Goal: Task Accomplishment & Management: Manage account settings

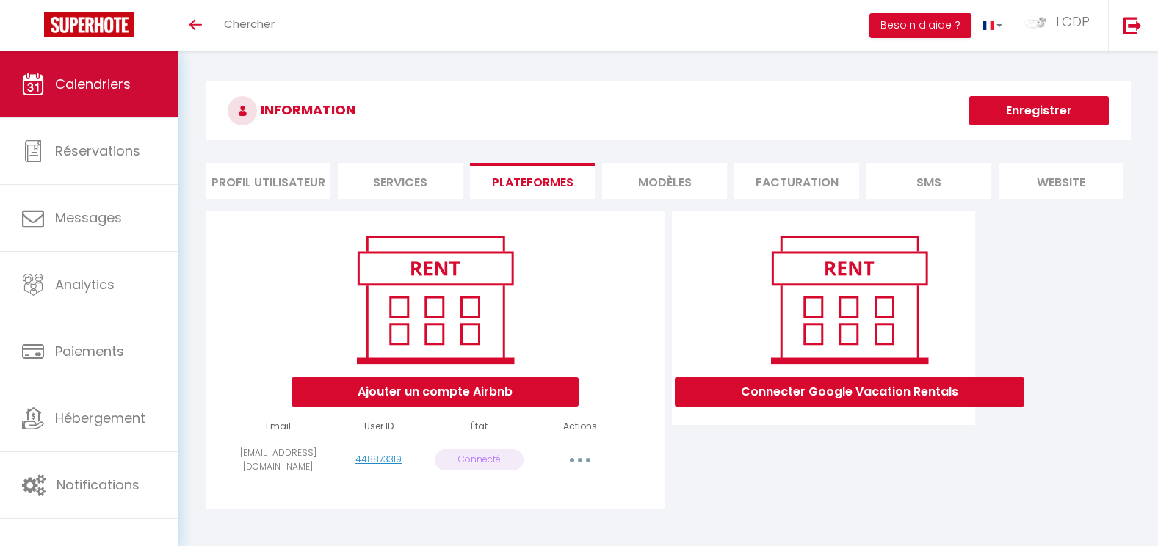
click at [112, 101] on link "Calendriers" at bounding box center [89, 84] width 178 height 66
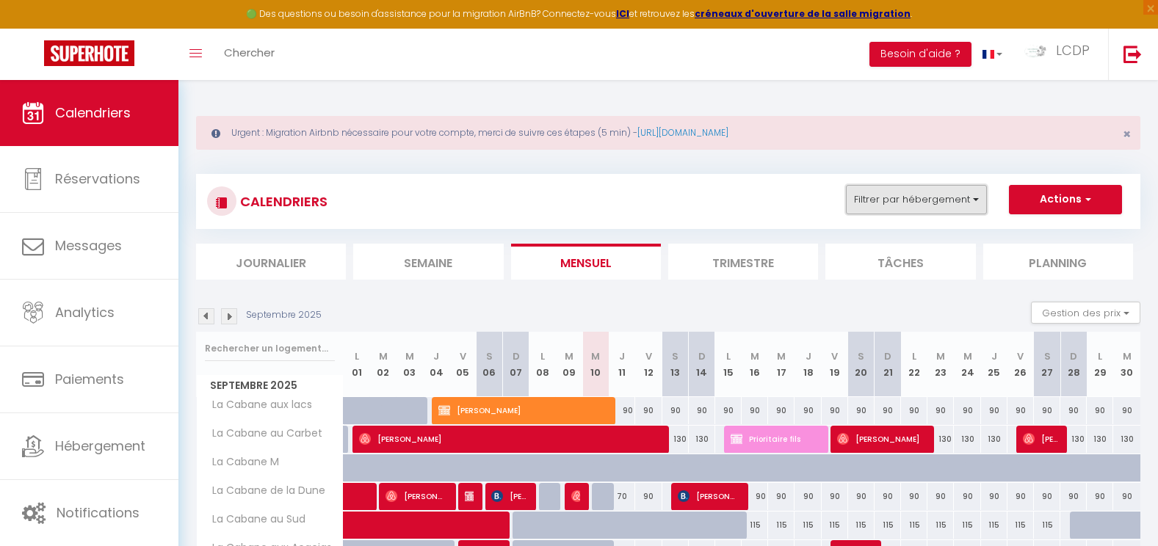
click at [941, 211] on button "Filtrer par hébergement" at bounding box center [916, 199] width 141 height 29
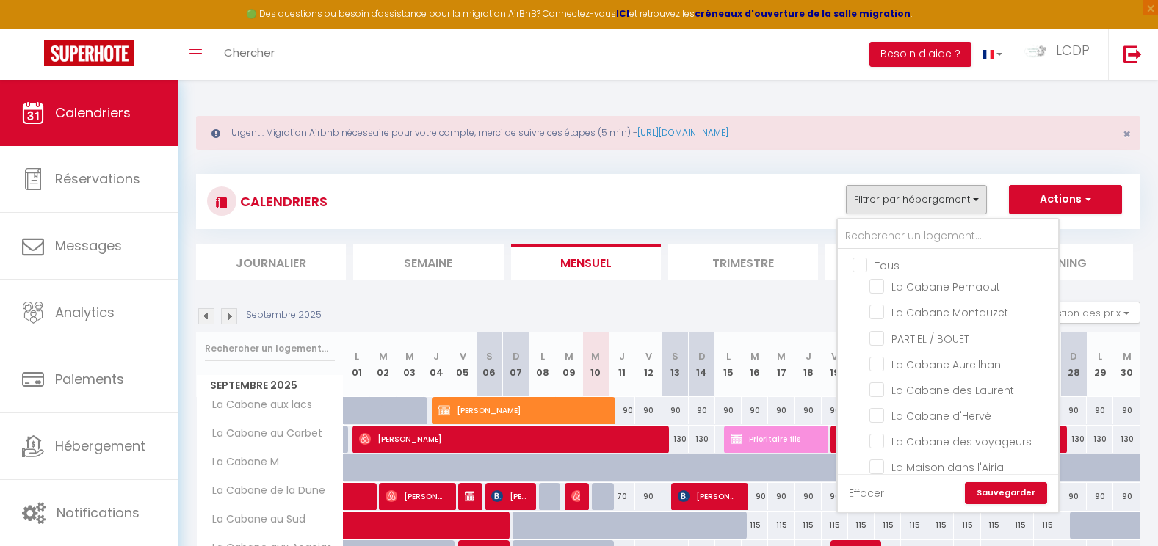
click at [886, 262] on input "Tous" at bounding box center [962, 264] width 220 height 15
checkbox input "true"
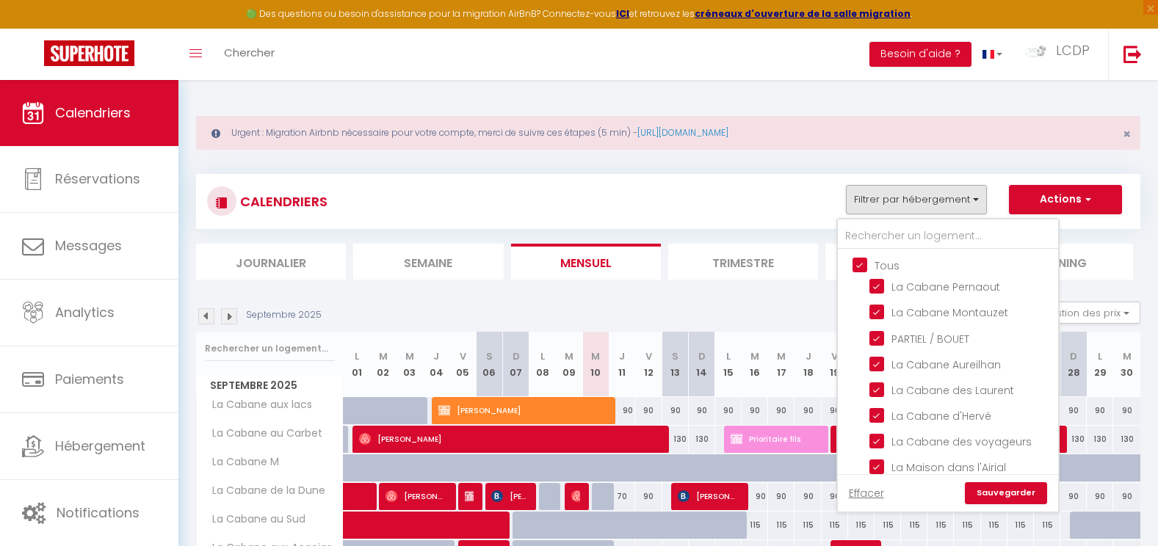
checkbox input "true"
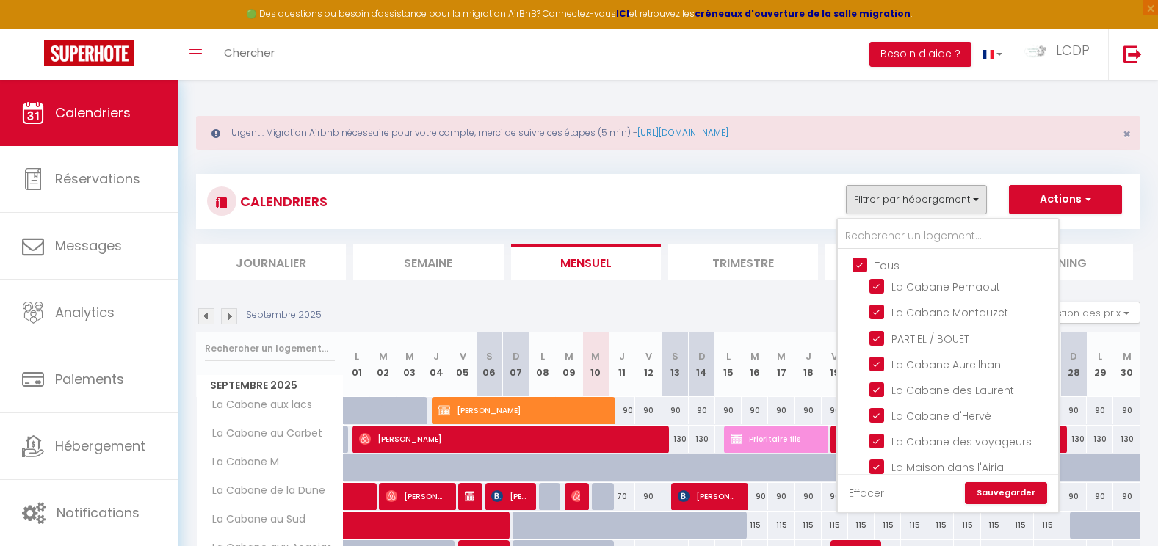
checkbox input "true"
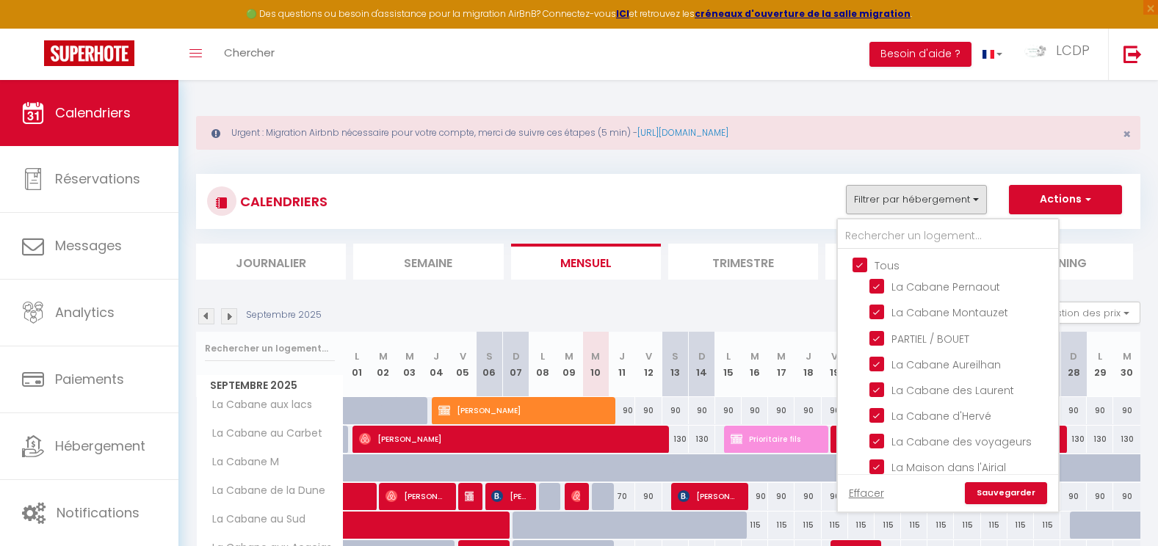
checkbox input "true"
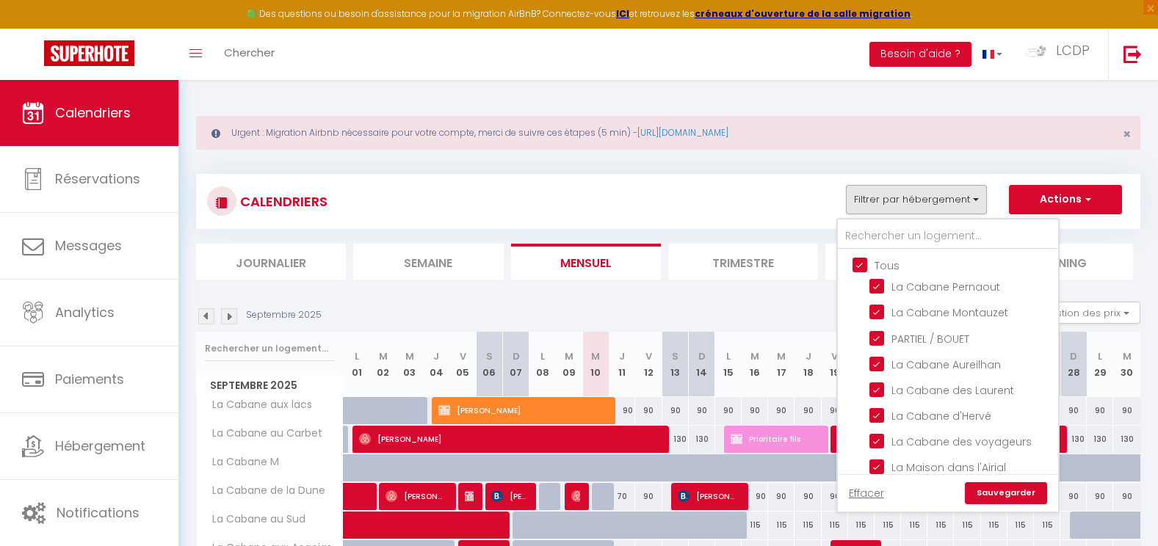
checkbox input "true"
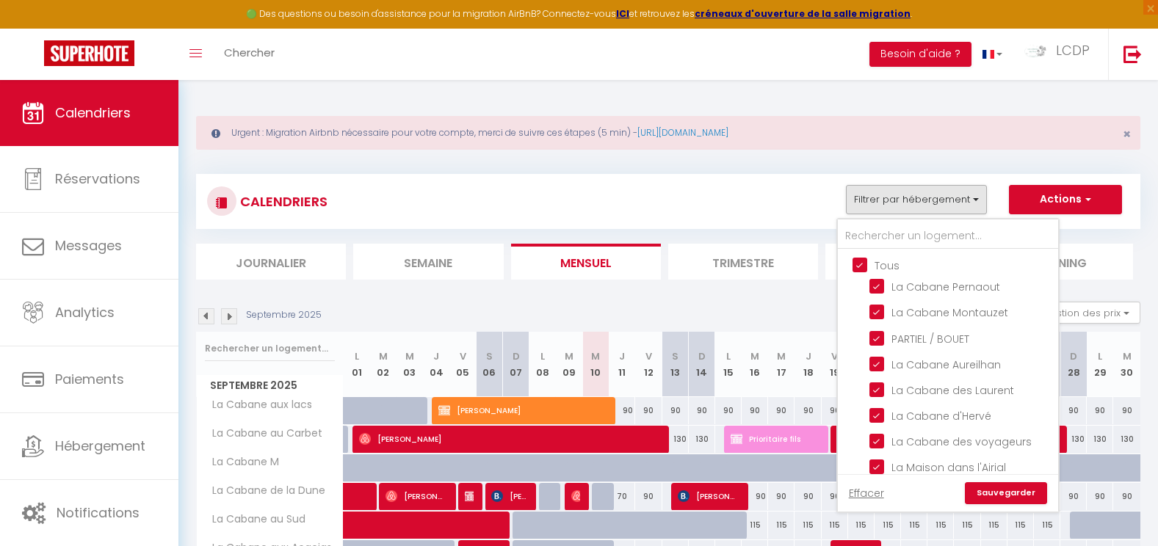
checkbox input "true"
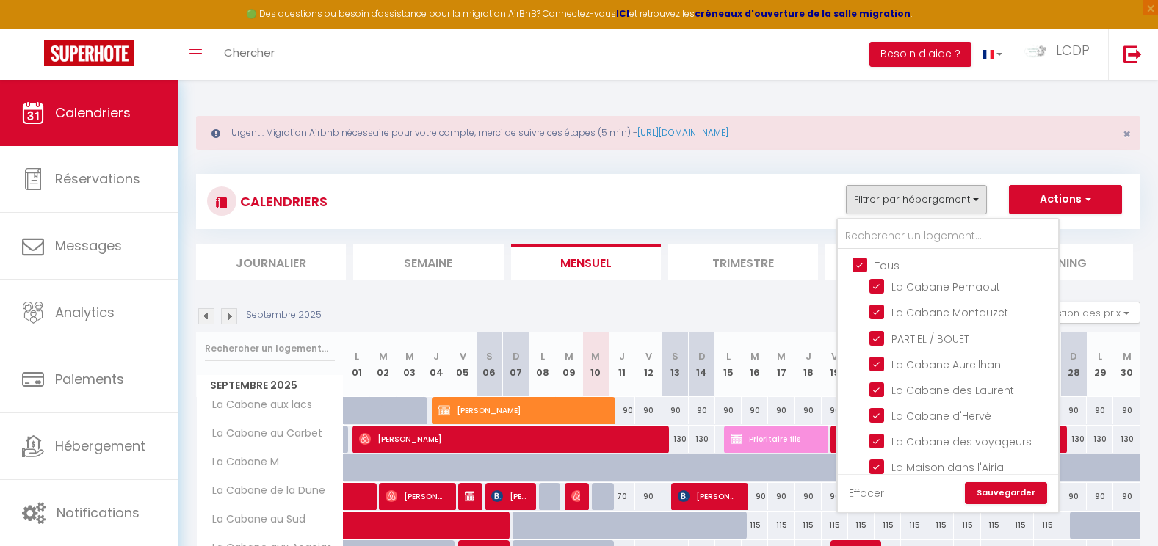
checkbox input "true"
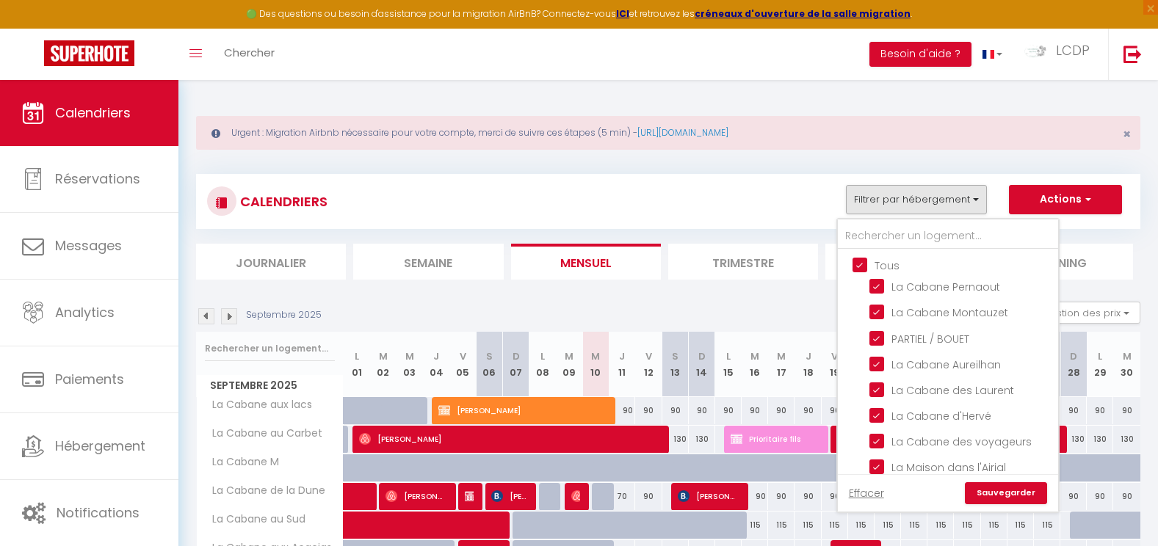
checkbox input "true"
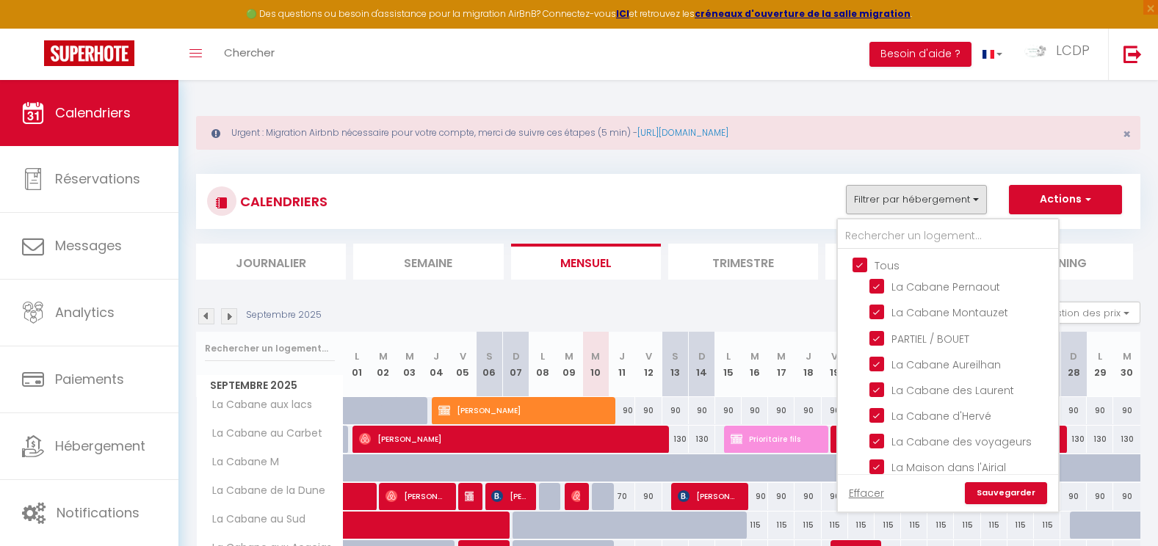
checkbox input "true"
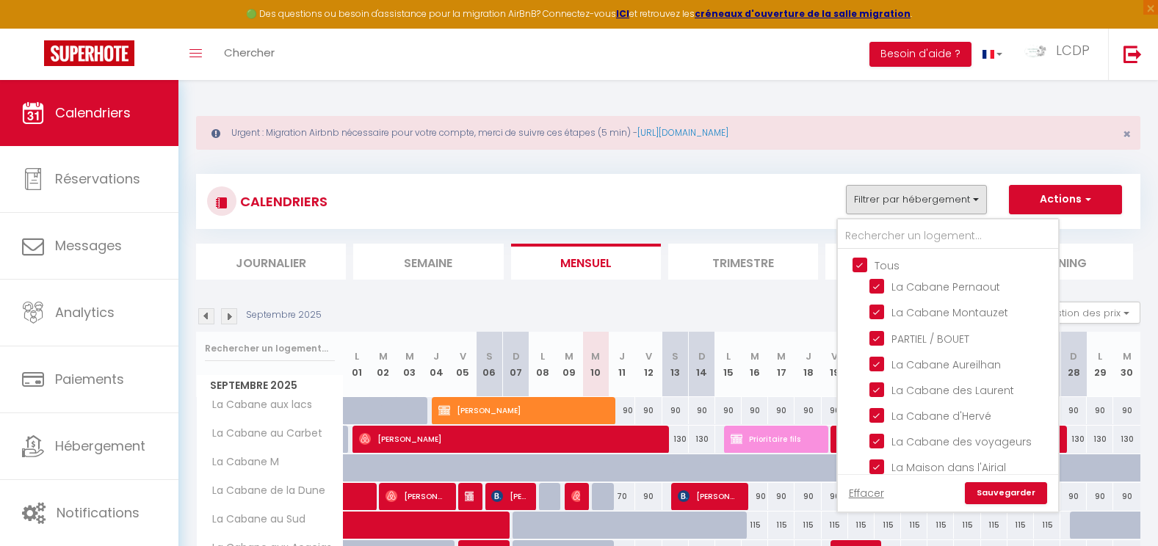
checkbox input "true"
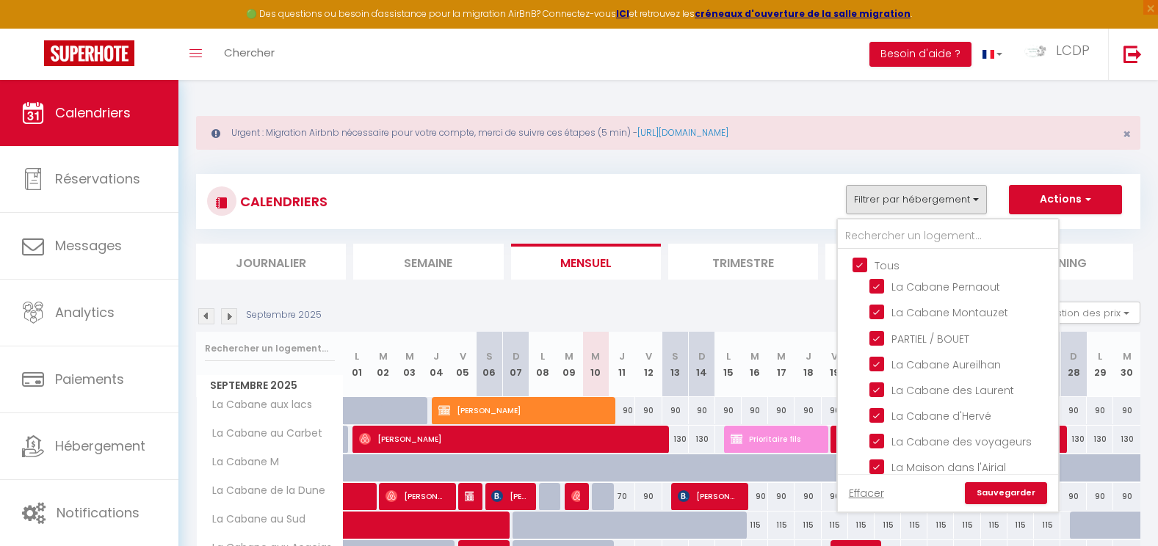
checkbox input "true"
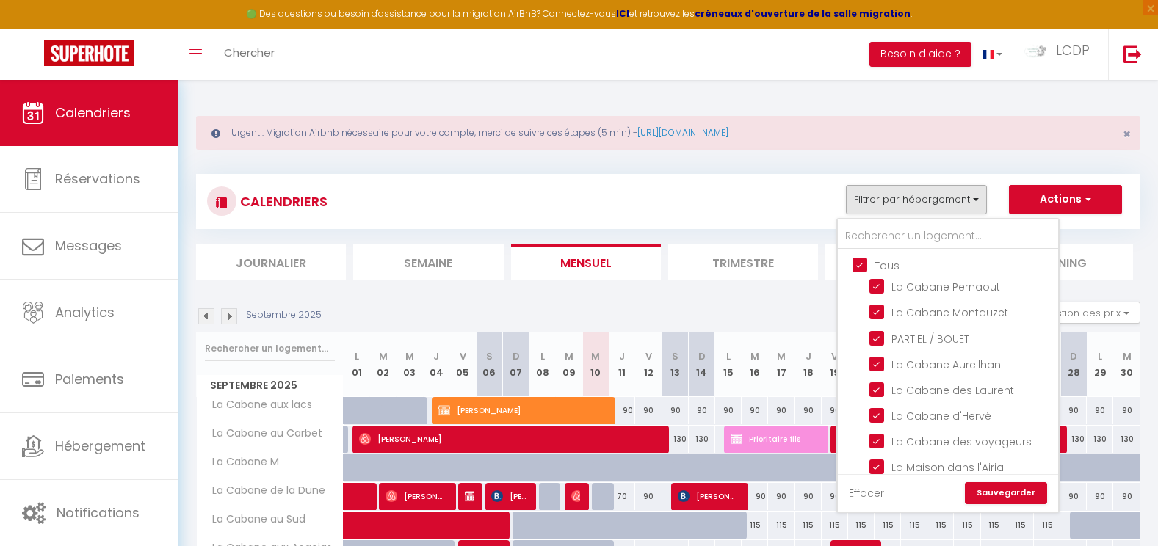
checkbox input "true"
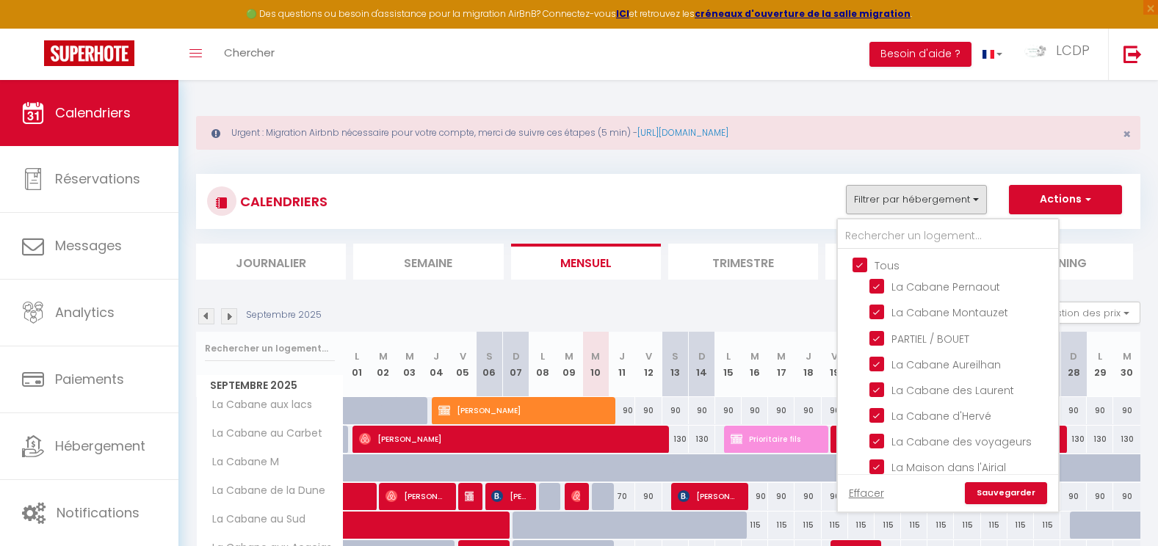
checkbox input "true"
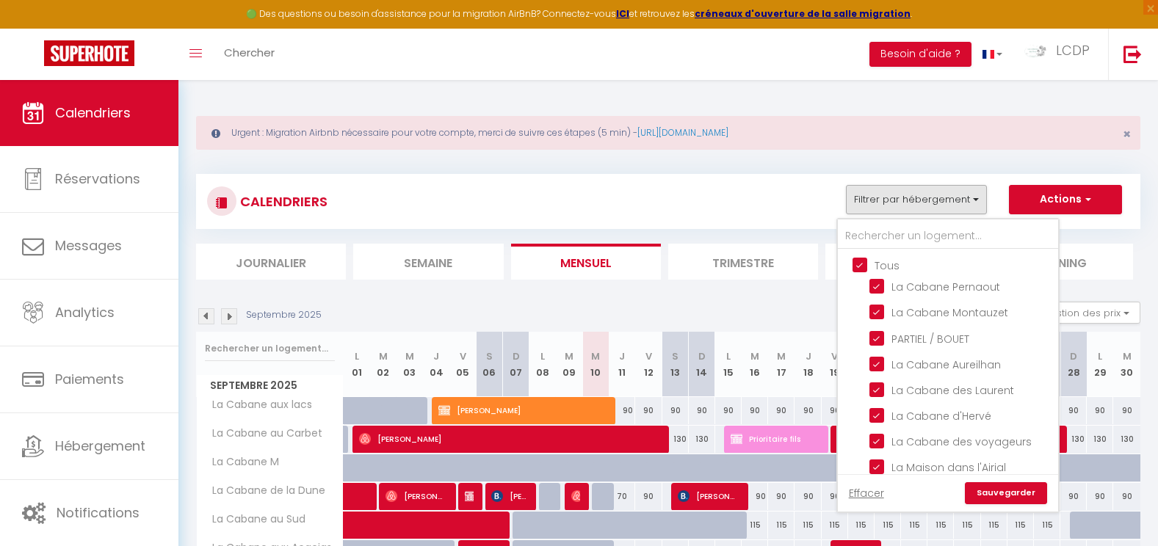
checkbox input "true"
click at [886, 262] on input "Tous" at bounding box center [962, 264] width 220 height 15
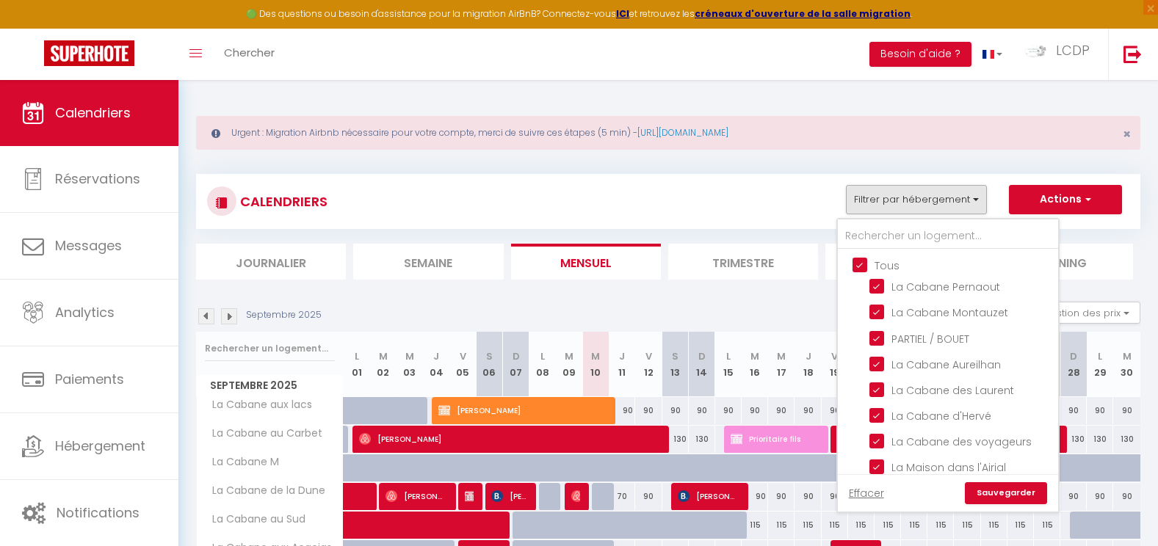
checkbox input "false"
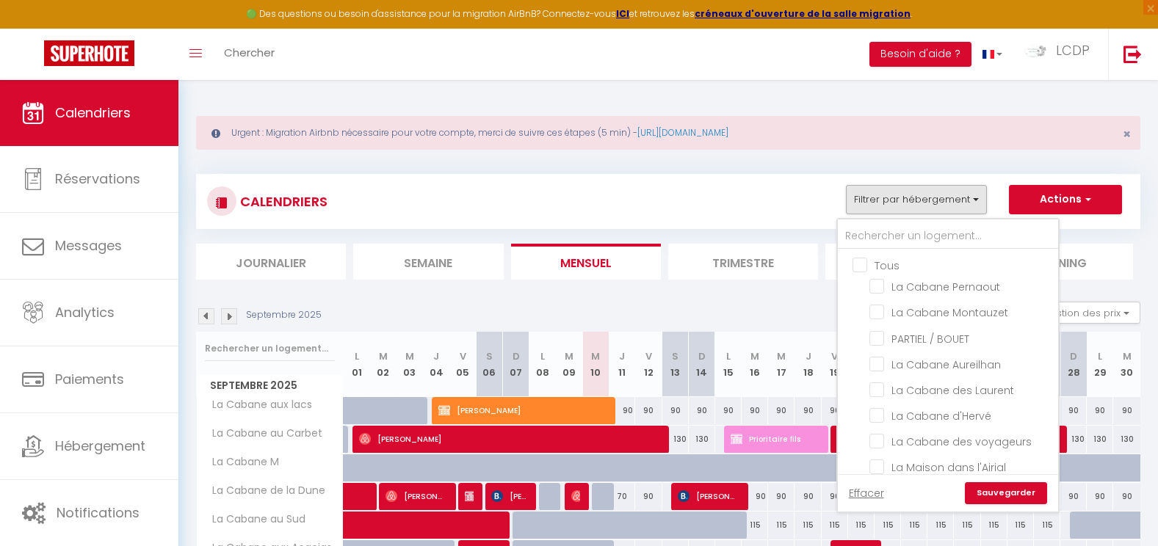
checkbox input "false"
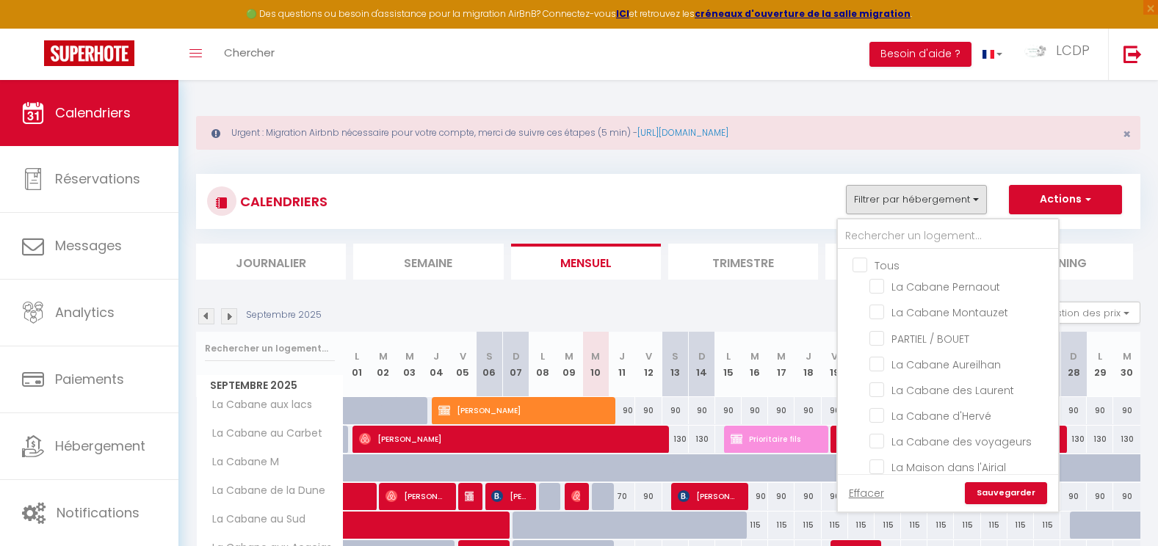
checkbox input "false"
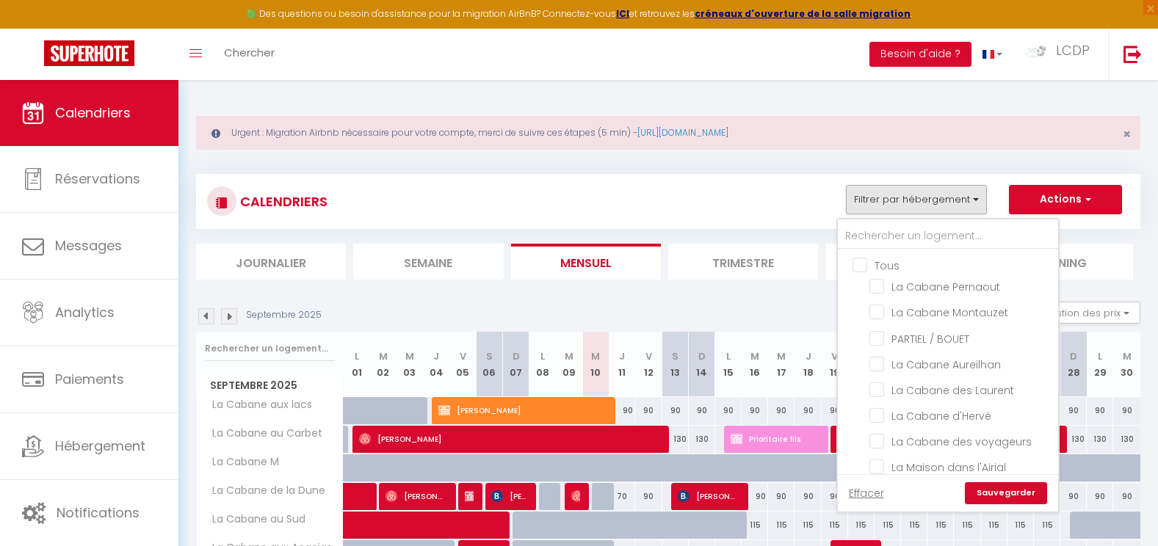
checkbox input "false"
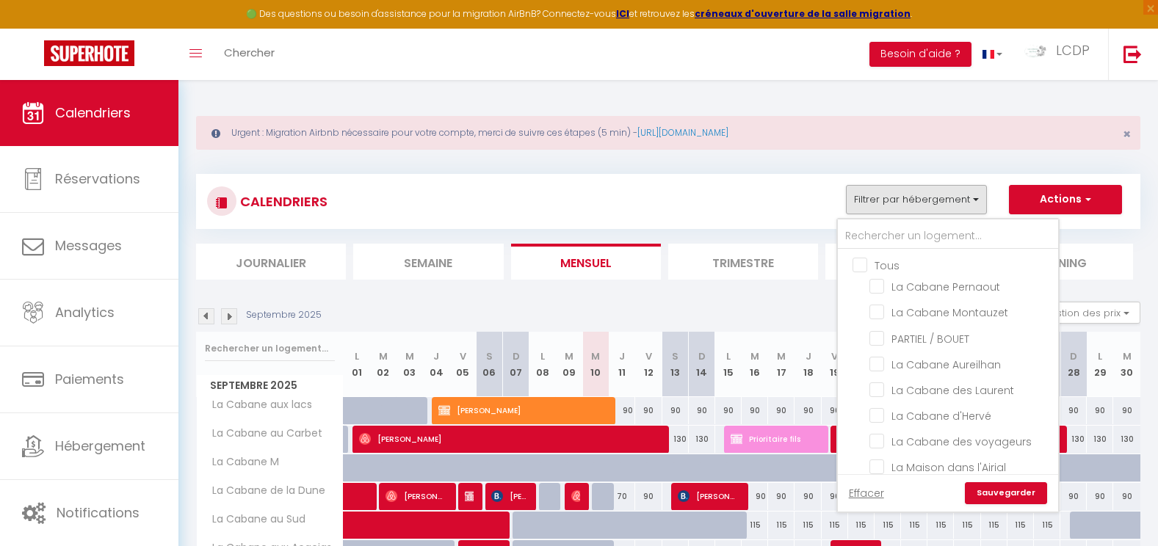
checkbox input "false"
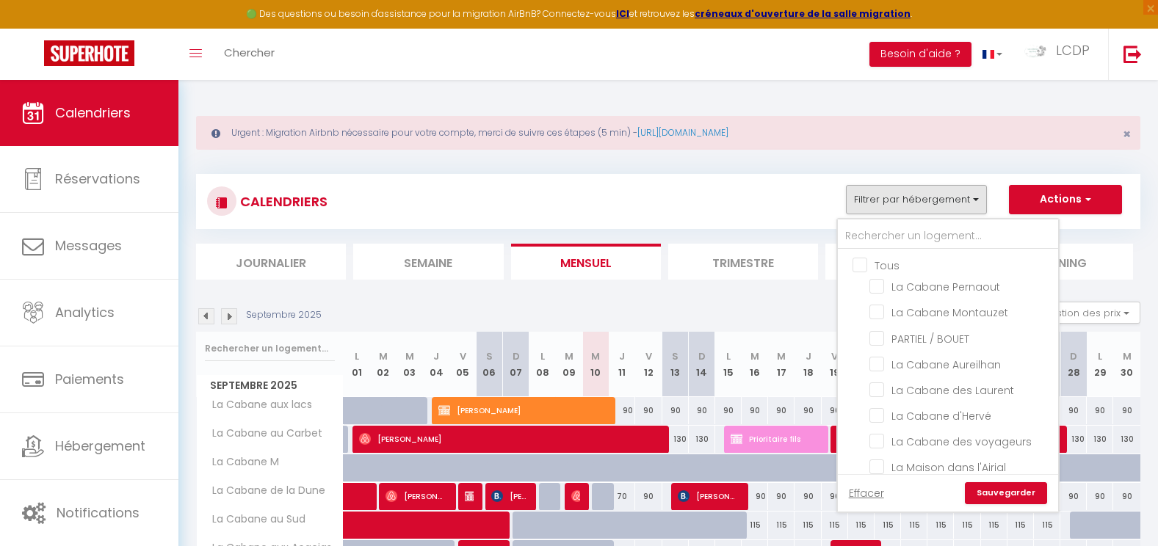
checkbox input "false"
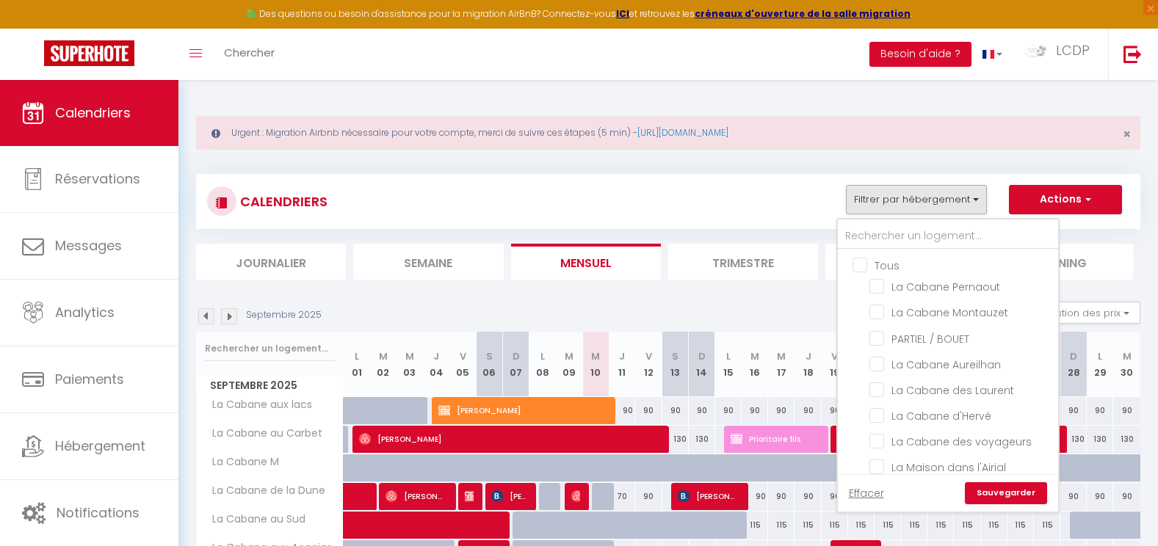
checkbox input "false"
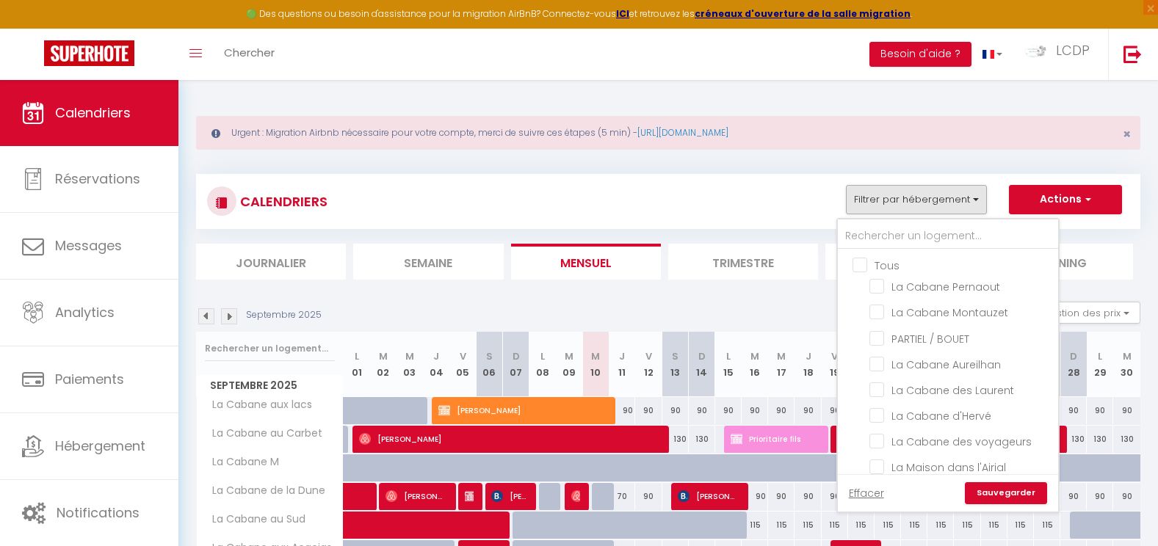
checkbox input "false"
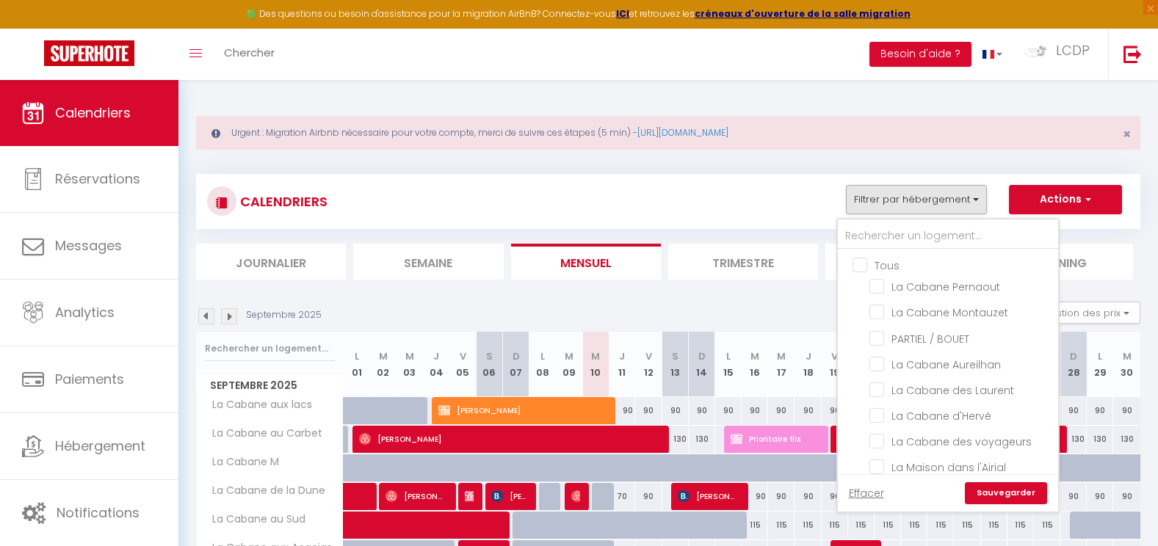
checkbox input "false"
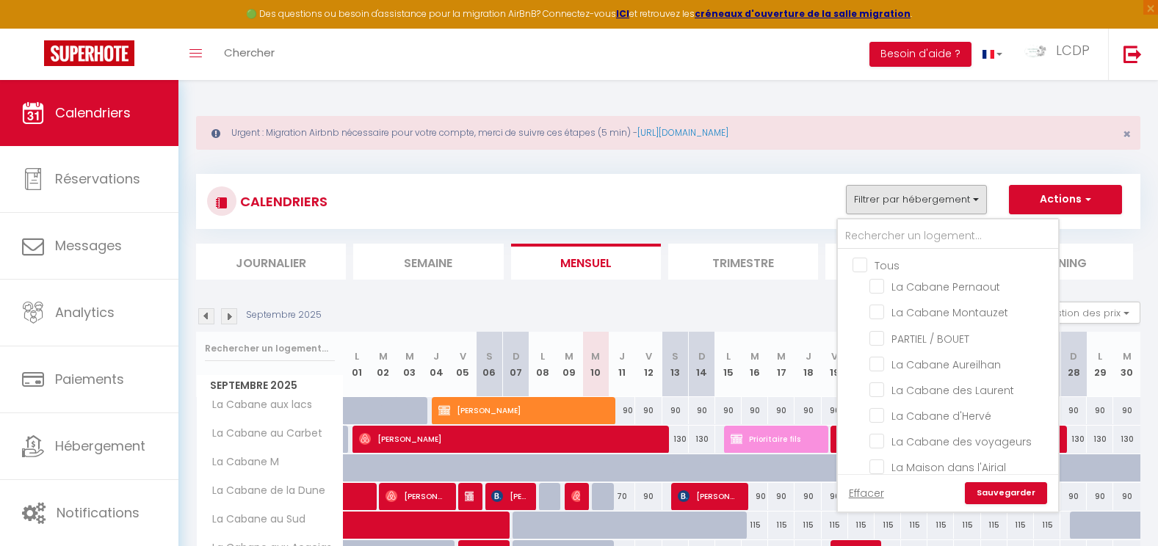
checkbox input "false"
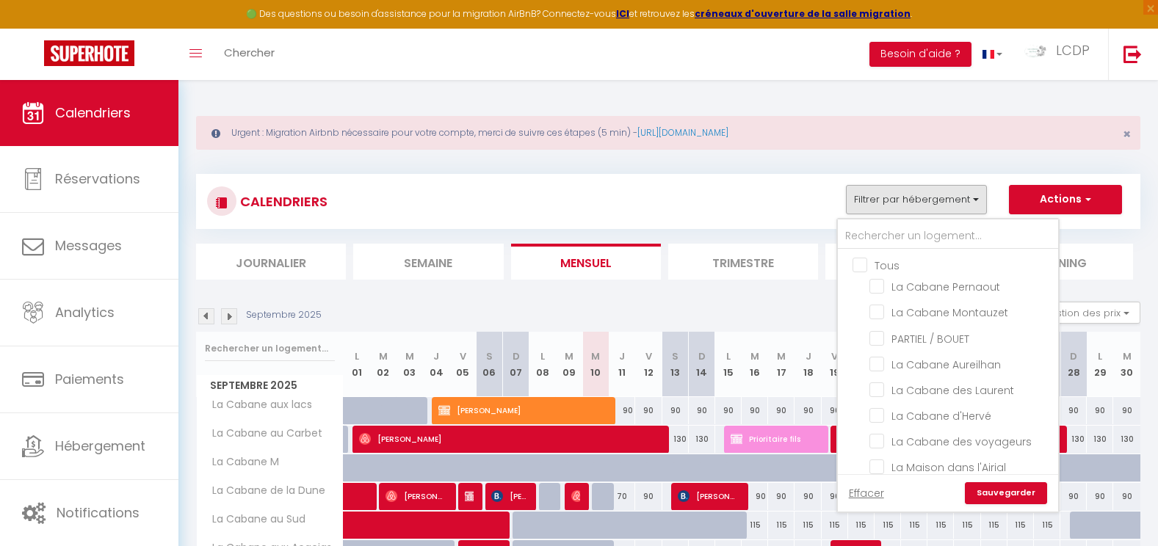
checkbox input "false"
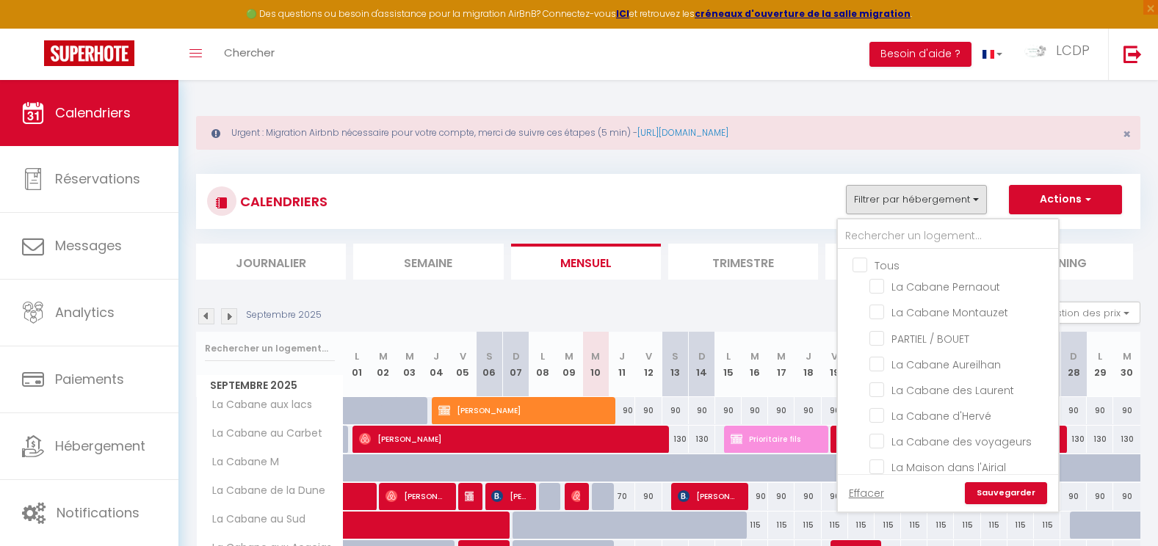
checkbox input "false"
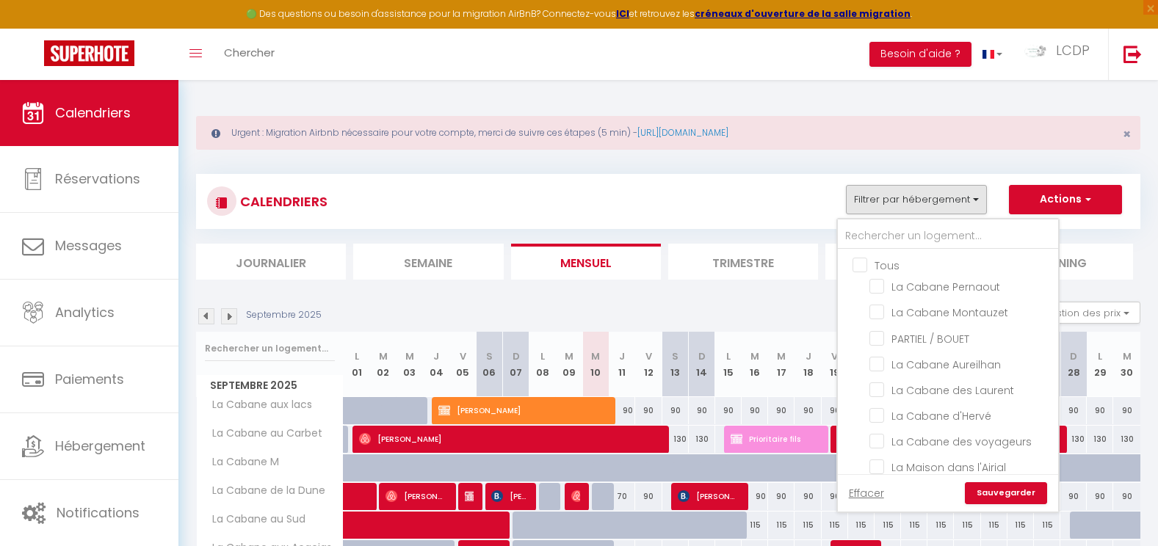
checkbox input "false"
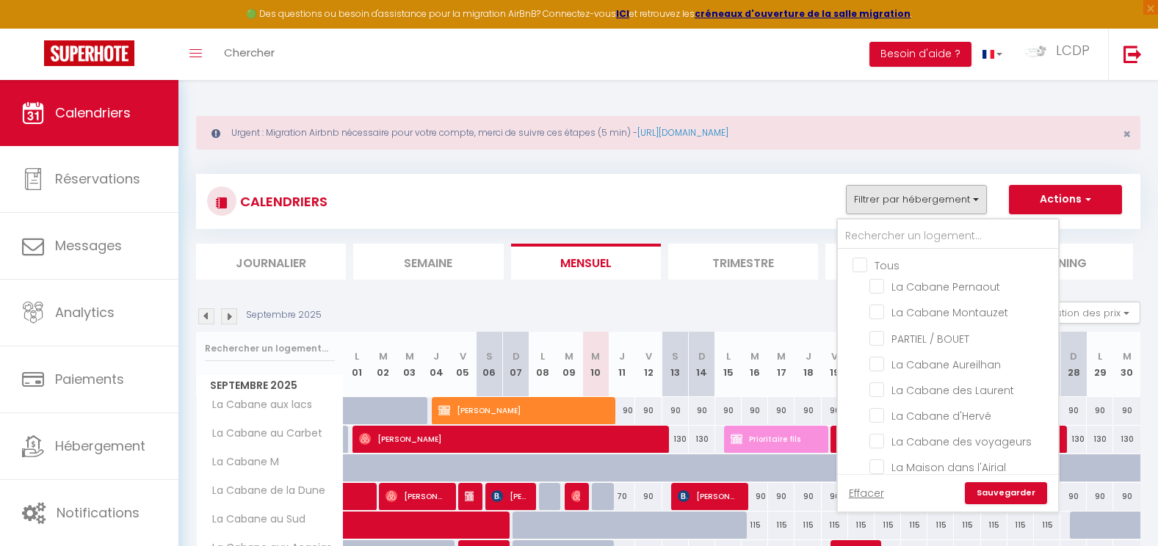
checkbox input "false"
click at [890, 231] on input "text" at bounding box center [948, 236] width 220 height 26
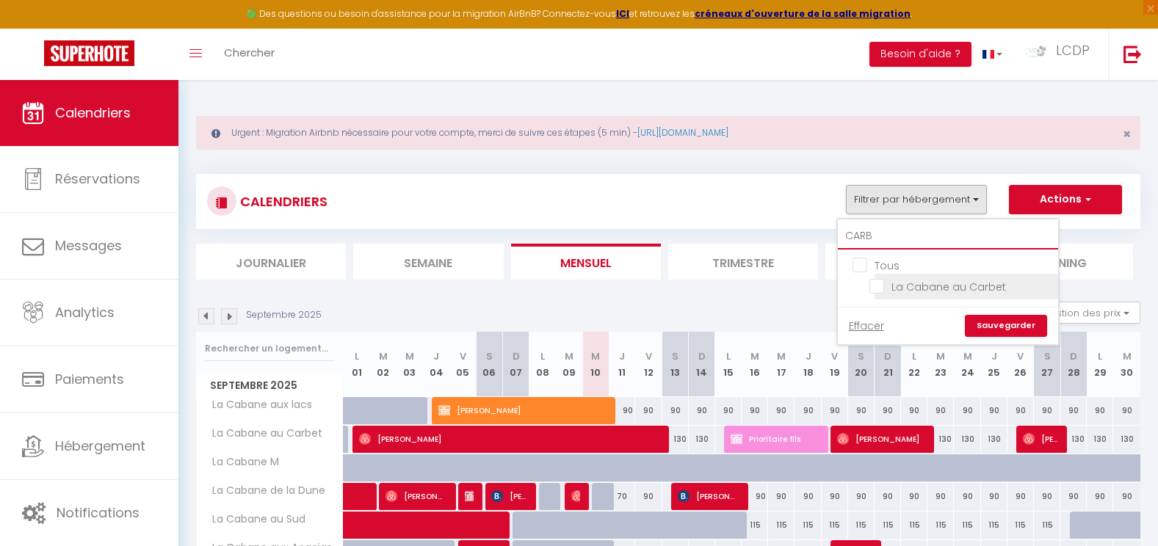
type input "CARB"
click at [892, 288] on input "La Cabane au Carbet" at bounding box center [961, 285] width 184 height 15
checkbox input "true"
click at [1015, 321] on link "Sauvegarder" at bounding box center [1006, 326] width 82 height 22
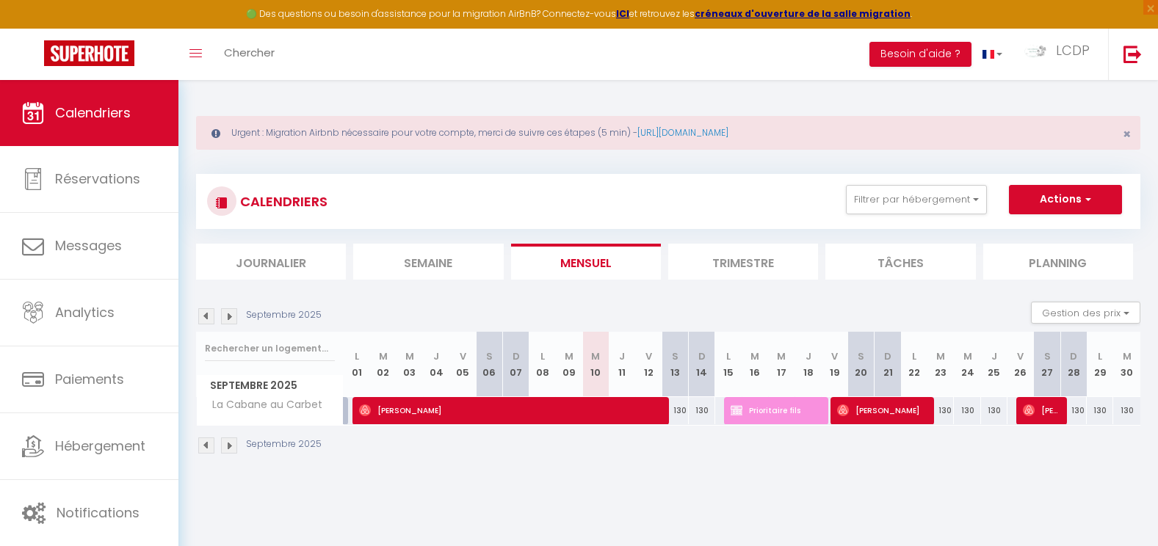
click at [228, 315] on img at bounding box center [229, 316] width 16 height 16
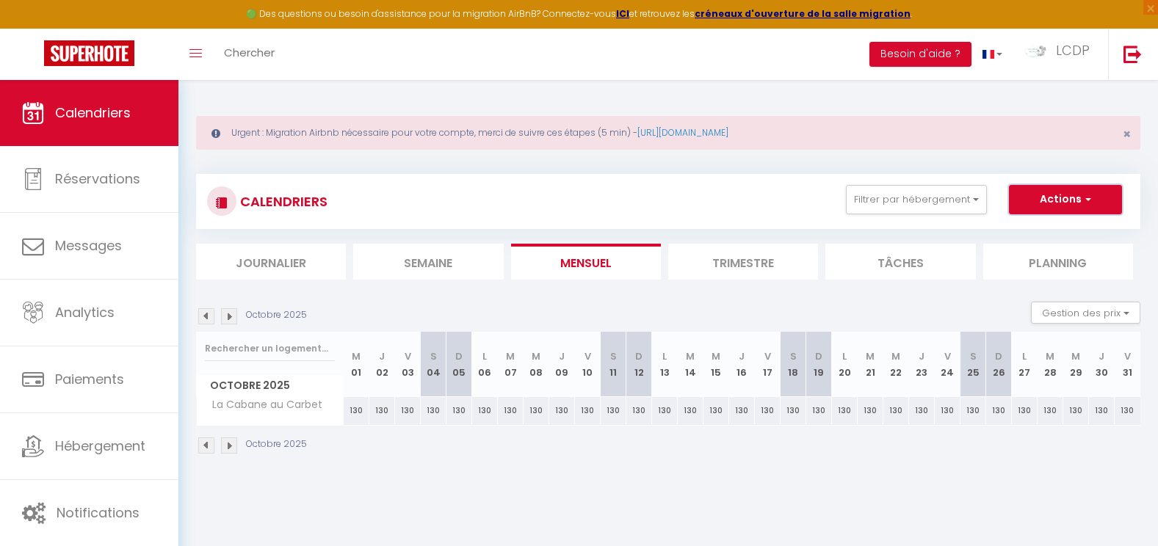
click at [1032, 187] on button "Actions" at bounding box center [1065, 199] width 113 height 29
click at [1026, 235] on link "Nouvelle réservation" at bounding box center [1050, 233] width 128 height 22
select select
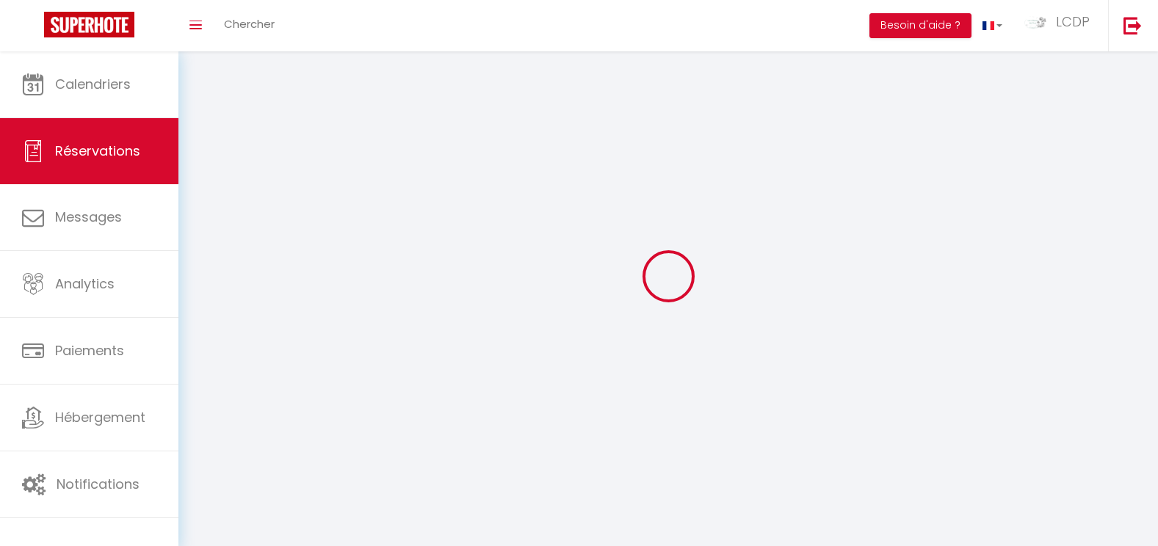
select select
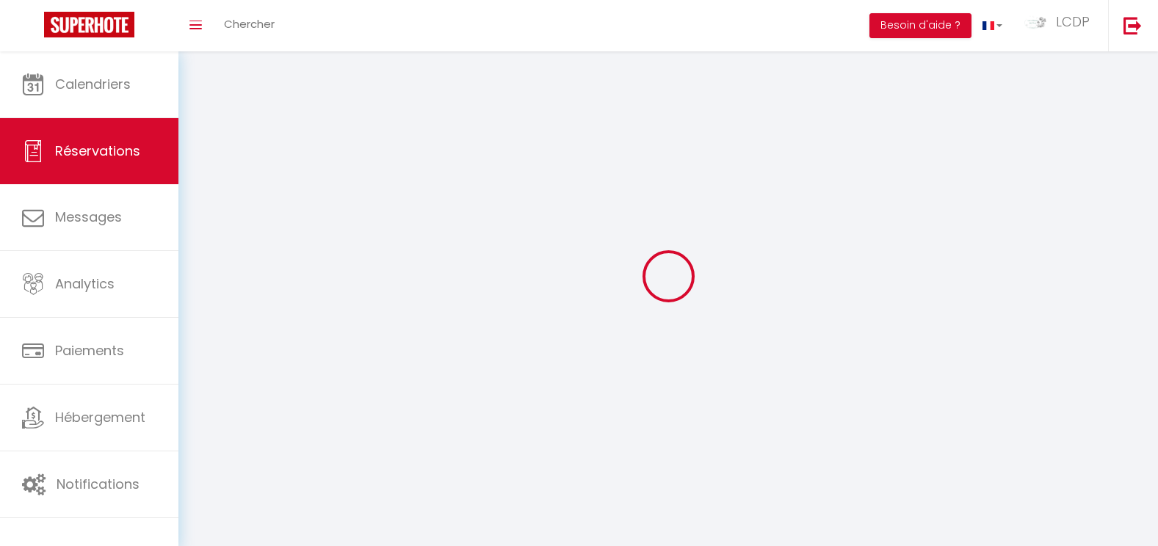
select select
checkbox input "false"
select select
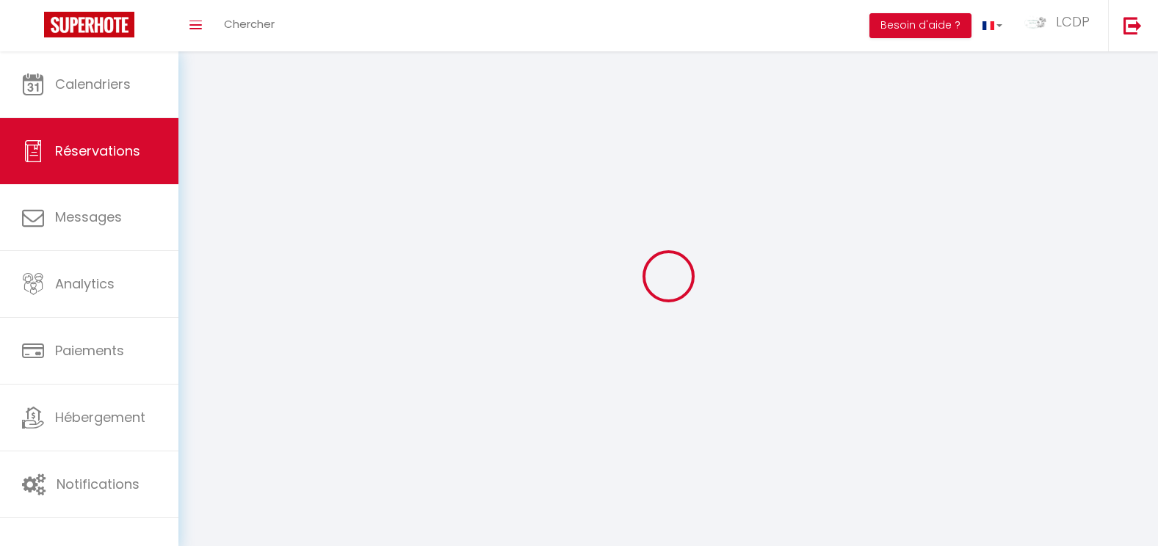
select select
checkbox input "false"
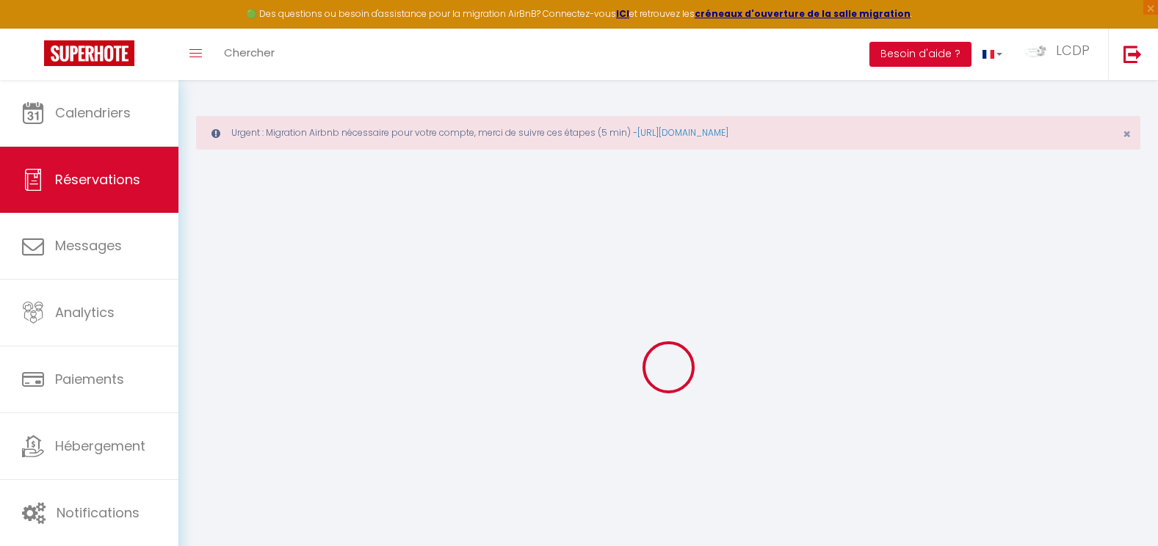
select select
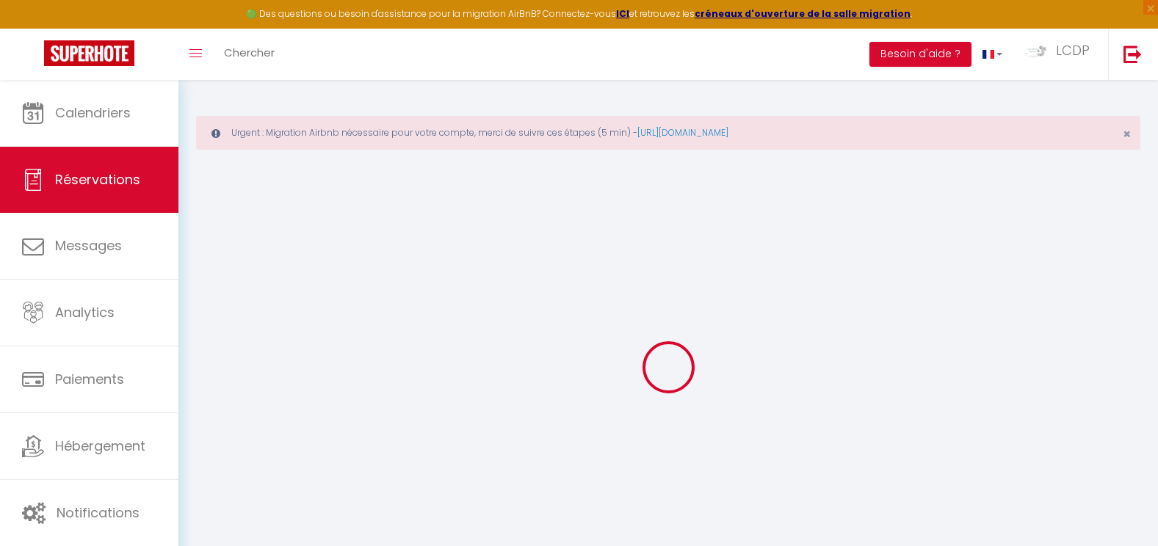
select select
checkbox input "false"
select select
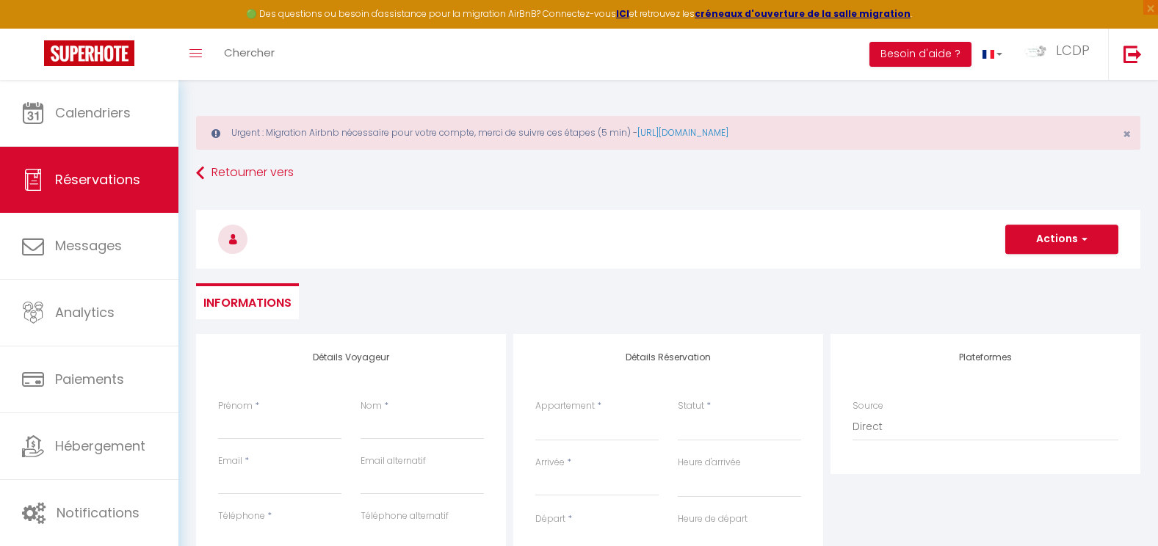
select select
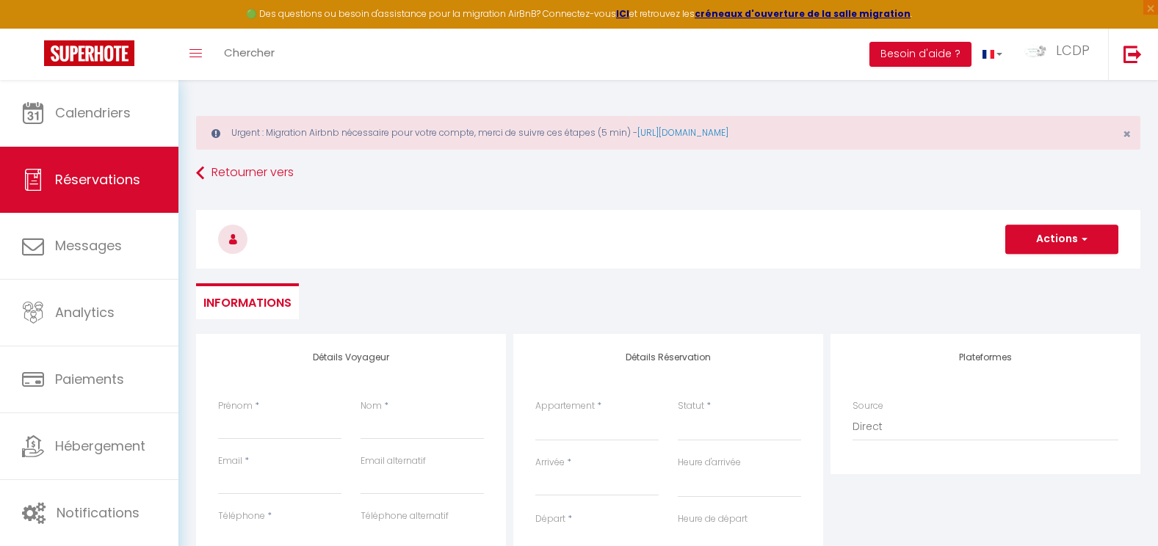
checkbox input "false"
select select
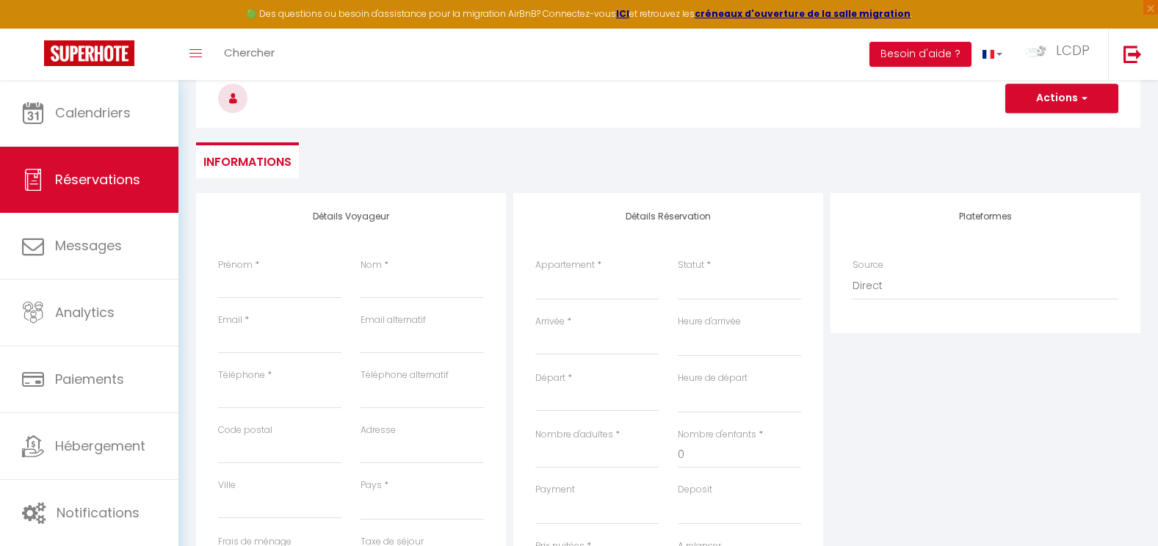
scroll to position [147, 0]
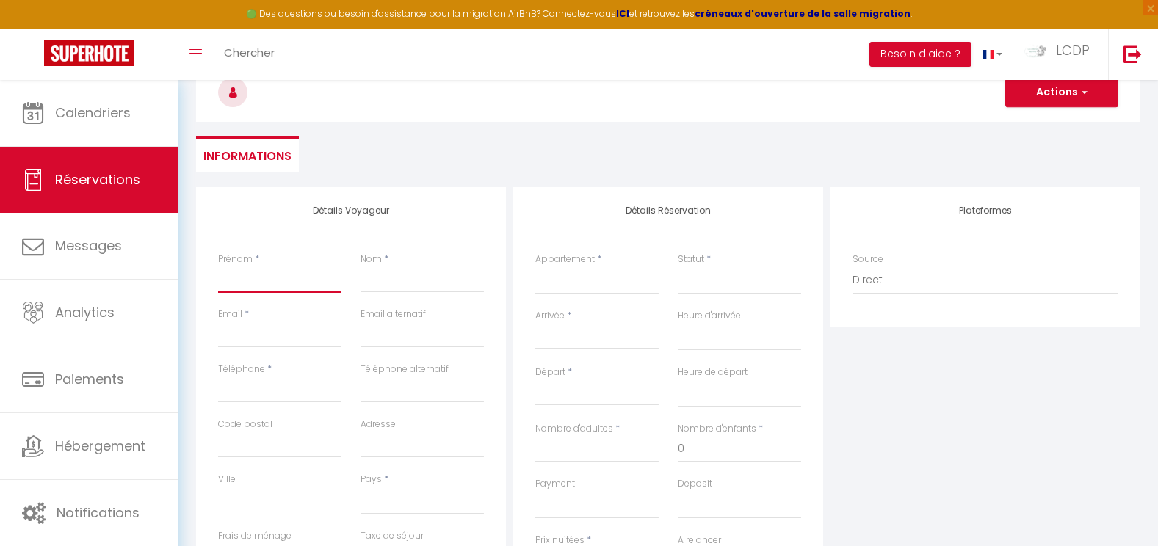
click at [251, 292] on input "Prénom" at bounding box center [279, 280] width 123 height 26
type input "P"
select select
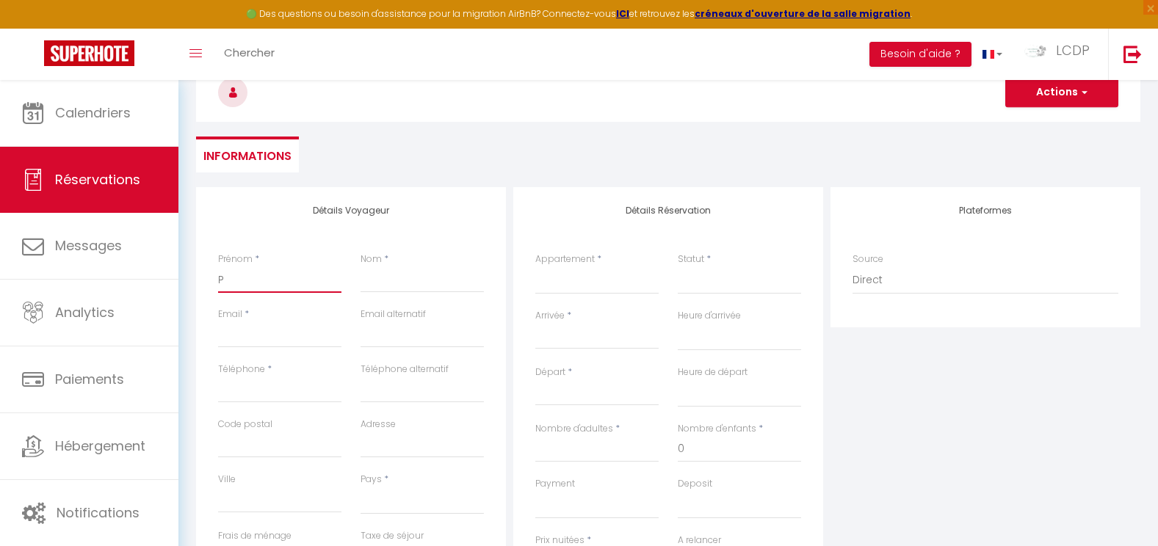
select select
checkbox input "false"
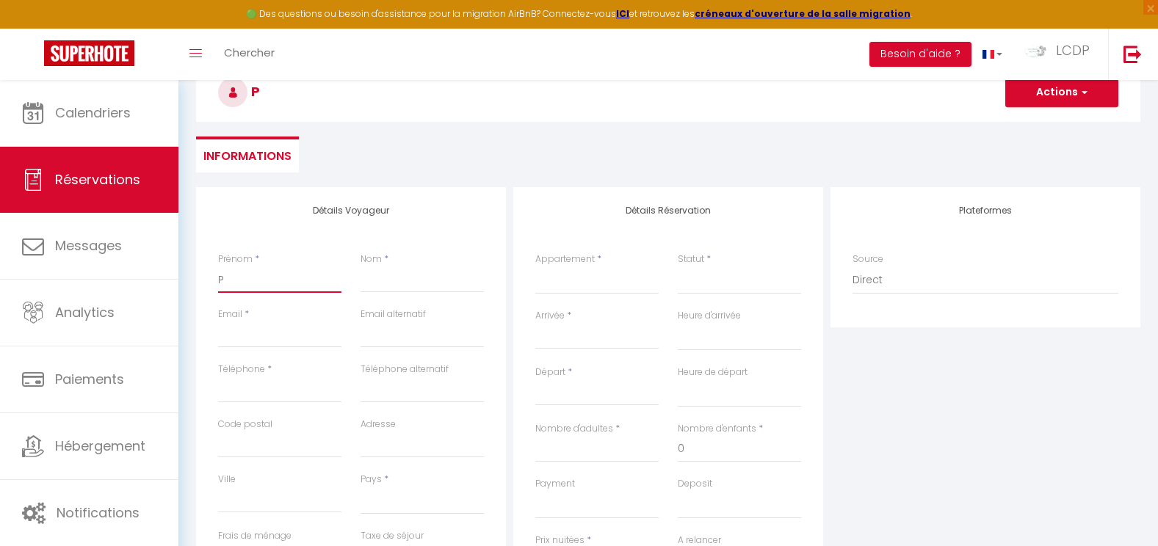
type input "PR"
select select
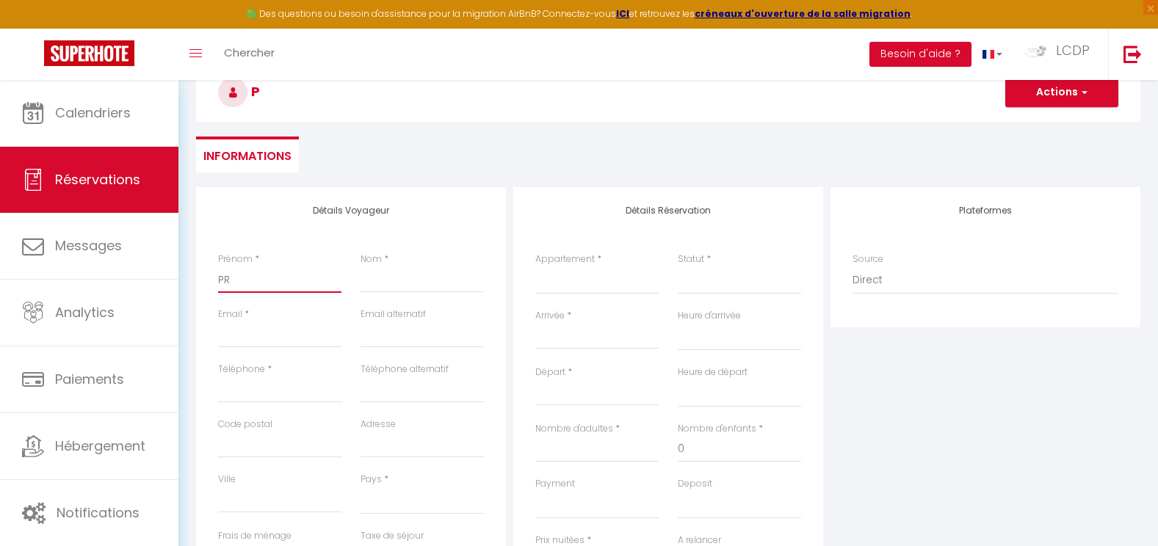
select select
checkbox input "false"
type input "PRO"
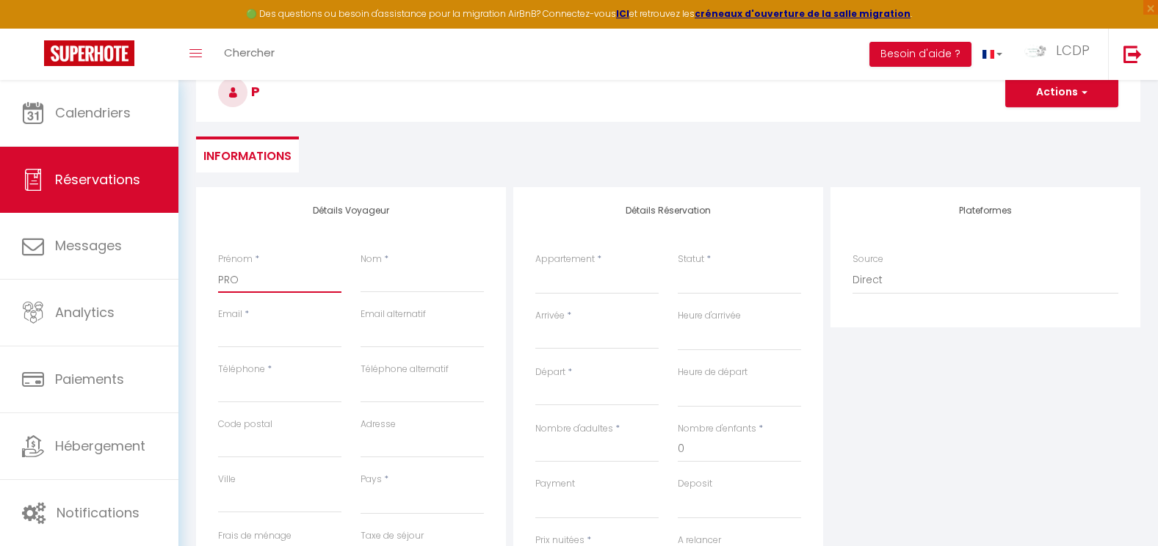
select select
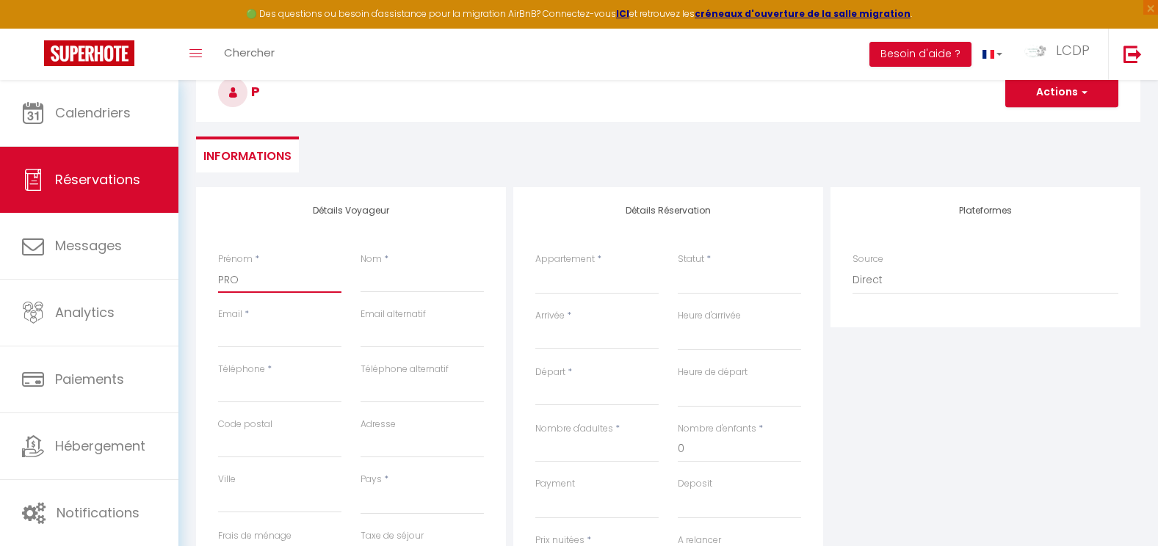
select select
checkbox input "false"
type input "PROP"
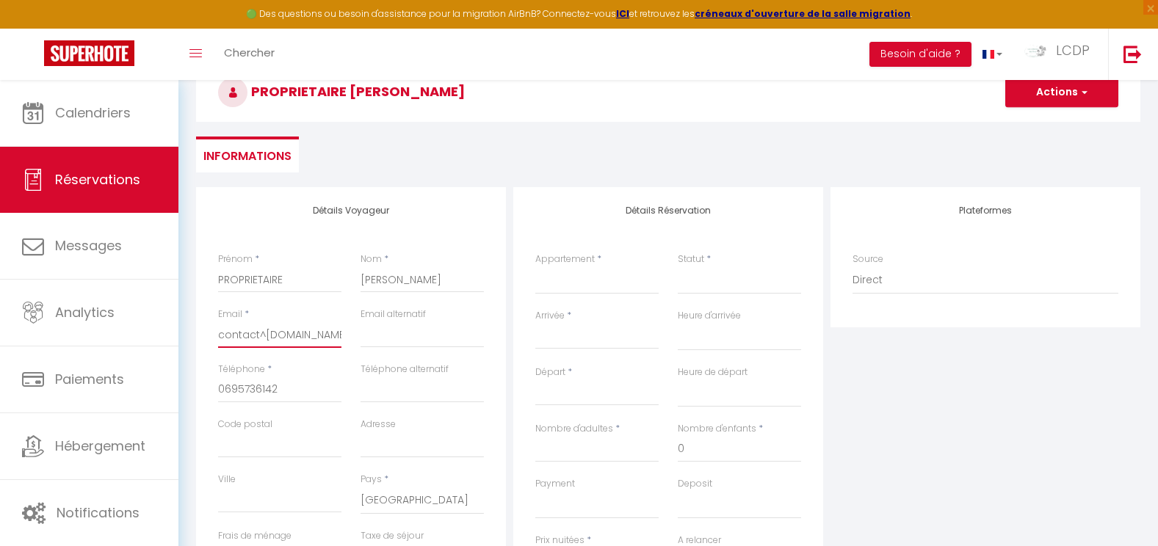
click at [262, 338] on input "contact^lescabanesdespins.fr" at bounding box center [279, 335] width 123 height 26
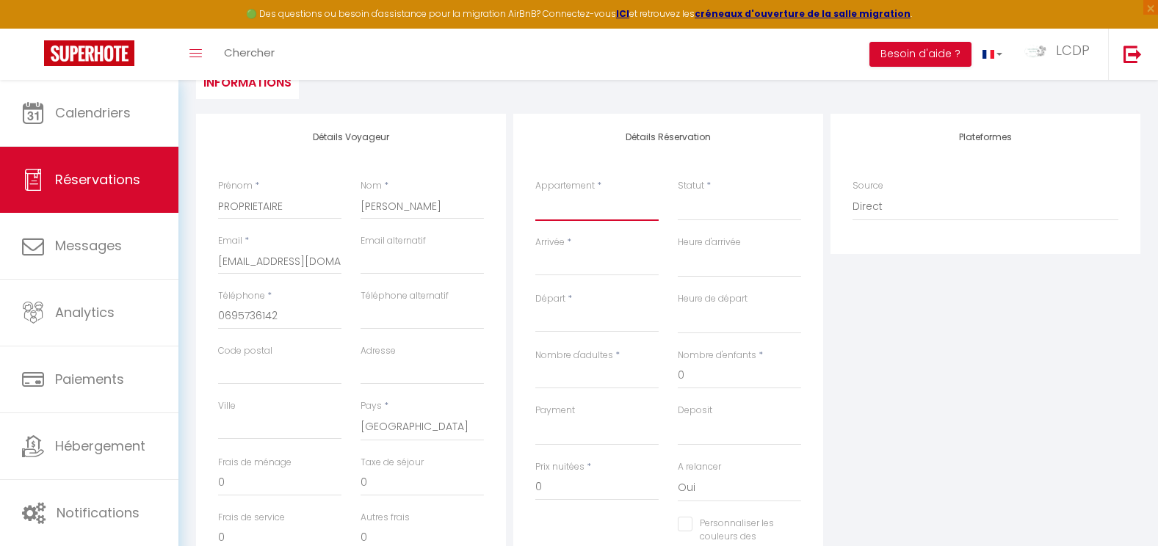
click at [556, 214] on select "La Cabane Pernaout La Cabane Montauzet PARTIEL / BOUET La Cabane Aureilhan La C…" at bounding box center [596, 207] width 123 height 28
click at [535, 193] on select "La Cabane Pernaout La Cabane Montauzet PARTIEL / BOUET La Cabane Aureilhan La C…" at bounding box center [596, 207] width 123 height 28
click at [719, 203] on select "Confirmé Non Confirmé Annulé Annulé par le voyageur No Show Request" at bounding box center [739, 207] width 123 height 28
click at [678, 193] on select "Confirmé Non Confirmé Annulé Annulé par le voyageur No Show Request" at bounding box center [739, 207] width 123 height 28
click at [601, 272] on input "Arrivée" at bounding box center [596, 264] width 123 height 19
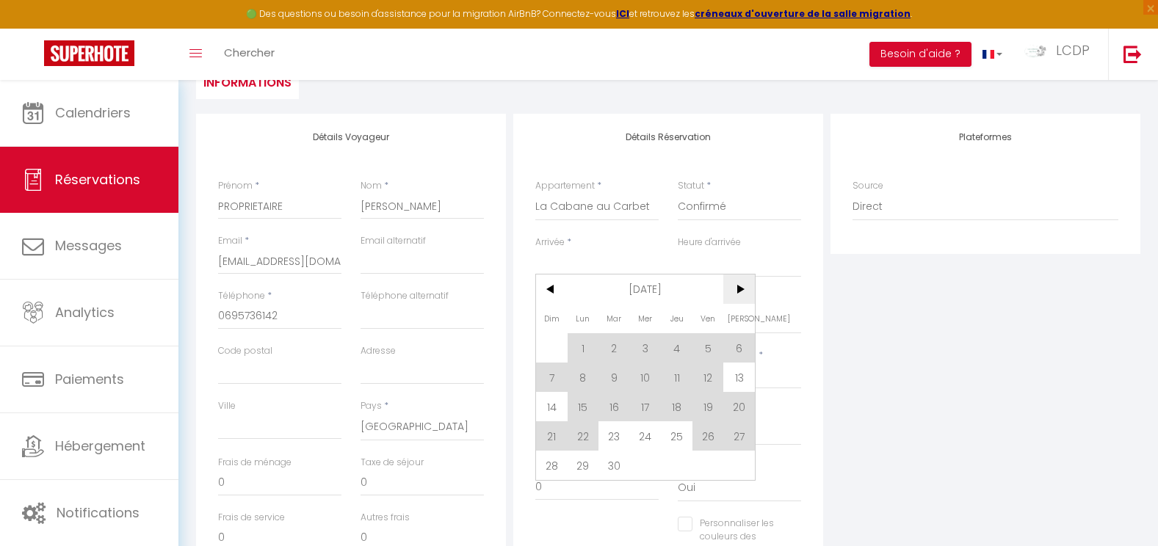
click at [744, 297] on span ">" at bounding box center [739, 289] width 32 height 29
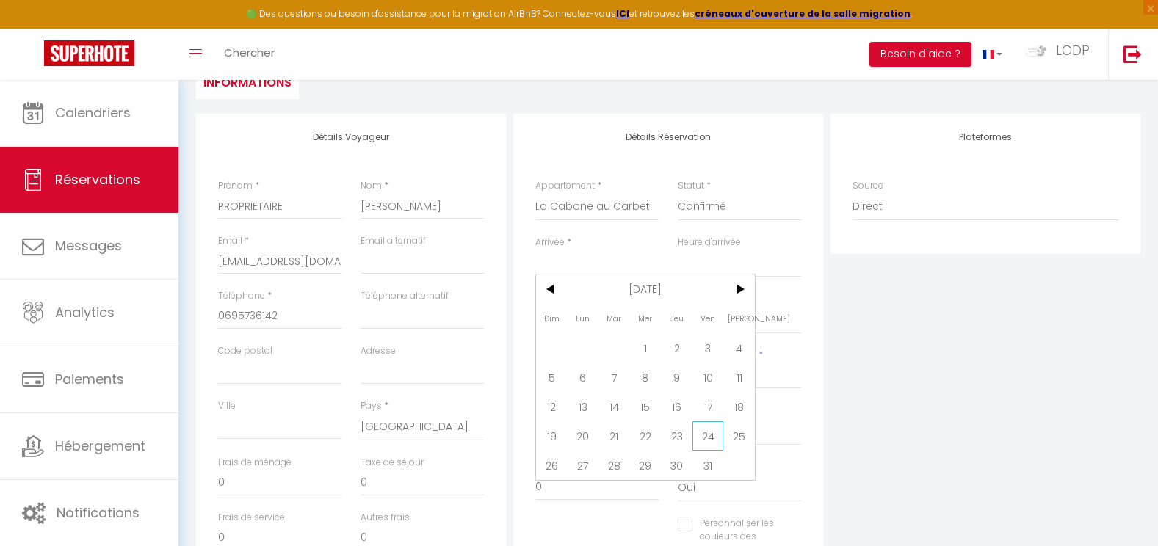
click at [717, 432] on span "24" at bounding box center [708, 435] width 32 height 29
click at [592, 321] on input "Sam 25 Octobre 2025" at bounding box center [596, 320] width 123 height 19
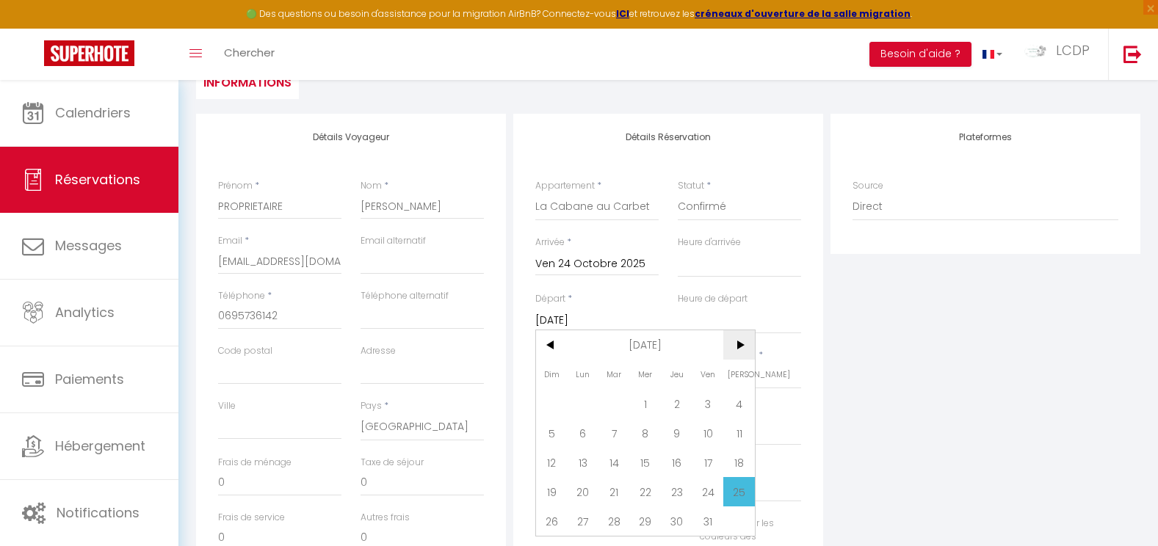
click at [734, 350] on span ">" at bounding box center [739, 344] width 32 height 29
click at [548, 440] on span "2" at bounding box center [552, 433] width 32 height 29
click at [553, 390] on div "Nombre d'adultes *" at bounding box center [597, 376] width 142 height 55
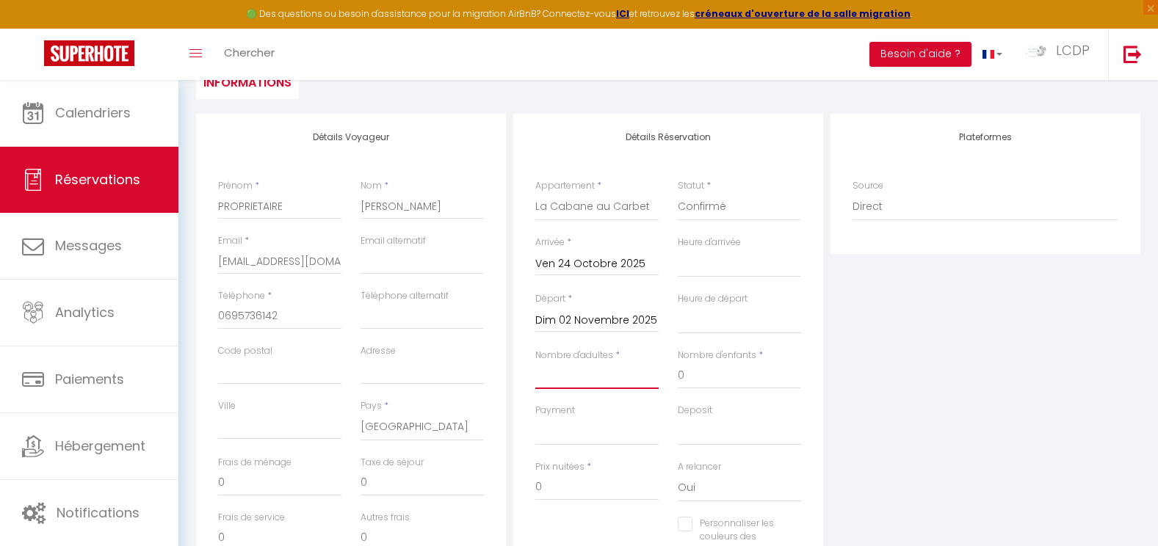
click at [554, 383] on input "Nombre d'adultes" at bounding box center [596, 376] width 123 height 26
click at [554, 322] on input "Dim 02 Novembre 2025" at bounding box center [596, 320] width 123 height 19
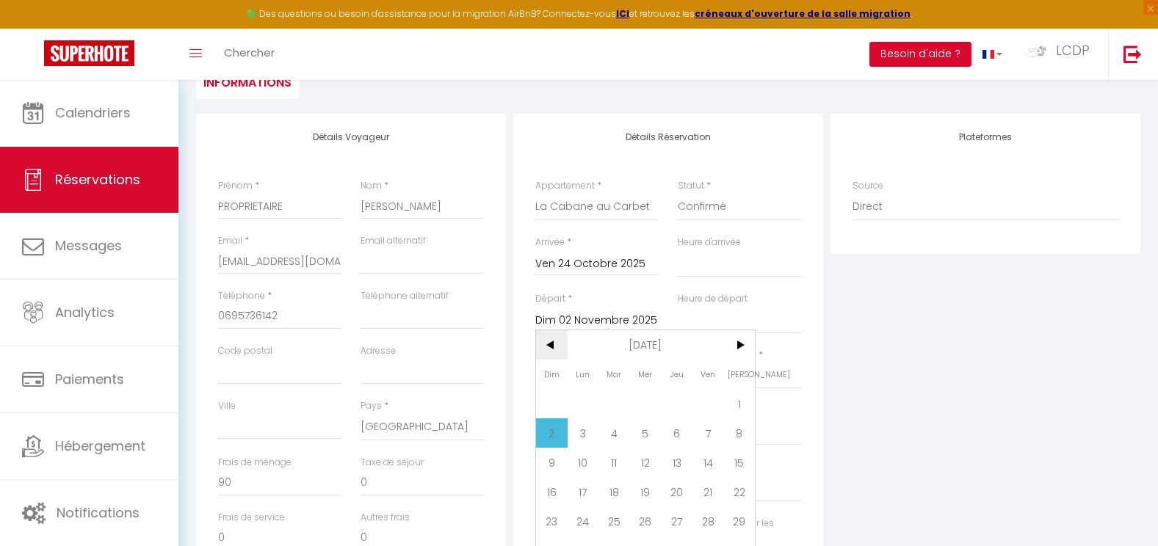
click at [549, 343] on span "<" at bounding box center [552, 344] width 32 height 29
click at [822, 408] on div "Détails Réservation Appartement * La Cabane Pernaout La Cabane Montauzet PARTIE…" at bounding box center [668, 352] width 310 height 477
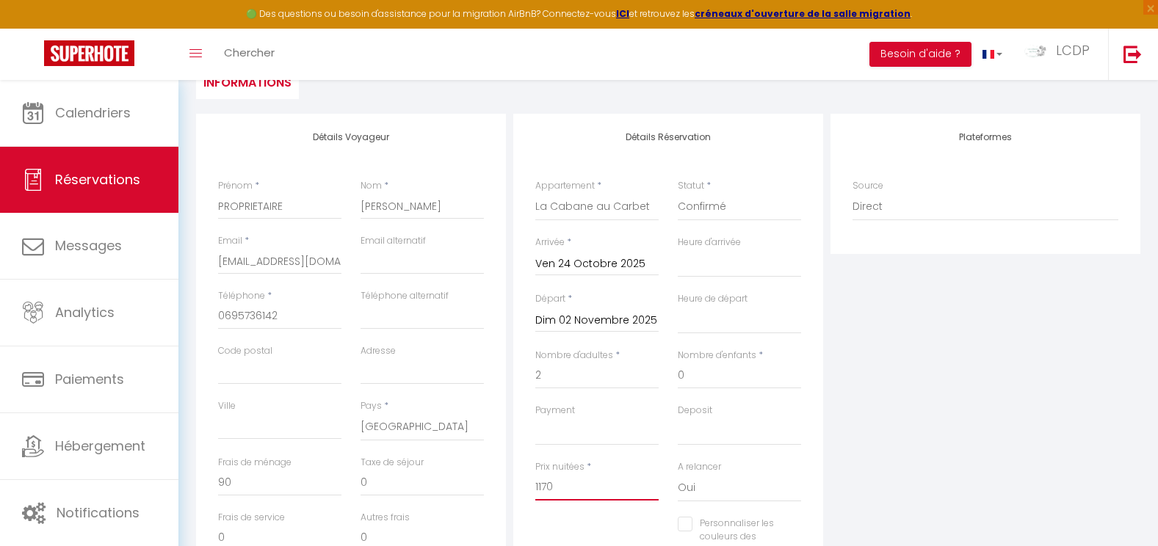
click at [590, 483] on input "1170" at bounding box center [596, 487] width 123 height 26
click at [909, 401] on div "Plateformes Source Direct Airbnb.com Booking.com Chalet montagne Expedia Gite d…" at bounding box center [985, 376] width 317 height 525
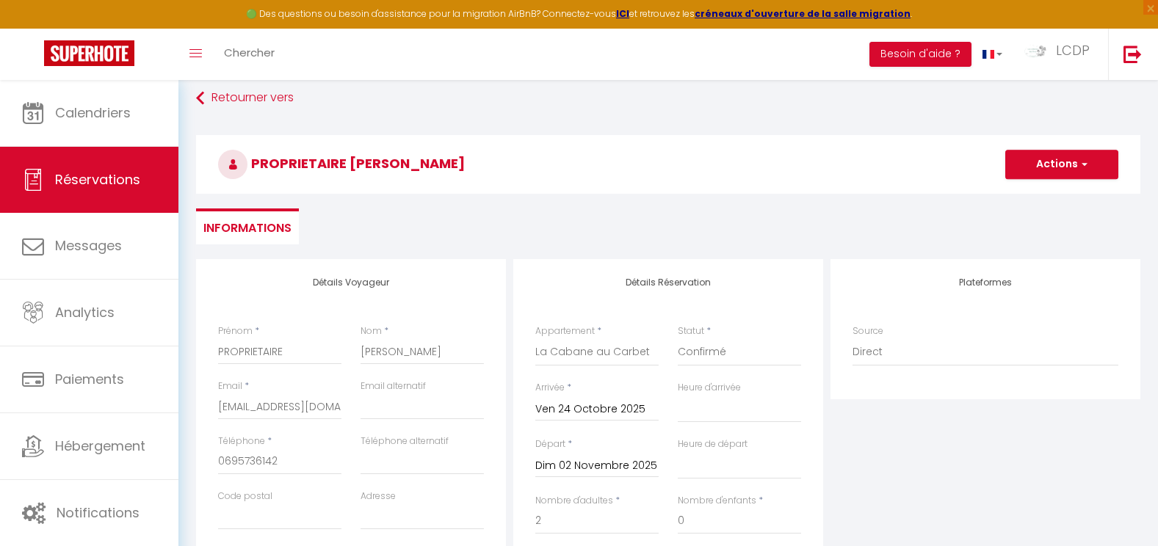
scroll to position [73, 0]
click at [1054, 158] on button "Actions" at bounding box center [1061, 165] width 113 height 29
click at [1042, 195] on link "Enregistrer" at bounding box center [1047, 198] width 116 height 19
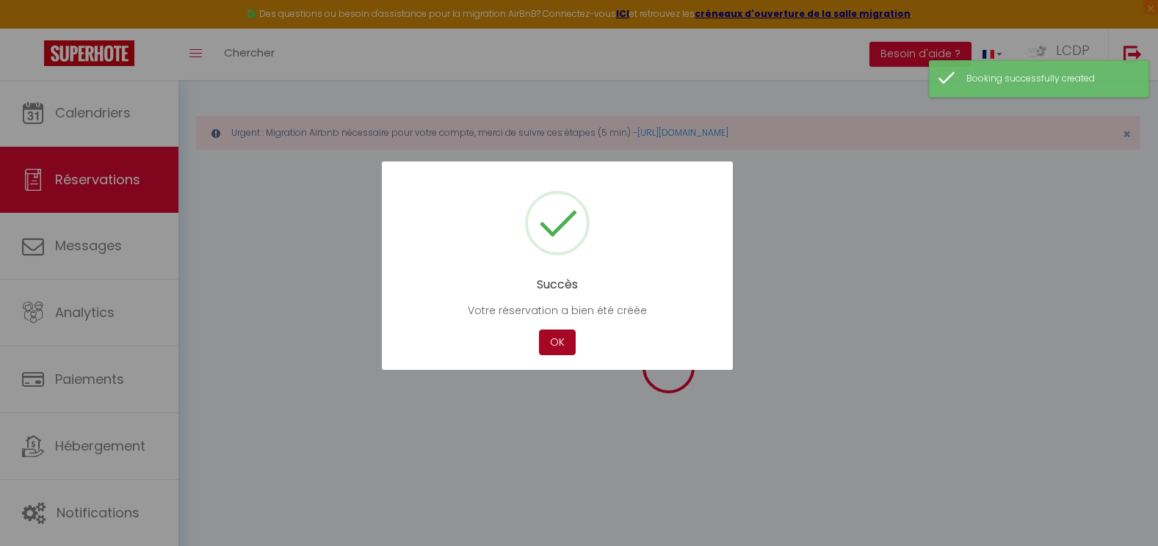
click at [552, 338] on button "OK" at bounding box center [557, 343] width 37 height 26
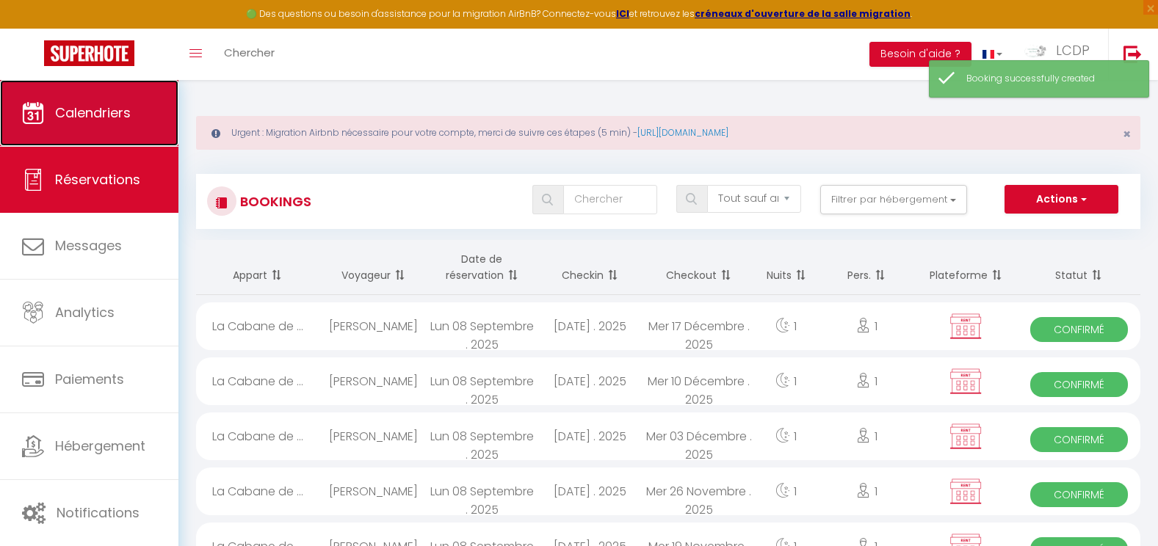
click at [127, 109] on span "Calendriers" at bounding box center [93, 113] width 76 height 18
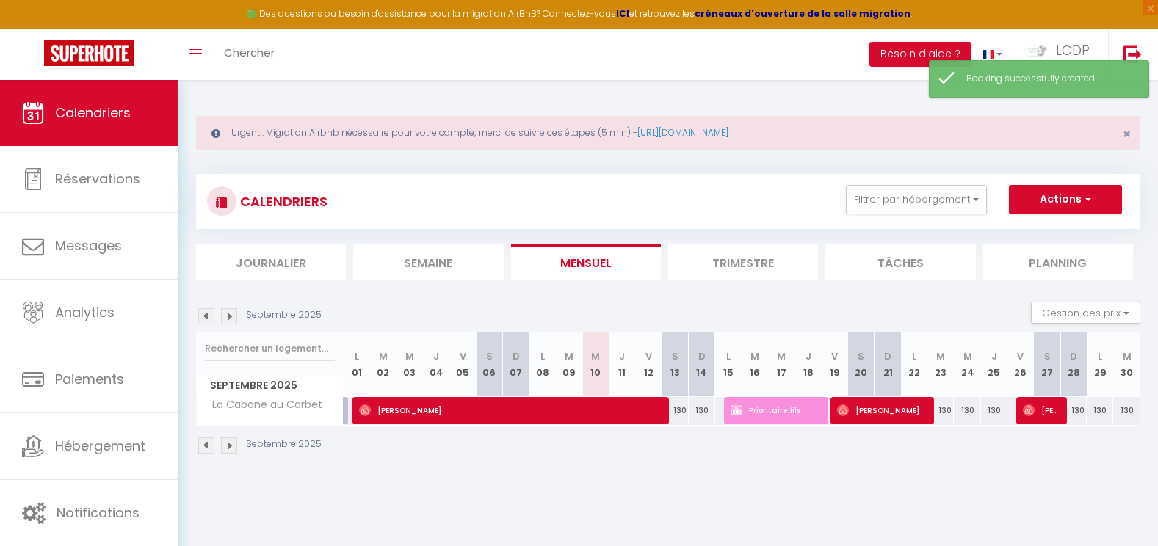
click at [230, 313] on img at bounding box center [229, 316] width 16 height 16
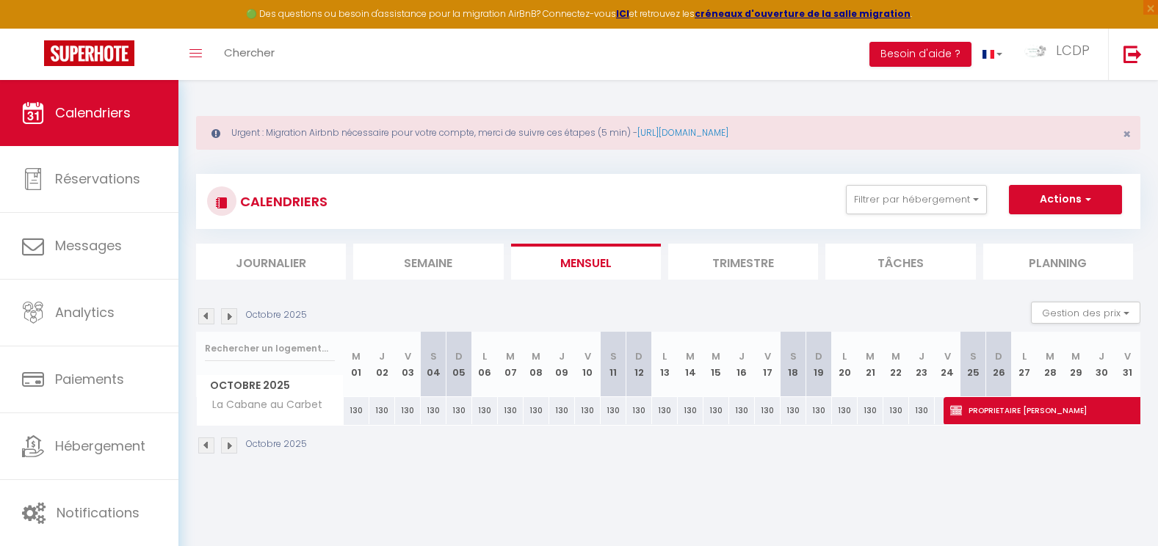
click at [233, 317] on img at bounding box center [229, 316] width 16 height 16
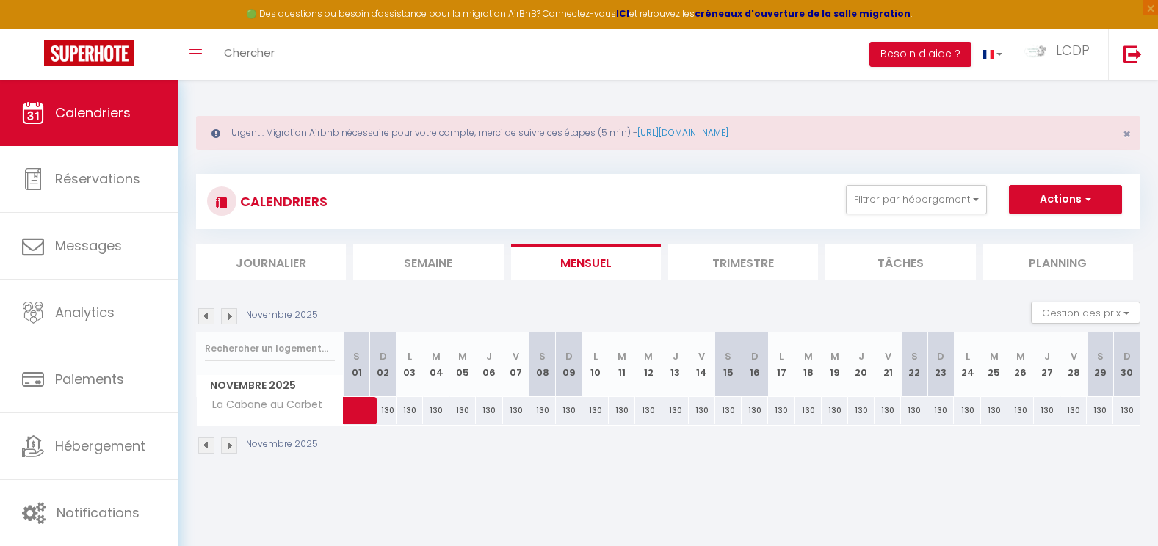
click at [212, 317] on img at bounding box center [206, 316] width 16 height 16
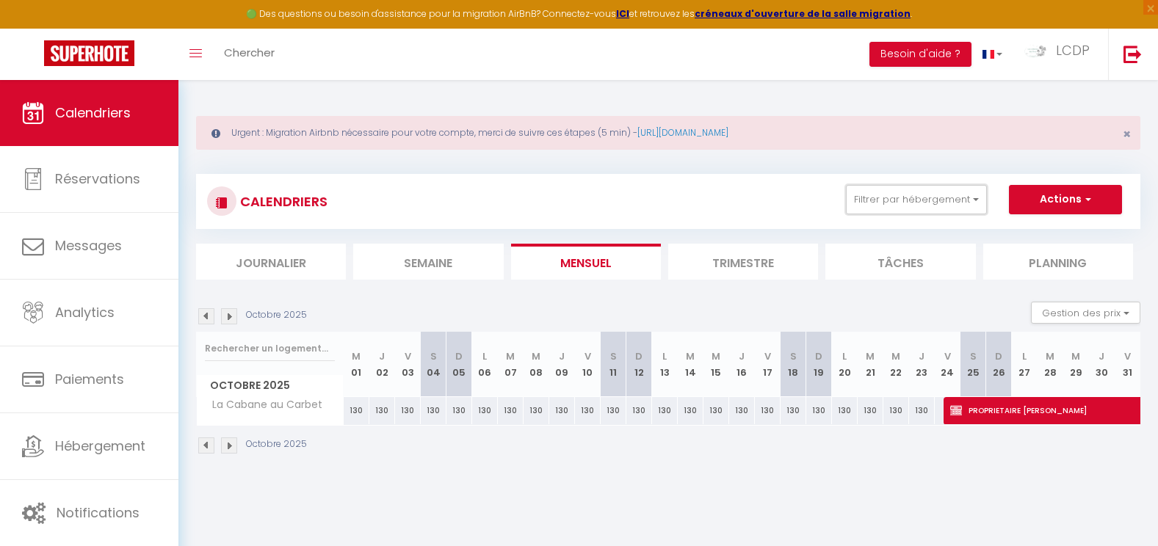
drag, startPoint x: 908, startPoint y: 208, endPoint x: 905, endPoint y: 245, distance: 37.6
click at [908, 208] on button "Filtrer par hébergement" at bounding box center [916, 199] width 141 height 29
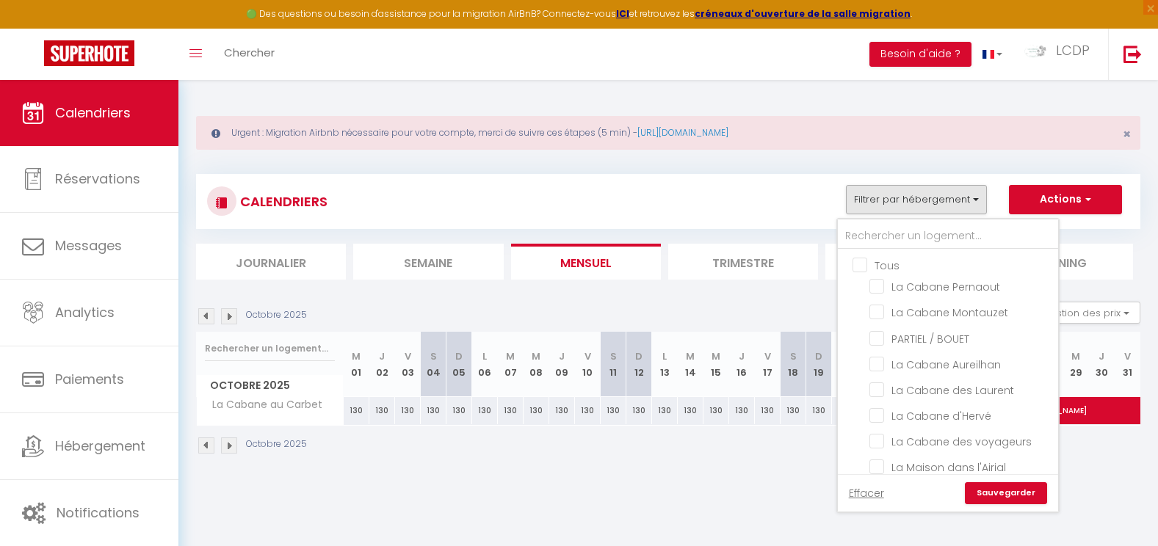
click at [870, 267] on input "Tous" at bounding box center [962, 264] width 220 height 15
click at [1012, 501] on link "Sauvegarder" at bounding box center [1006, 493] width 82 height 22
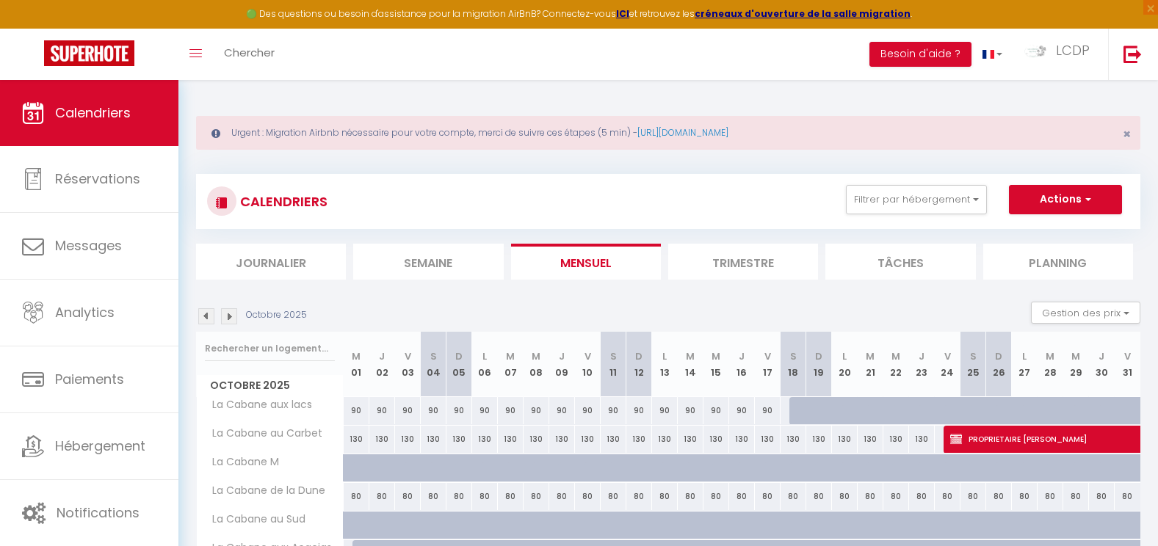
click at [211, 320] on img at bounding box center [206, 316] width 16 height 16
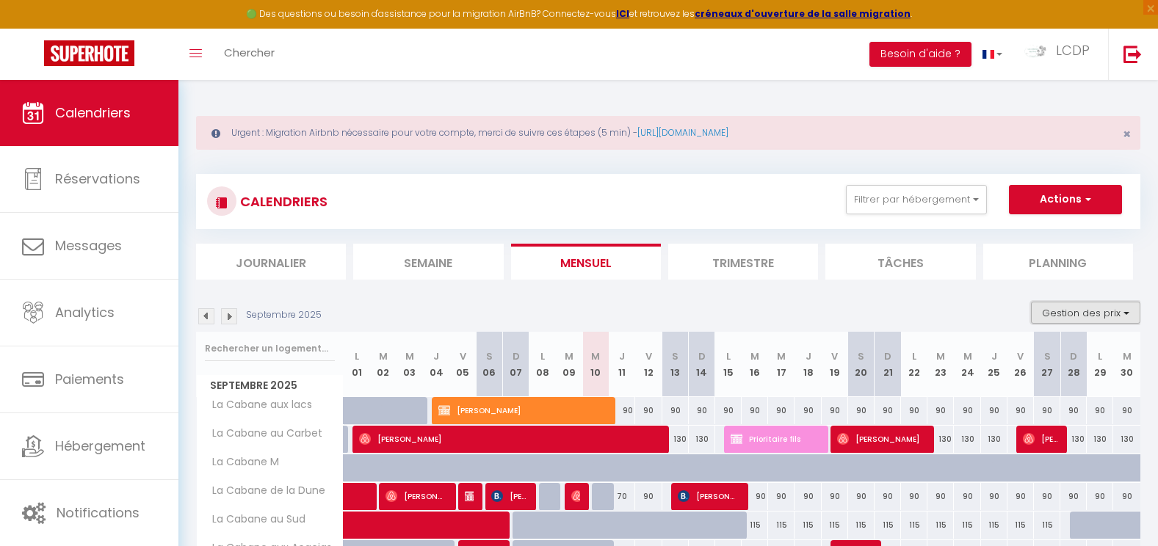
click at [1105, 305] on button "Gestion des prix" at bounding box center [1085, 313] width 109 height 22
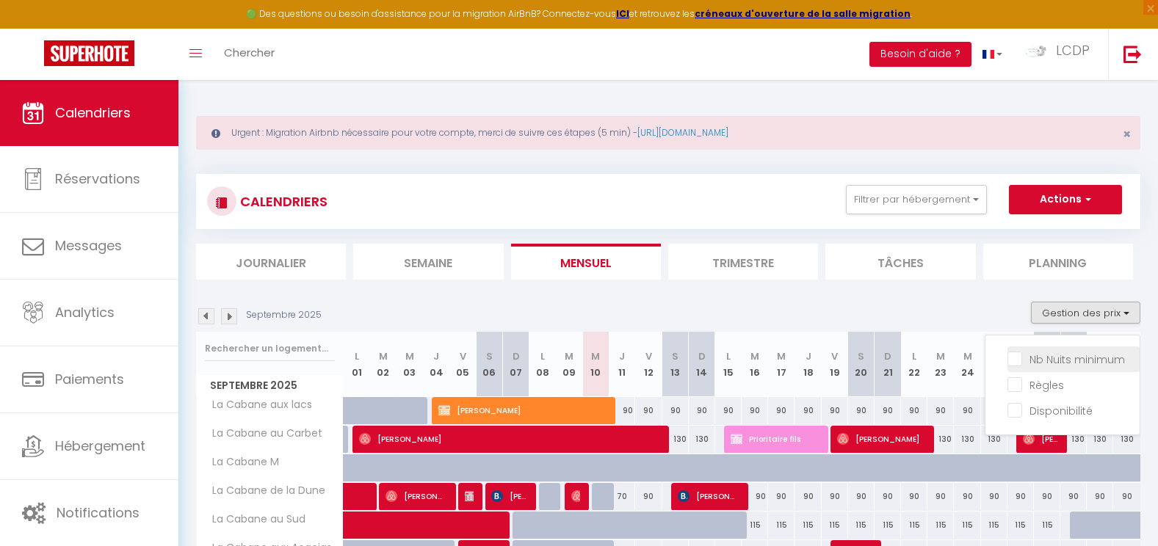
click at [1067, 359] on input "Nb Nuits minimum" at bounding box center [1073, 358] width 132 height 15
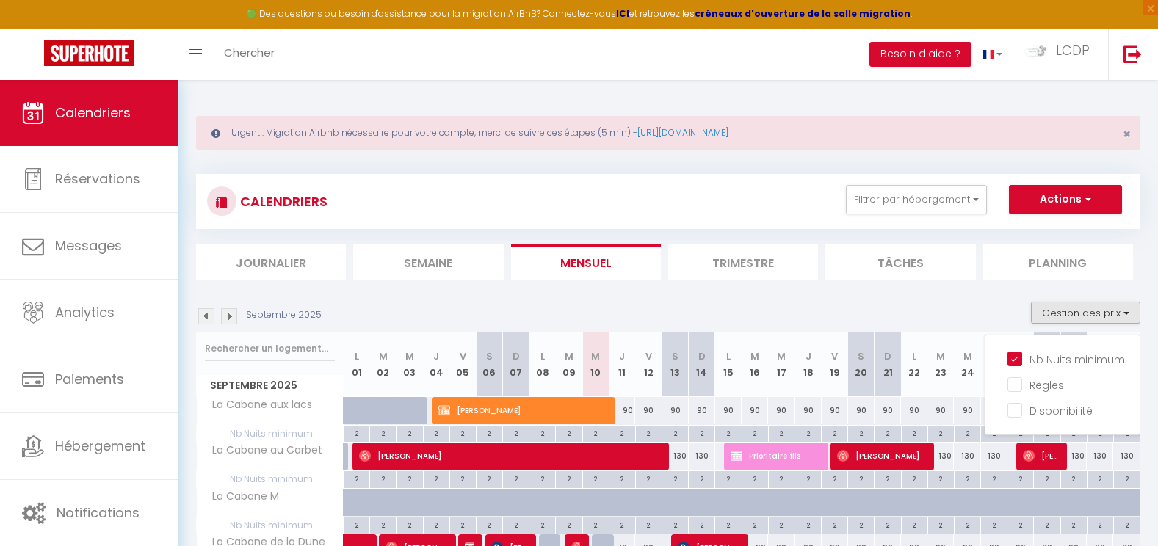
click at [773, 305] on div "Septembre 2025 Gestion des prix Nb Nuits minimum Règles Disponibilité" at bounding box center [668, 317] width 944 height 30
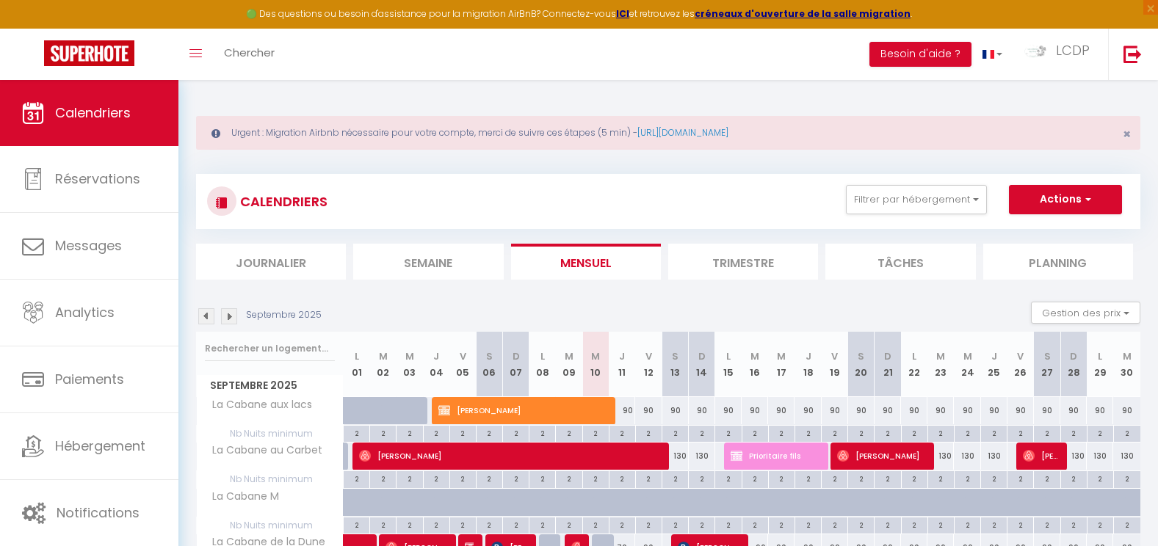
scroll to position [73, 0]
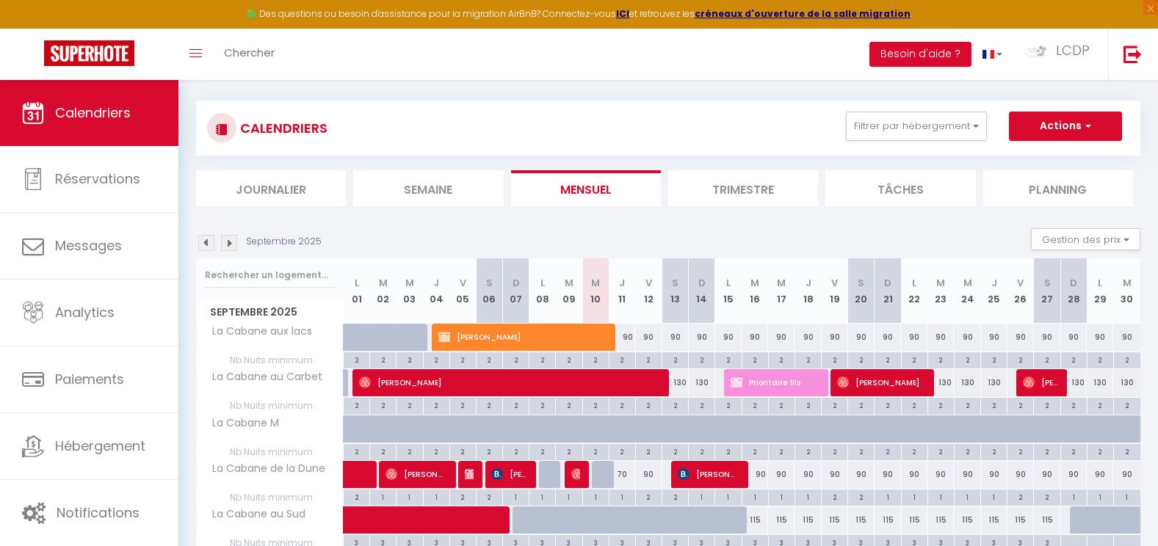
click at [677, 382] on div "130" at bounding box center [675, 382] width 26 height 27
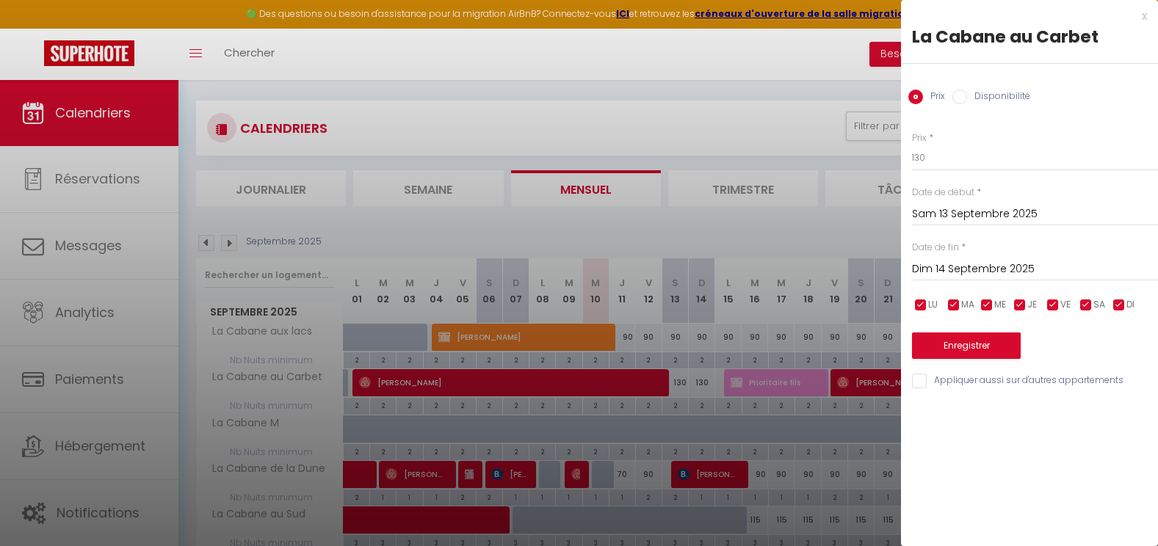
click at [970, 105] on label "Disponibilité" at bounding box center [998, 98] width 63 height 16
click at [967, 104] on input "Disponibilité" at bounding box center [959, 97] width 15 height 15
click at [681, 399] on div at bounding box center [579, 273] width 1158 height 546
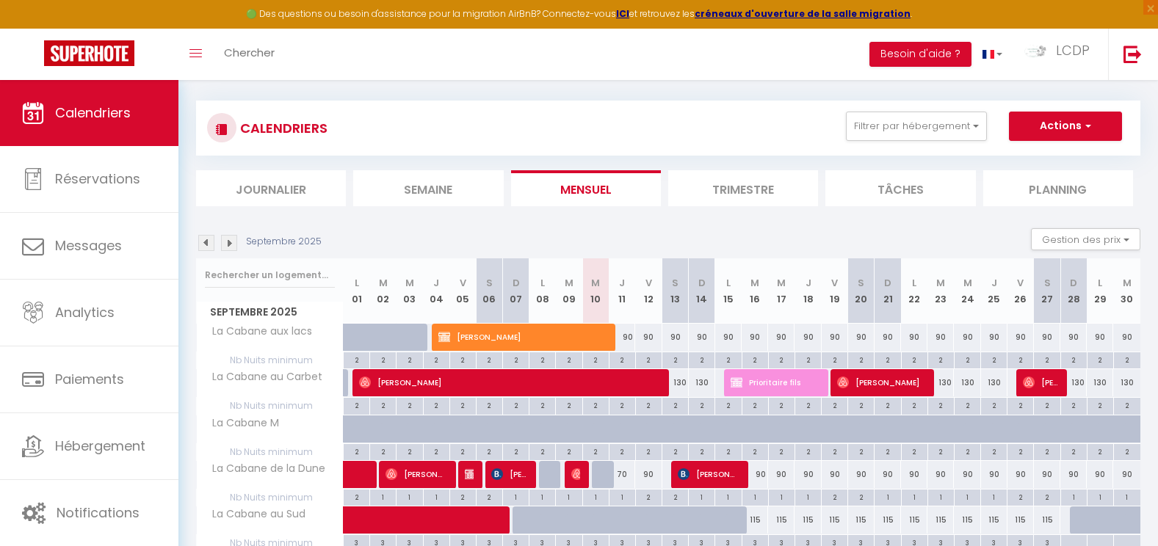
click at [674, 406] on div "2" at bounding box center [675, 405] width 26 height 14
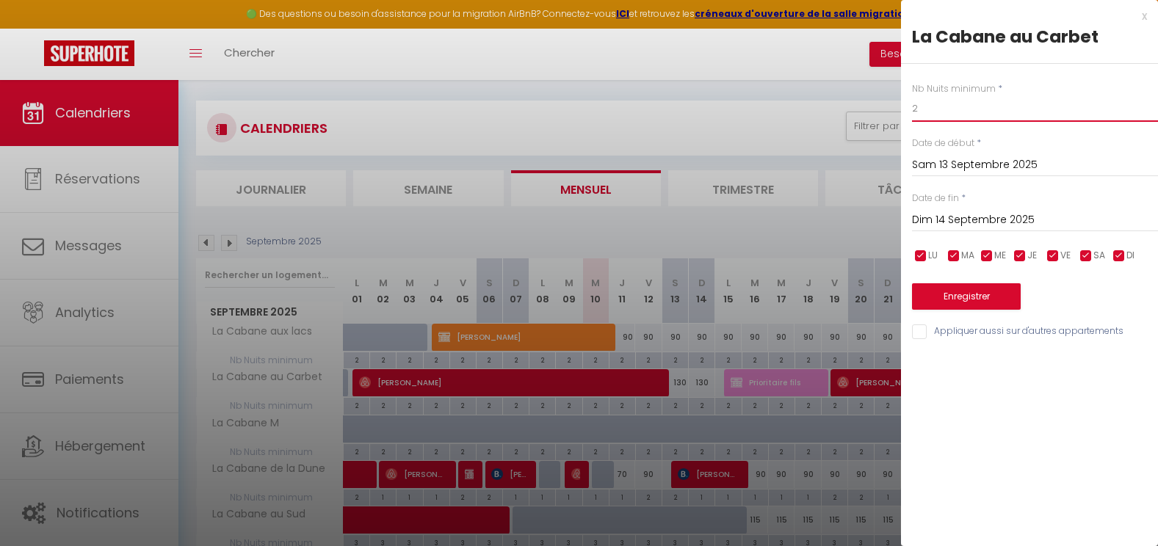
click at [906, 109] on div "Nb Nuits minimum * 2 Date de début * Sam 13 Septembre 2025 < Sep 2025 > Dim Lun…" at bounding box center [1029, 203] width 257 height 278
click at [956, 213] on input "Dim 14 Septembre 2025" at bounding box center [1035, 220] width 246 height 19
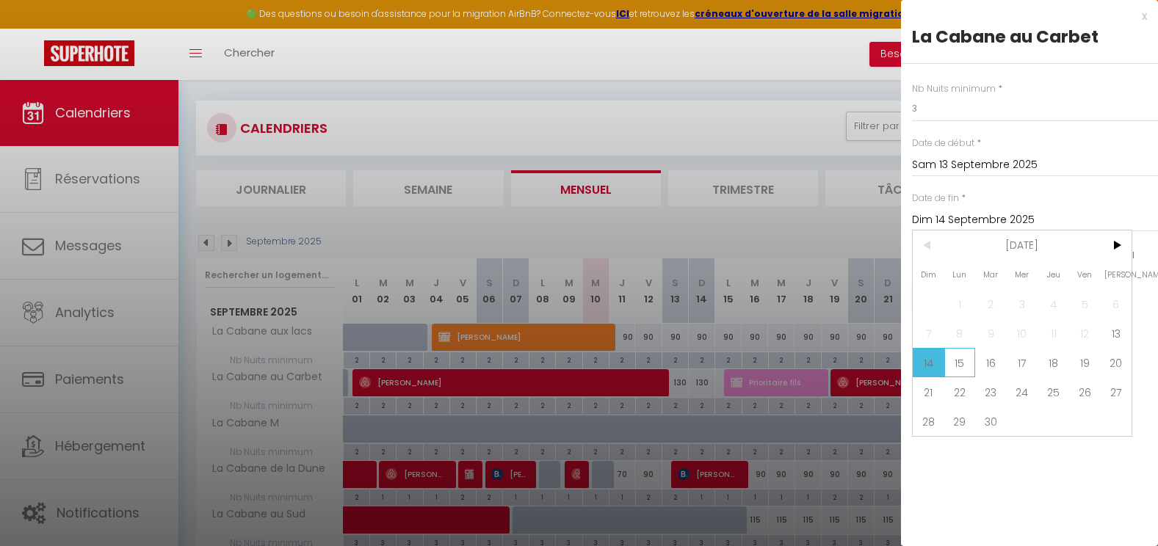
click at [967, 359] on span "15" at bounding box center [960, 362] width 32 height 29
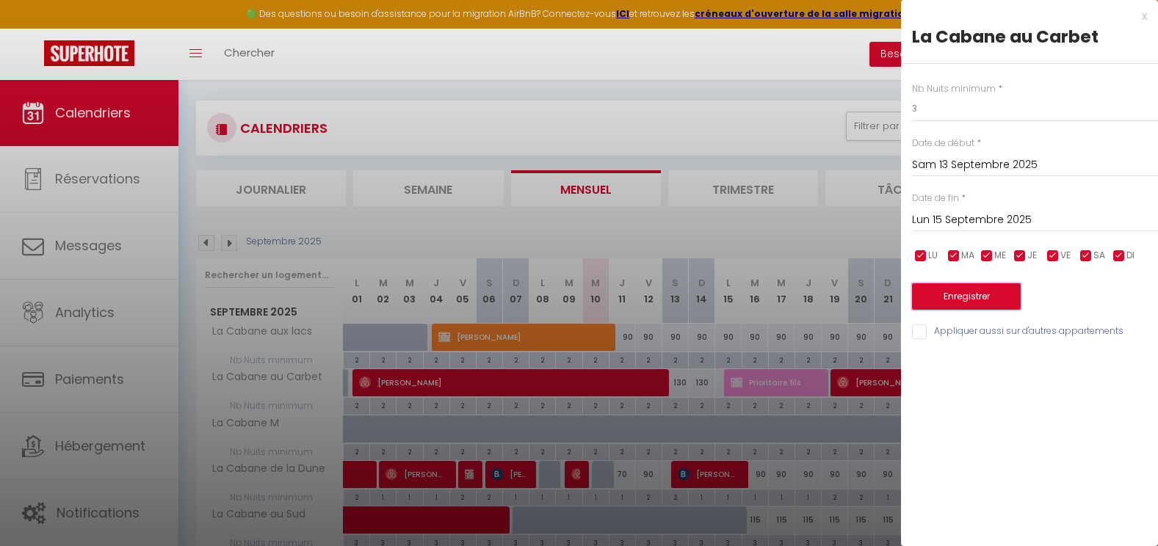
click at [967, 310] on button "Enregistrer" at bounding box center [966, 296] width 109 height 26
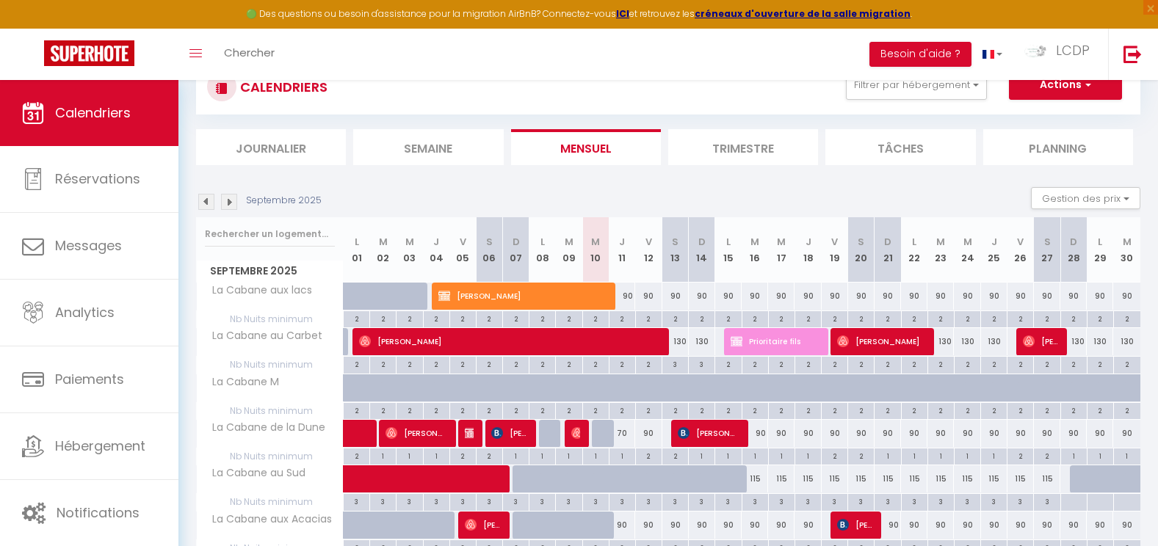
scroll to position [147, 0]
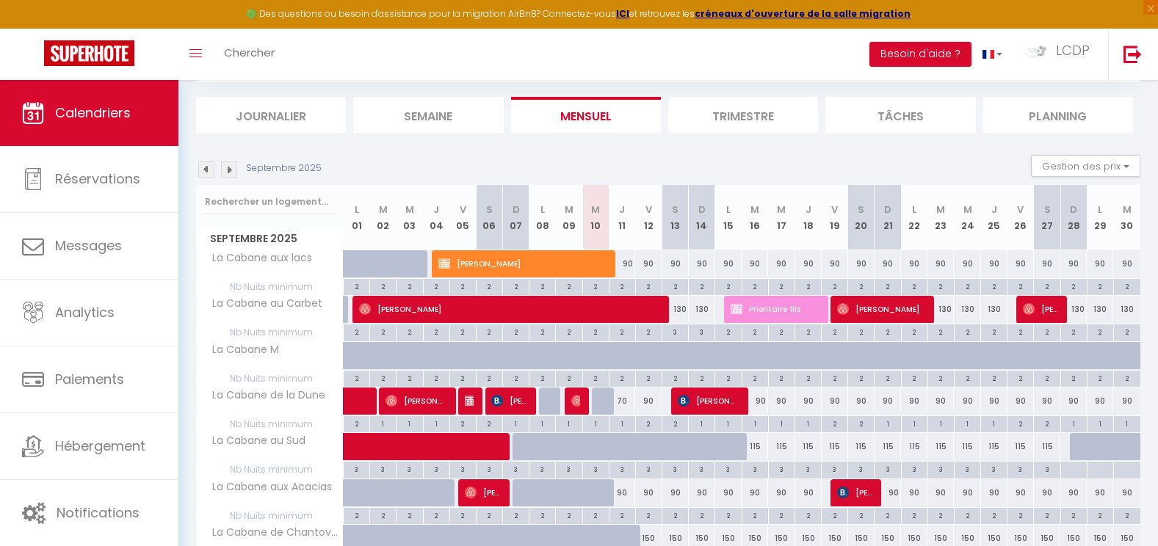
click at [648, 518] on div "2" at bounding box center [649, 515] width 26 height 14
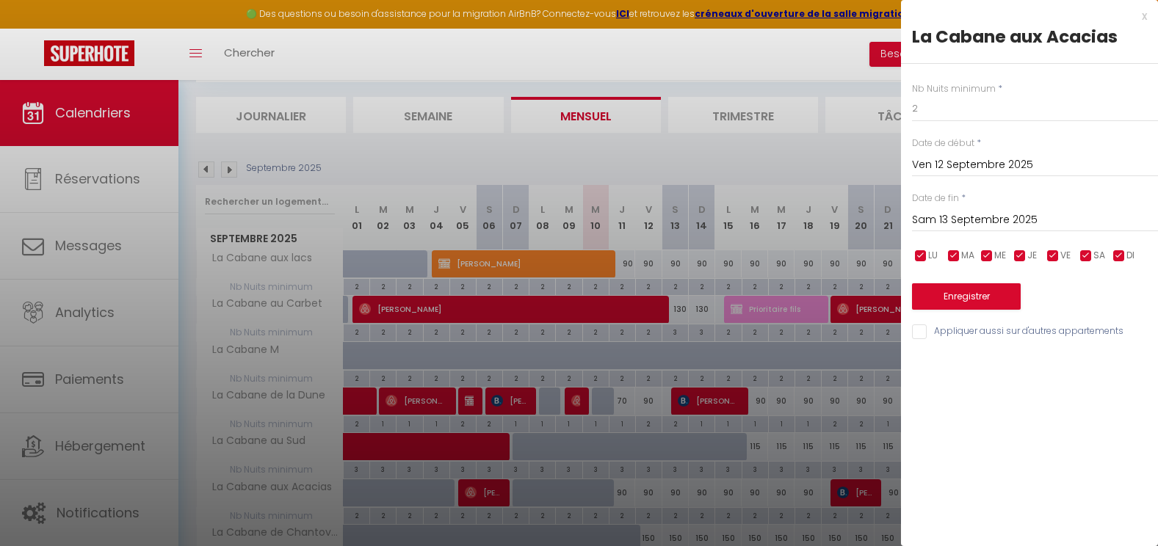
click at [648, 518] on div at bounding box center [579, 273] width 1158 height 546
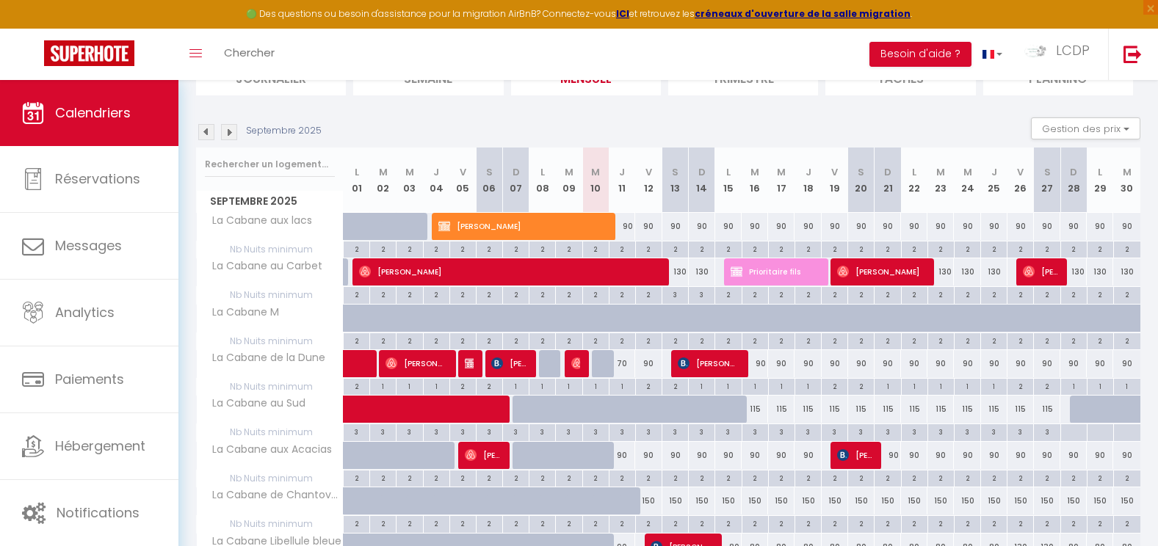
scroll to position [220, 0]
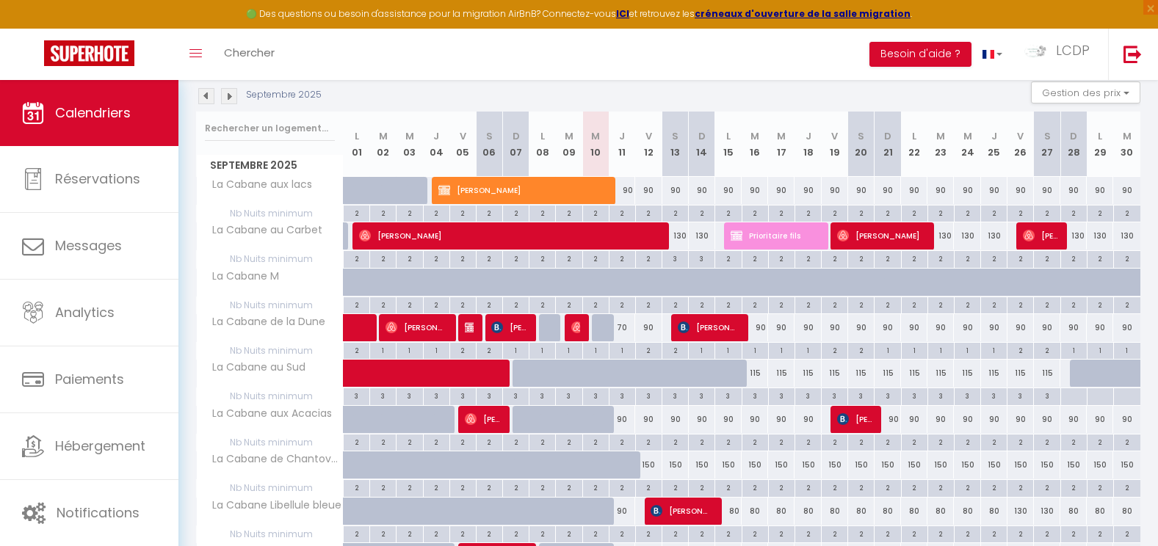
click at [645, 488] on div "2" at bounding box center [649, 487] width 26 height 14
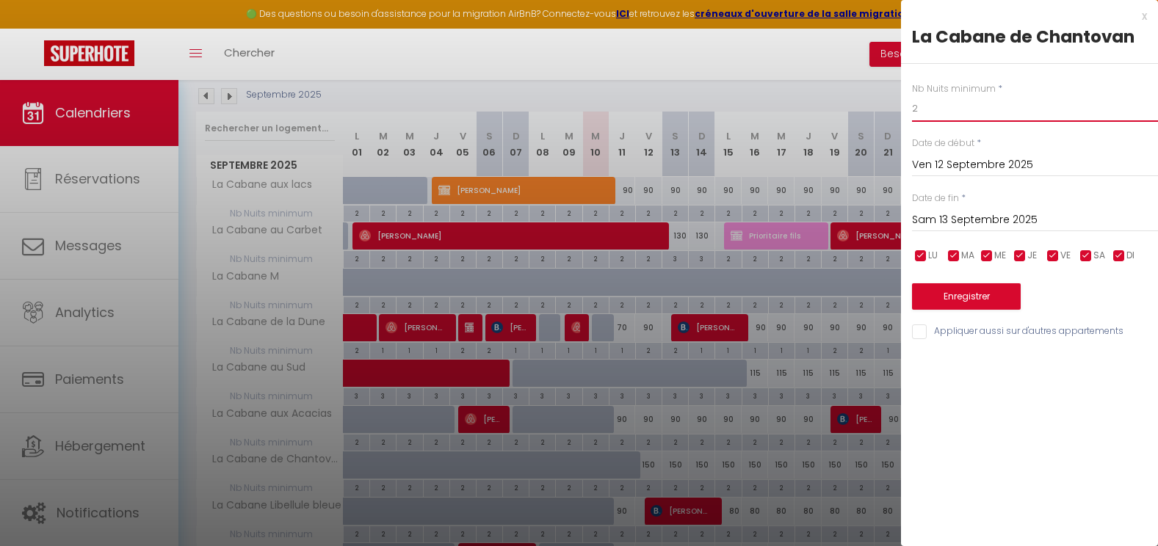
drag, startPoint x: 939, startPoint y: 113, endPoint x: 880, endPoint y: 106, distance: 59.8
click at [880, 106] on body "🟢 Des questions ou besoin d'assistance pour la migration AirBnB? Connectez-vous…" at bounding box center [579, 525] width 1158 height 1330
click at [949, 220] on input "Sam 13 Septembre 2025" at bounding box center [1035, 220] width 246 height 19
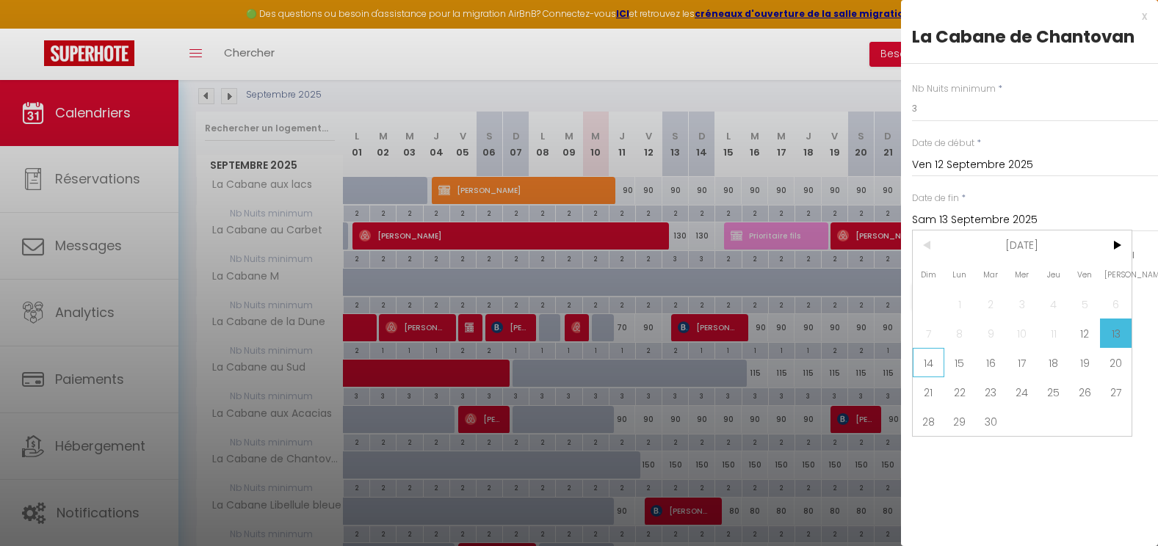
click at [938, 362] on span "14" at bounding box center [929, 362] width 32 height 29
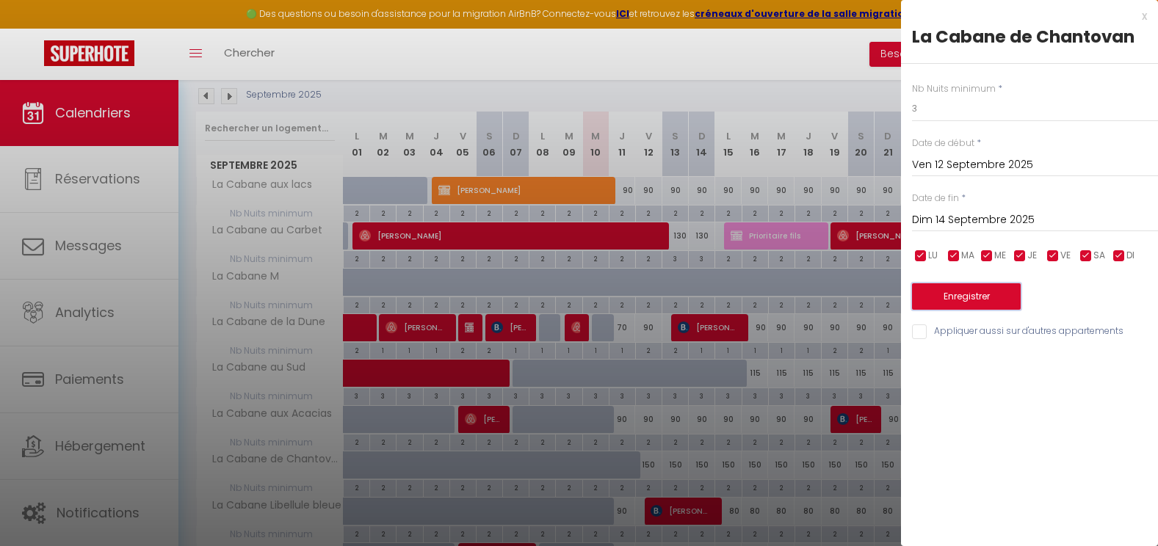
click at [949, 292] on button "Enregistrer" at bounding box center [966, 296] width 109 height 26
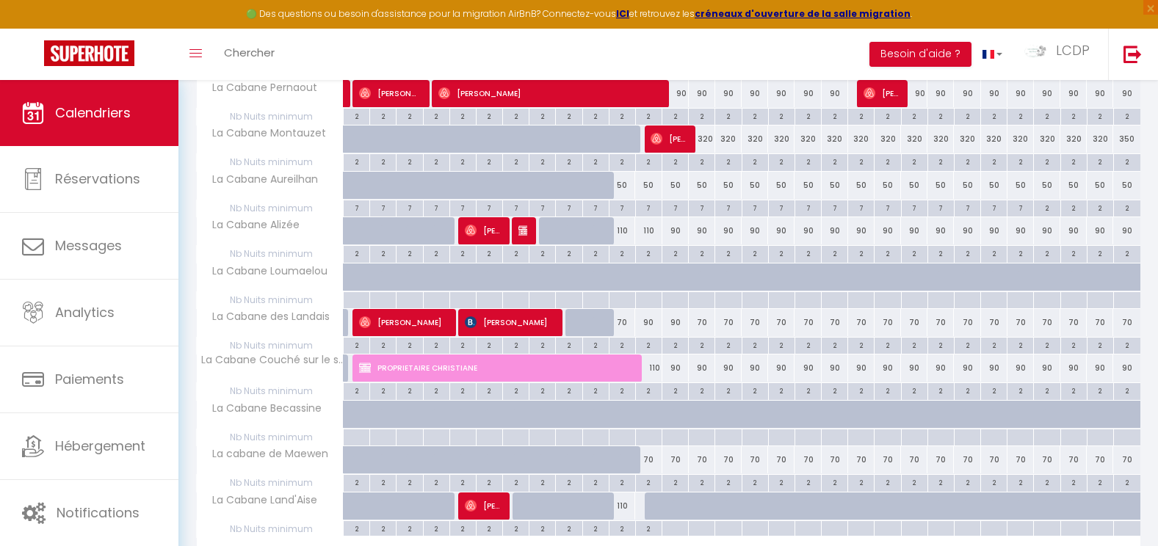
scroll to position [808, 0]
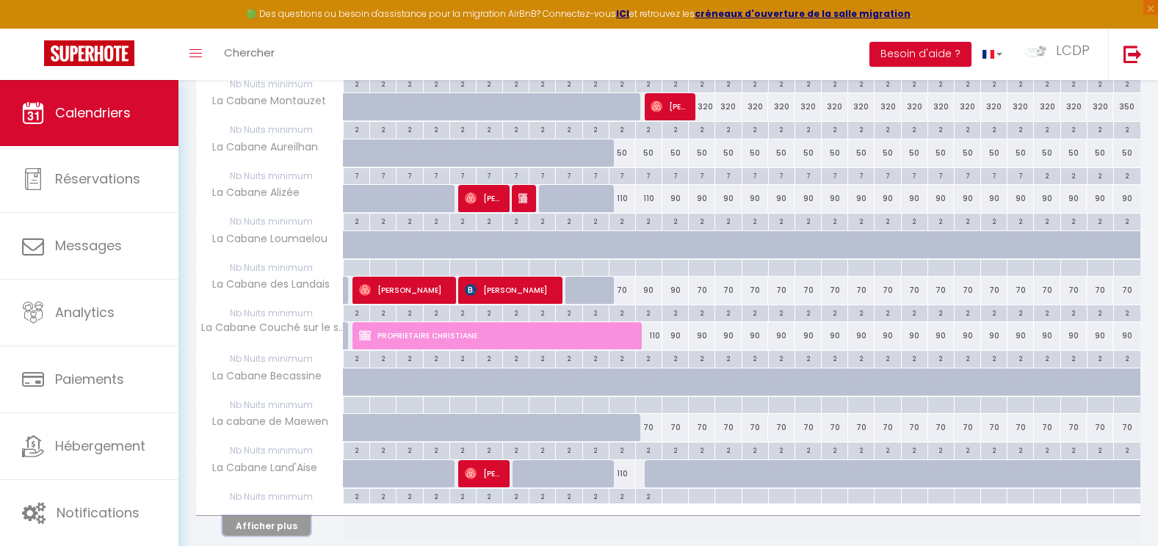
click at [287, 525] on button "Afficher plus" at bounding box center [266, 526] width 88 height 20
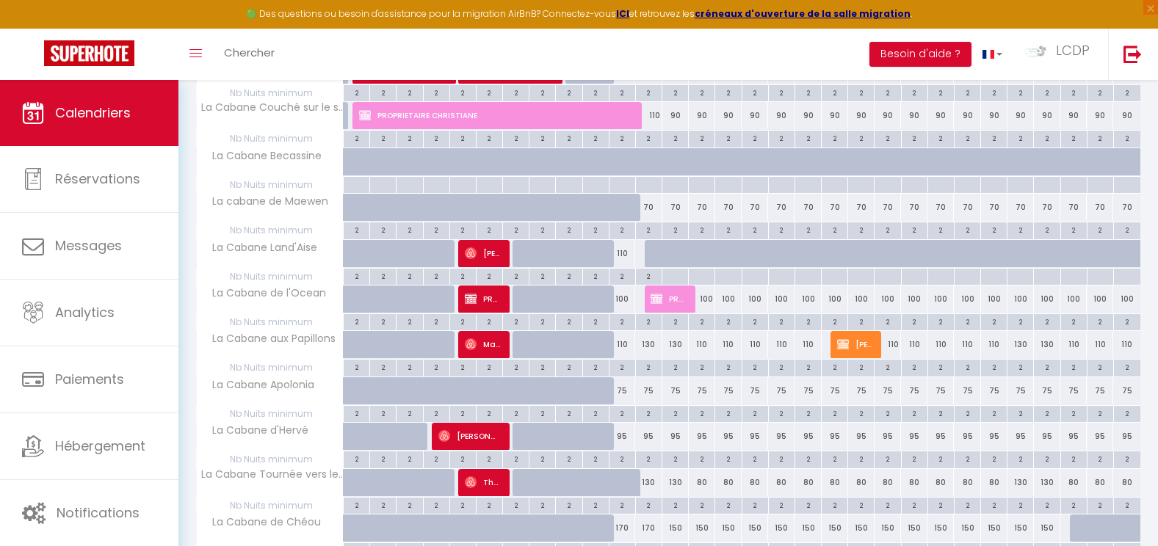
scroll to position [1101, 0]
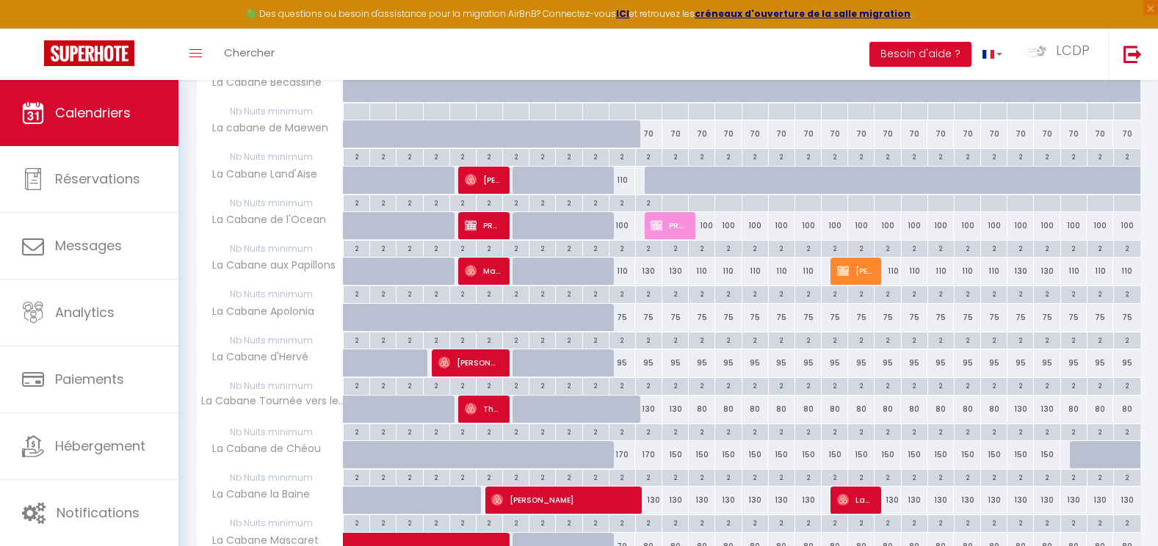
click at [653, 432] on div "2" at bounding box center [649, 431] width 26 height 14
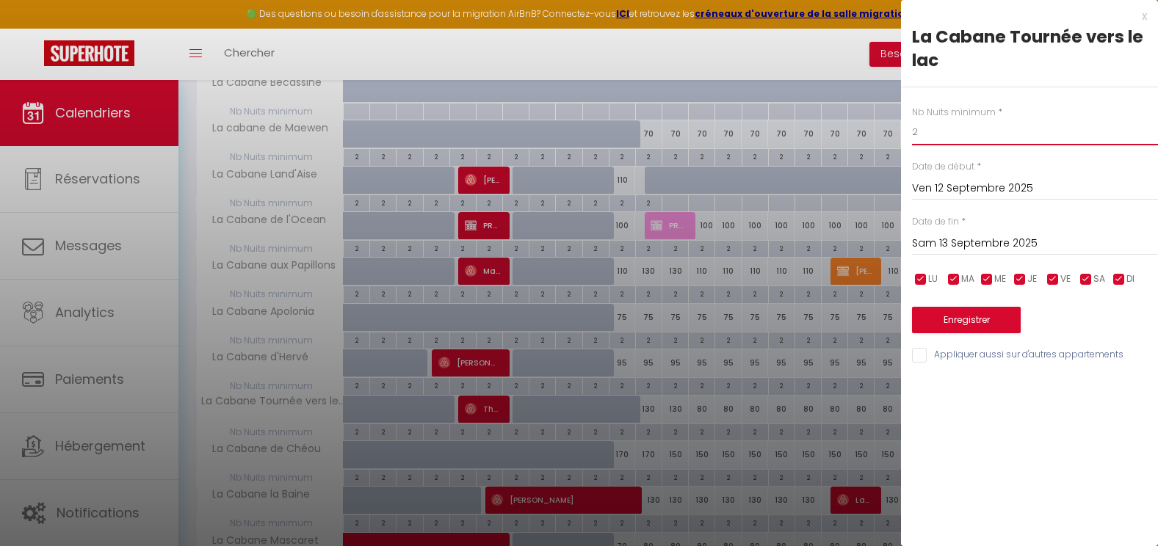
drag, startPoint x: 955, startPoint y: 135, endPoint x: 891, endPoint y: 131, distance: 64.7
click at [891, 131] on body "🟢 Des questions ou besoin d'assistance pour la migration AirBnB? Connectez-vous…" at bounding box center [579, 102] width 1158 height 2247
click at [969, 236] on input "Sam 13 Septembre 2025" at bounding box center [1035, 243] width 246 height 19
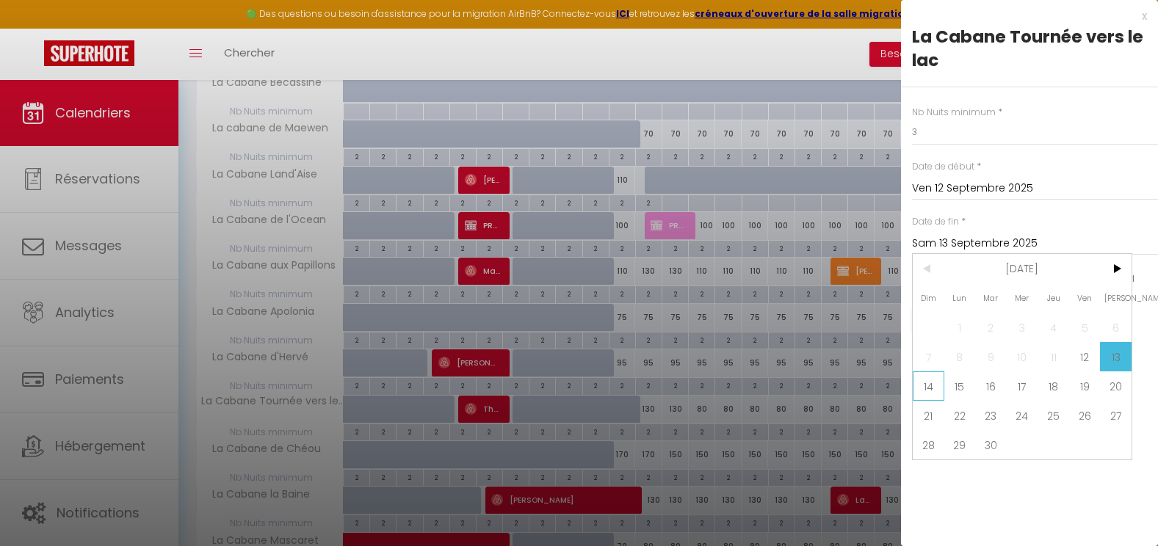
click at [929, 386] on span "14" at bounding box center [929, 386] width 32 height 29
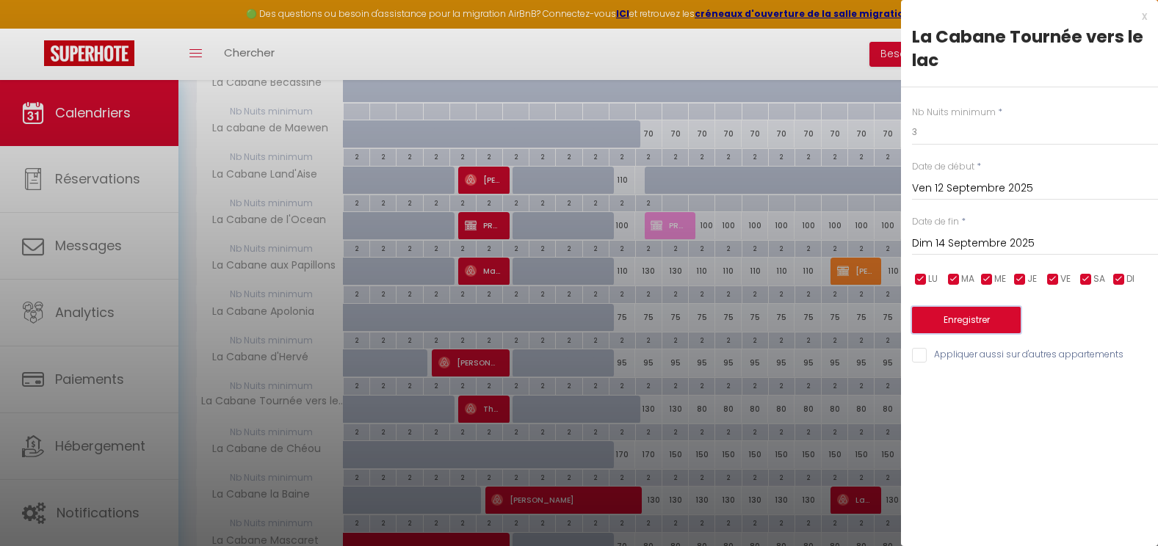
click at [929, 328] on button "Enregistrer" at bounding box center [966, 320] width 109 height 26
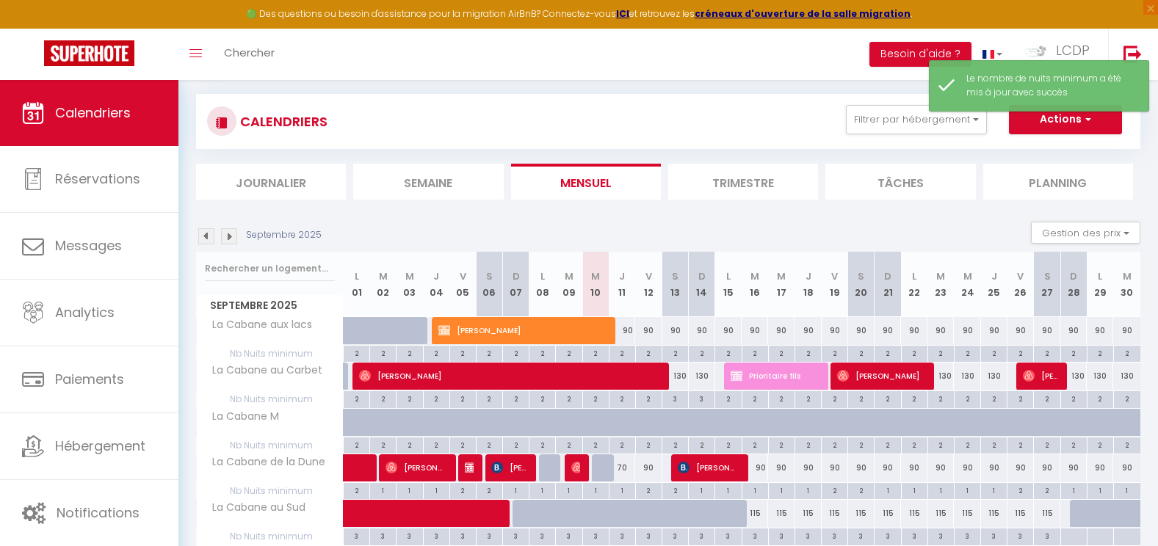
scroll to position [864, 0]
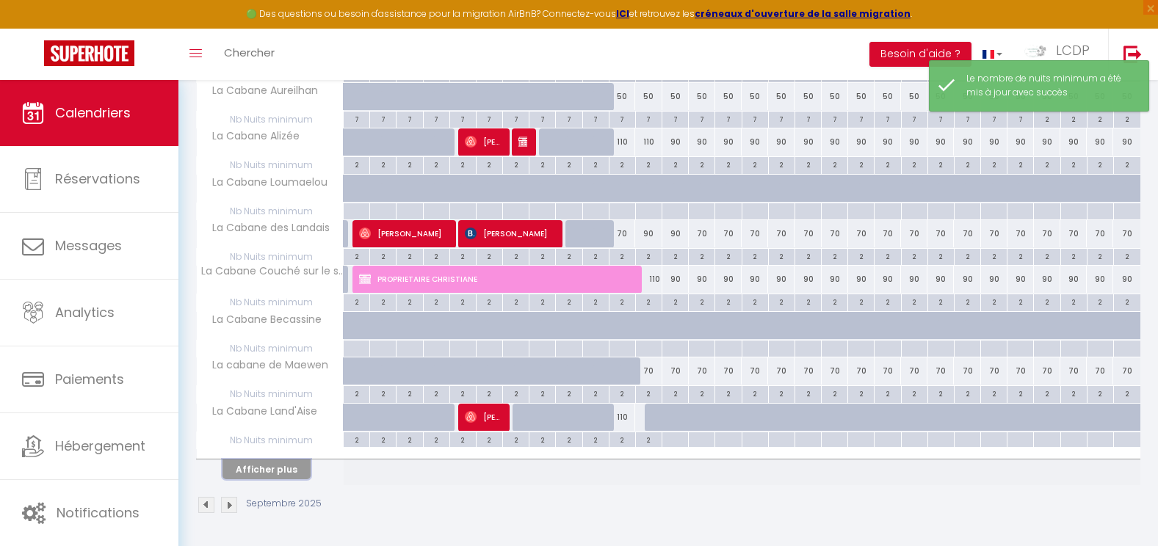
click at [264, 468] on button "Afficher plus" at bounding box center [266, 470] width 88 height 20
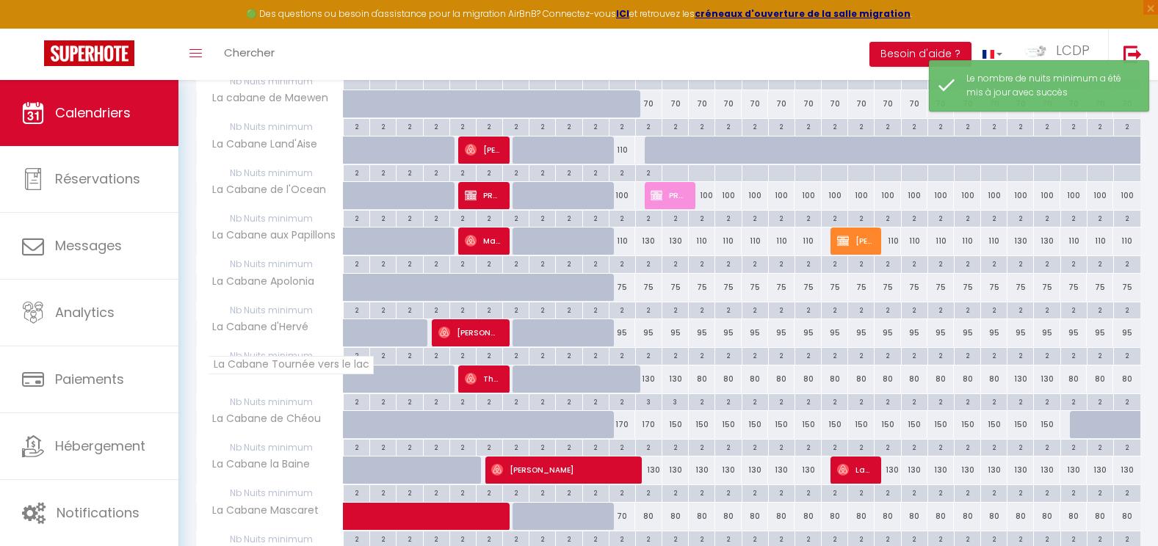
scroll to position [1158, 0]
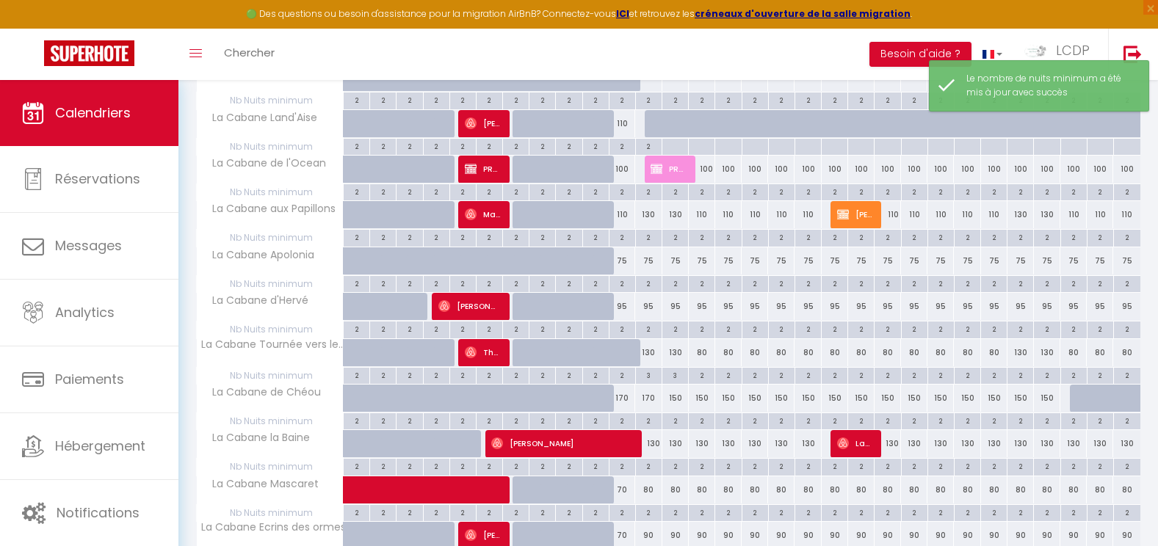
click at [620, 419] on div "2" at bounding box center [622, 420] width 26 height 14
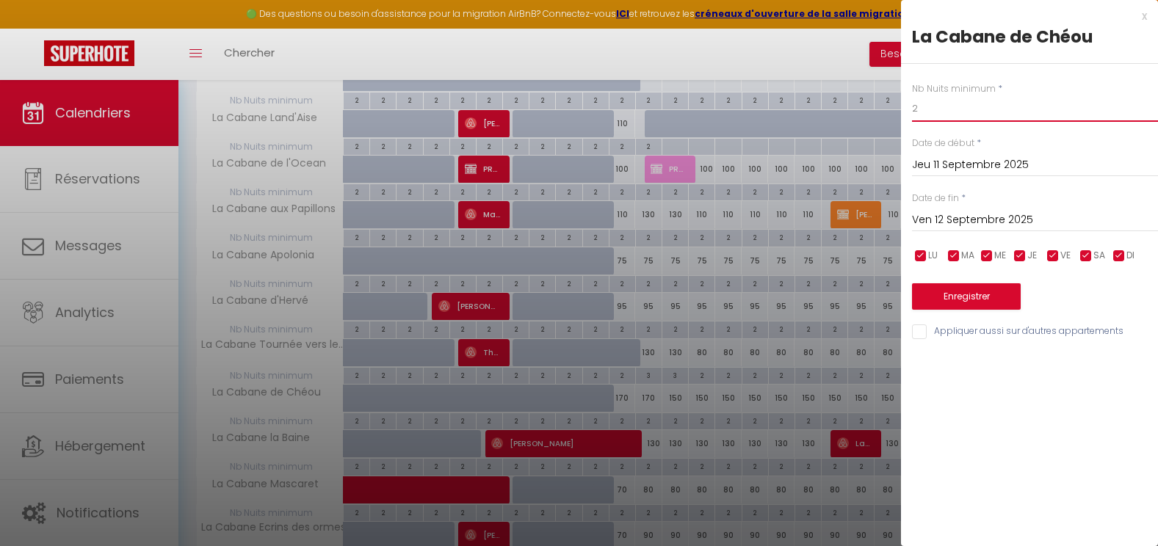
drag, startPoint x: 924, startPoint y: 107, endPoint x: 902, endPoint y: 106, distance: 22.0
click at [902, 106] on div "Nb Nuits minimum * 2 Date de début * Jeu 11 Septembre 2025 < Sep 2025 > Dim Lun…" at bounding box center [1029, 203] width 257 height 278
click at [1018, 224] on input "Ven 12 Septembre 2025" at bounding box center [1035, 220] width 246 height 19
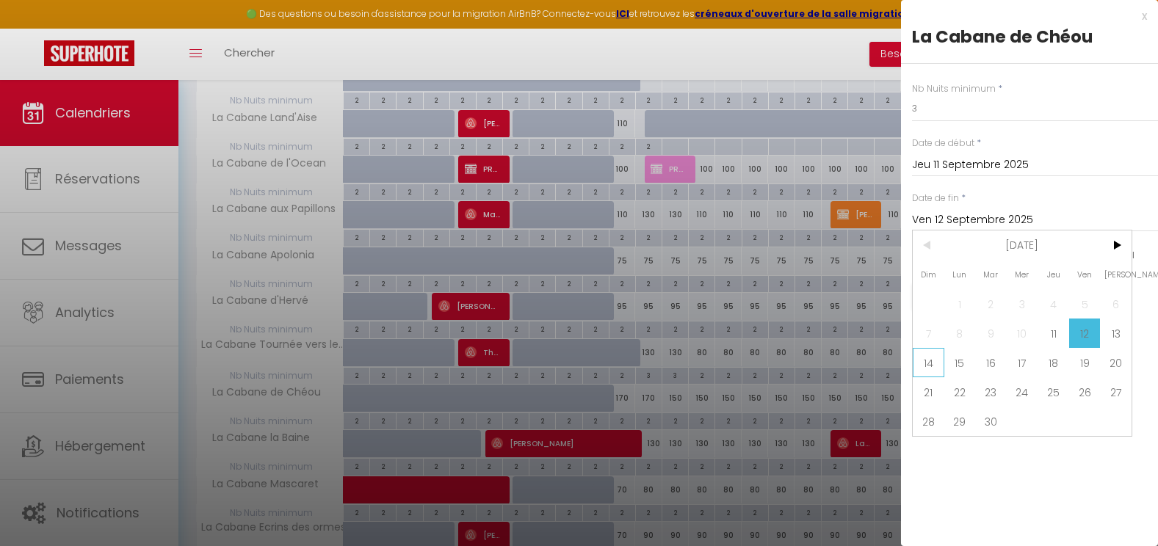
click at [938, 362] on span "14" at bounding box center [929, 362] width 32 height 29
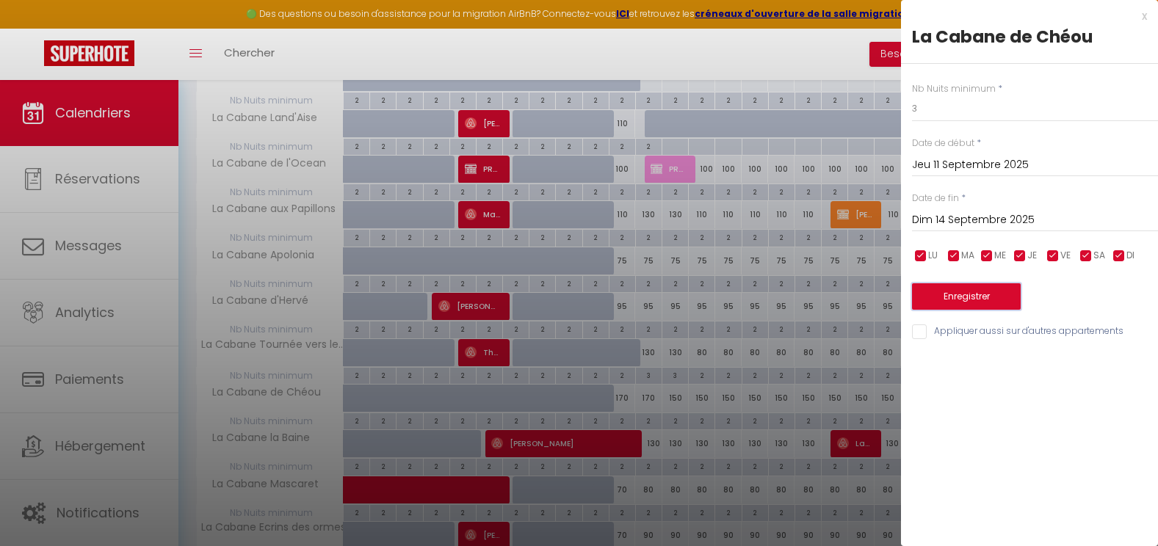
click at [949, 303] on button "Enregistrer" at bounding box center [966, 296] width 109 height 26
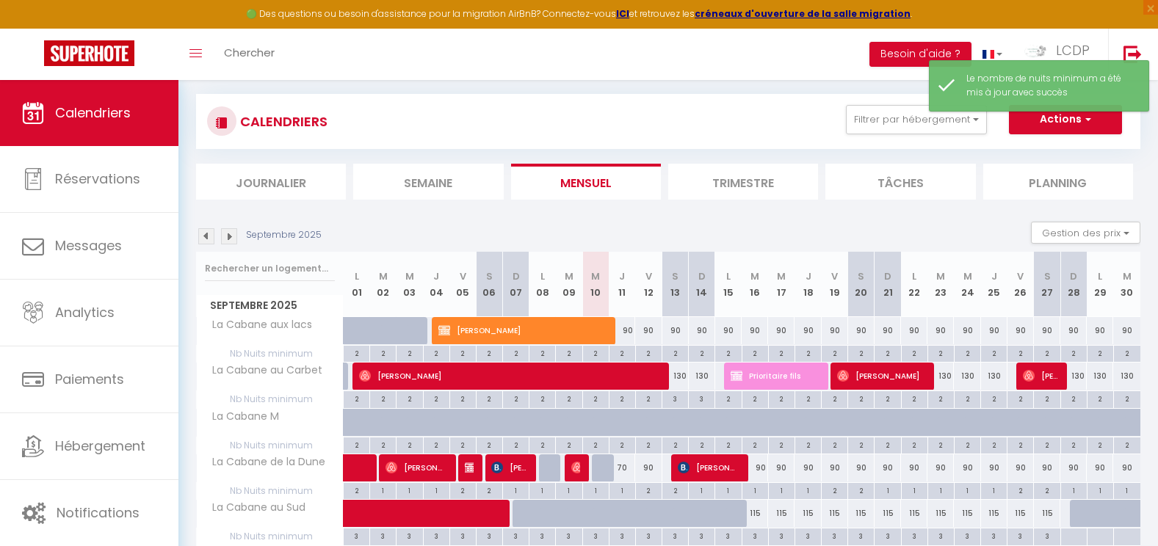
scroll to position [864, 0]
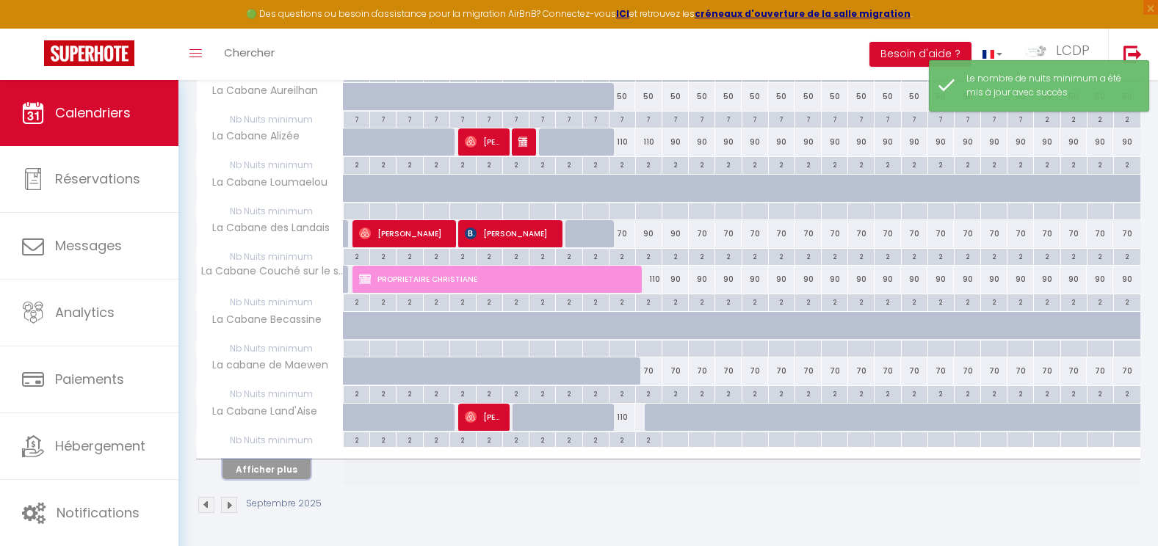
click at [305, 471] on button "Afficher plus" at bounding box center [266, 470] width 88 height 20
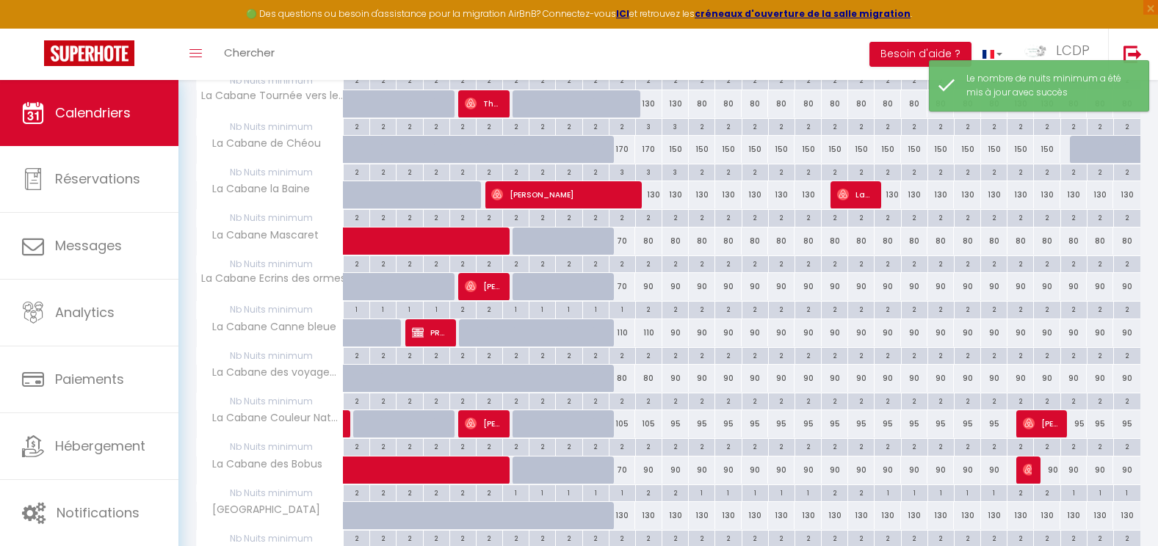
scroll to position [1525, 0]
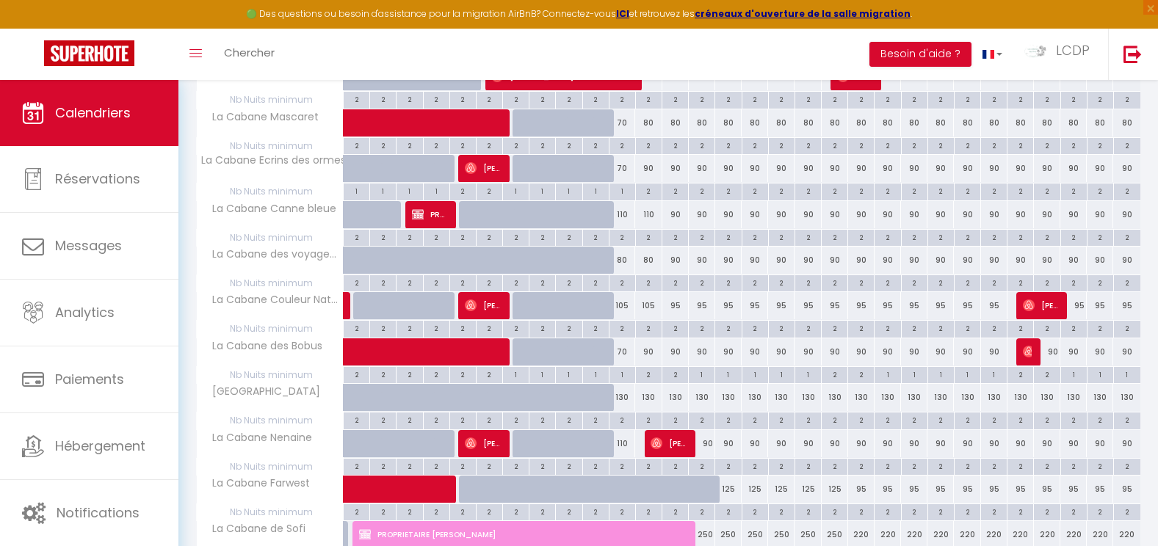
click at [615, 418] on div "2" at bounding box center [622, 420] width 26 height 14
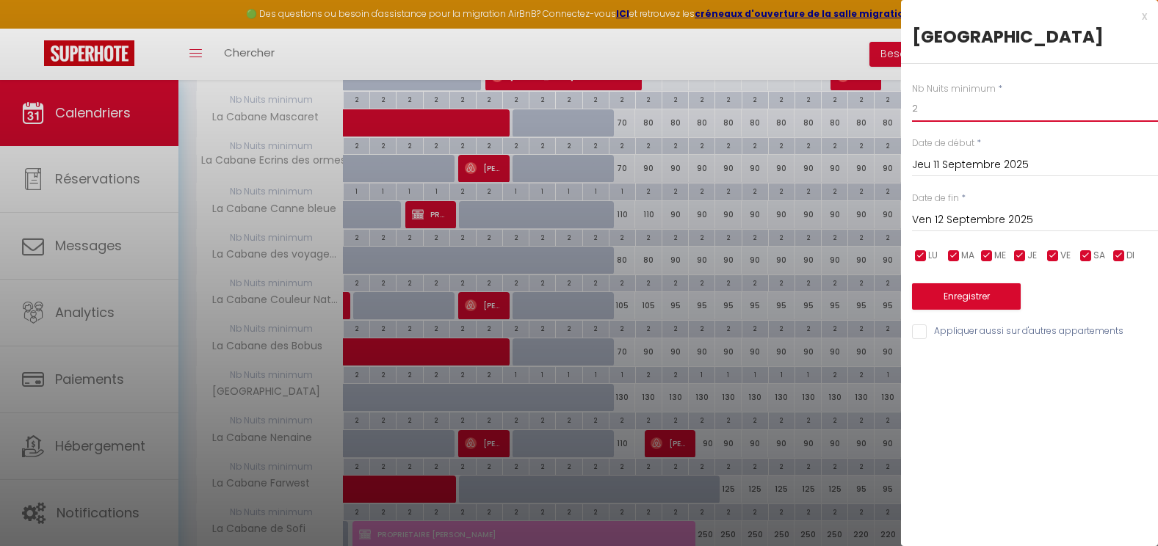
drag, startPoint x: 919, startPoint y: 112, endPoint x: 895, endPoint y: 112, distance: 24.2
click at [981, 215] on input "Ven 12 Septembre 2025" at bounding box center [1035, 220] width 246 height 19
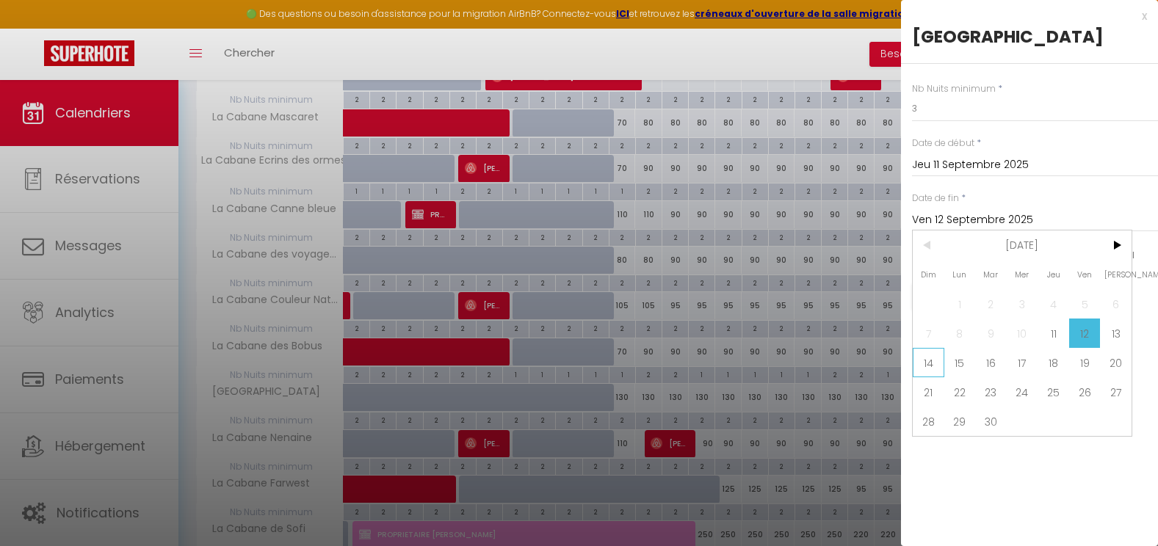
click at [934, 369] on span "14" at bounding box center [929, 362] width 32 height 29
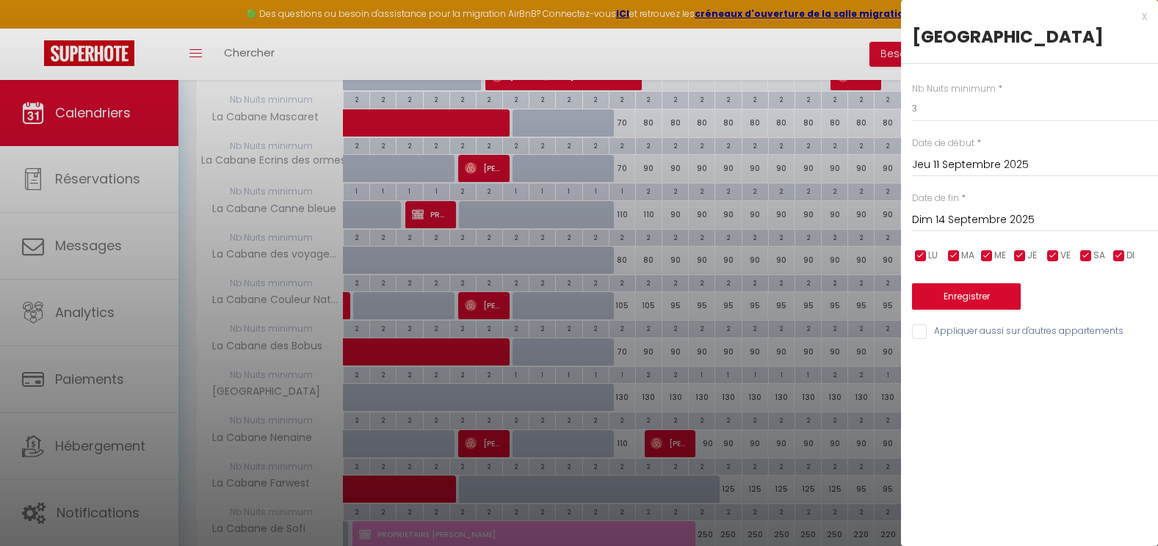
click at [941, 322] on div "Nb Nuits minimum * 3 Date de début * Jeu 11 Septembre 2025 < Sep 2025 > Dim Lun…" at bounding box center [1029, 203] width 257 height 278
click at [944, 301] on button "Enregistrer" at bounding box center [966, 296] width 109 height 26
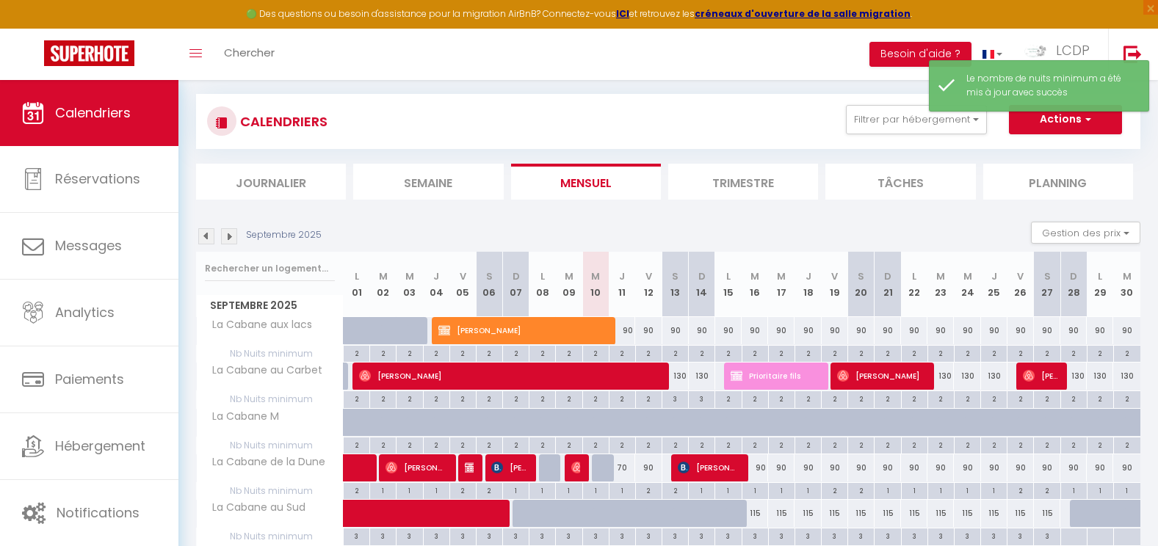
scroll to position [864, 0]
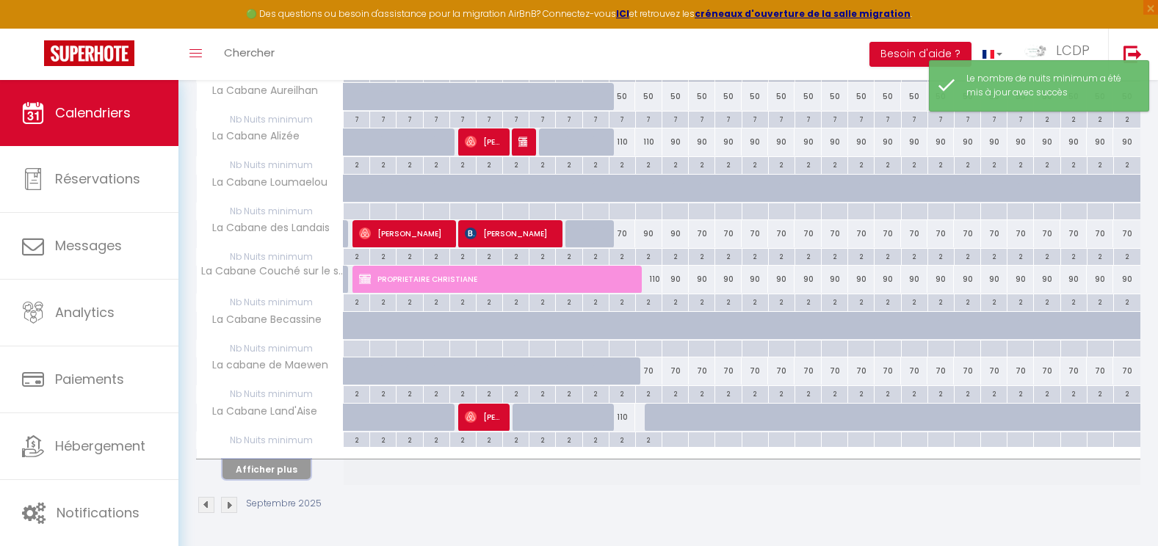
click at [253, 468] on button "Afficher plus" at bounding box center [266, 470] width 88 height 20
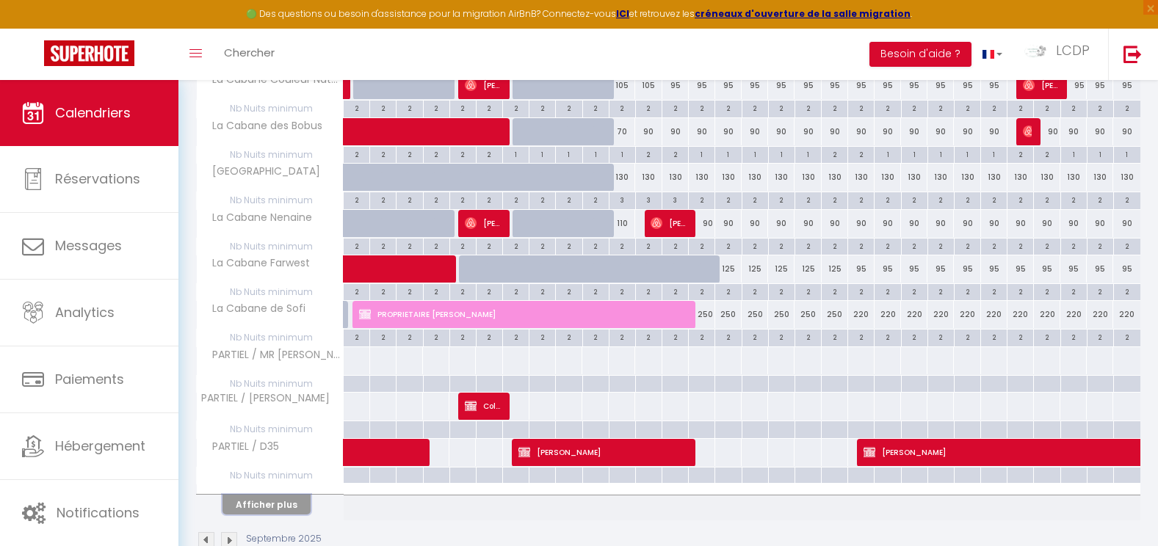
scroll to position [1781, 0]
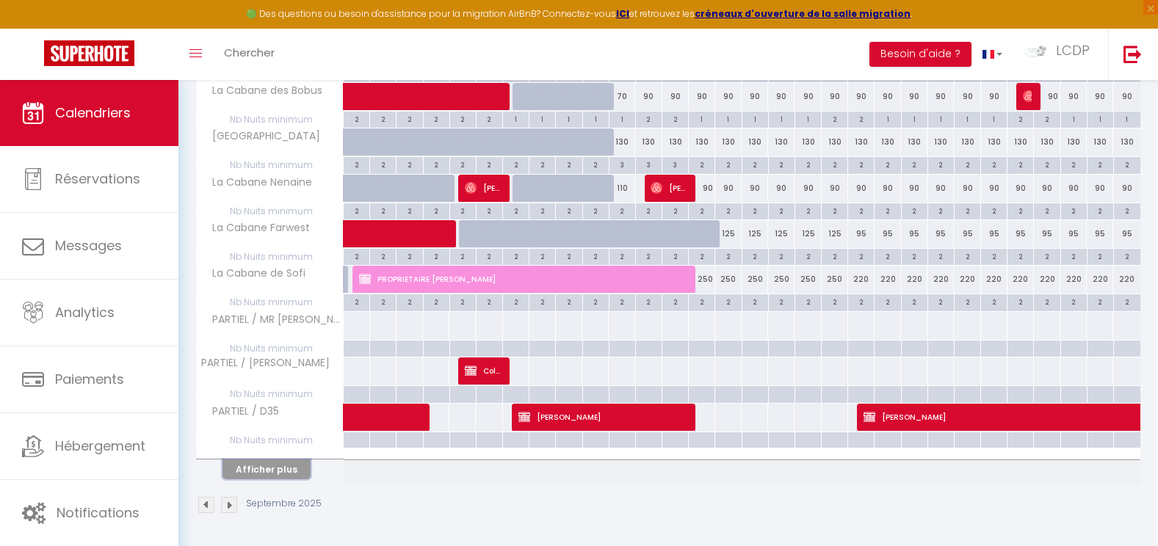
click at [273, 468] on button "Afficher plus" at bounding box center [266, 470] width 88 height 20
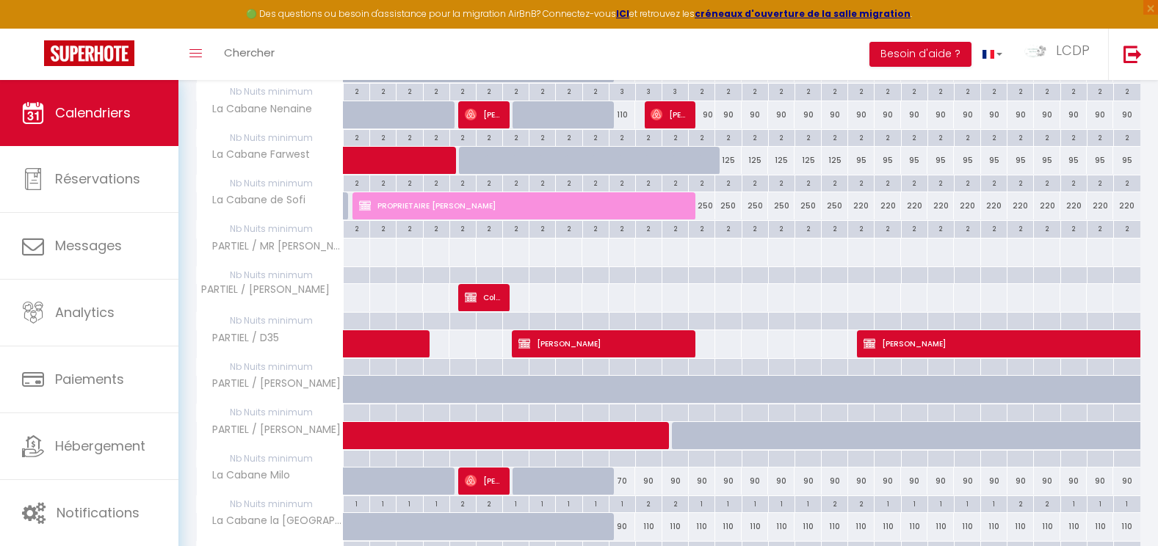
scroll to position [1927, 0]
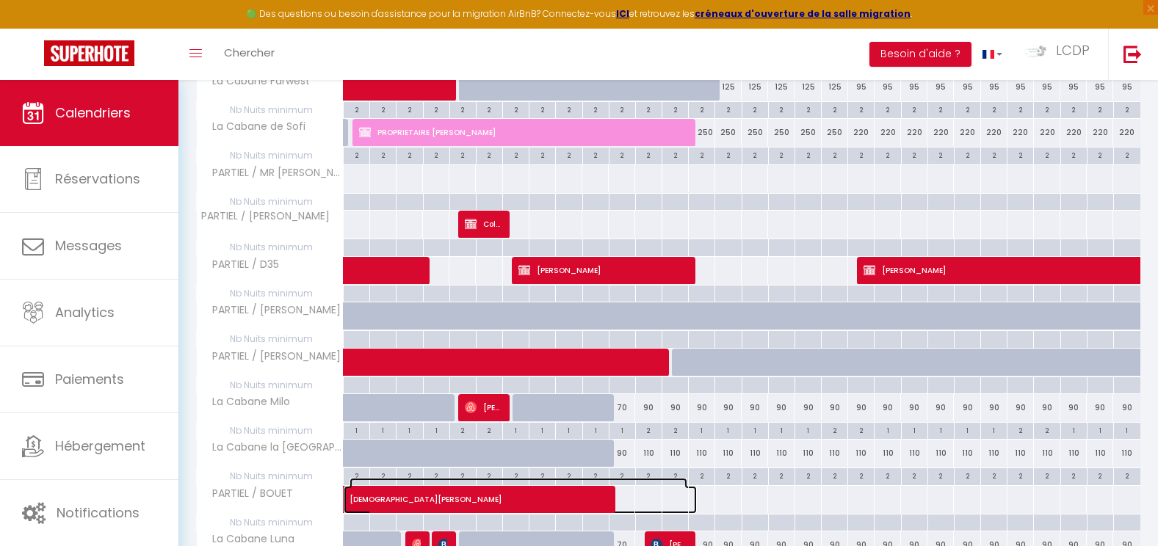
click at [622, 479] on span "[DEMOGRAPHIC_DATA][PERSON_NAME]" at bounding box center [519, 492] width 338 height 28
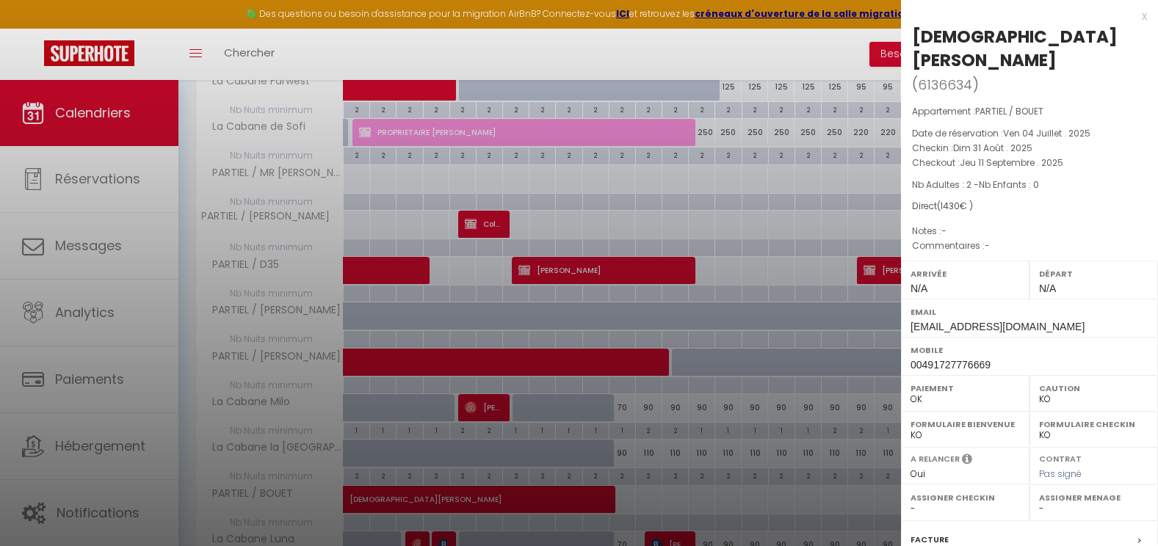
click at [622, 451] on div at bounding box center [579, 273] width 1158 height 546
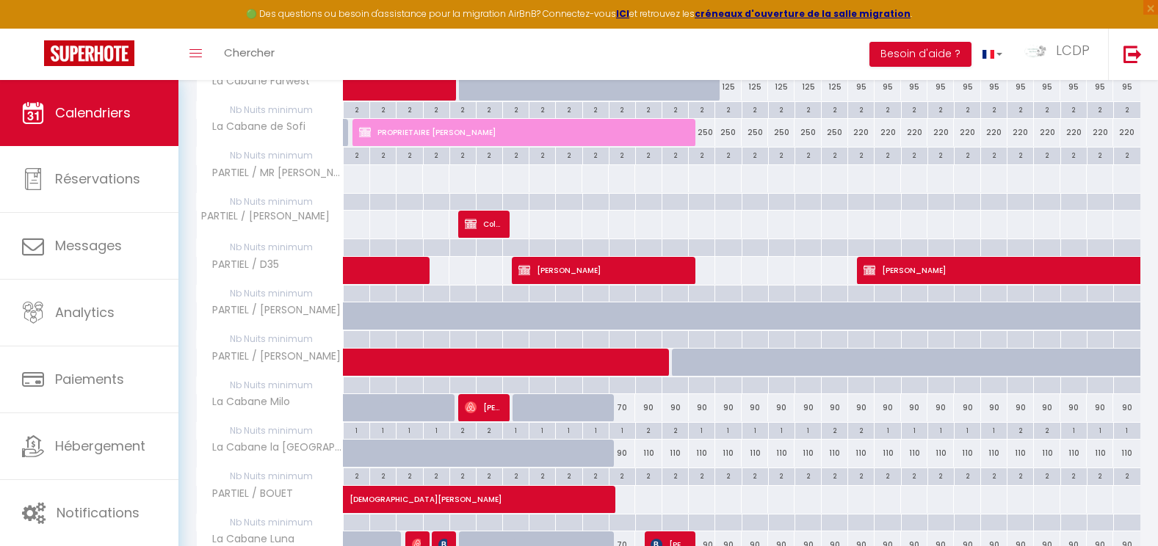
click at [627, 449] on div "90" at bounding box center [622, 453] width 26 height 27
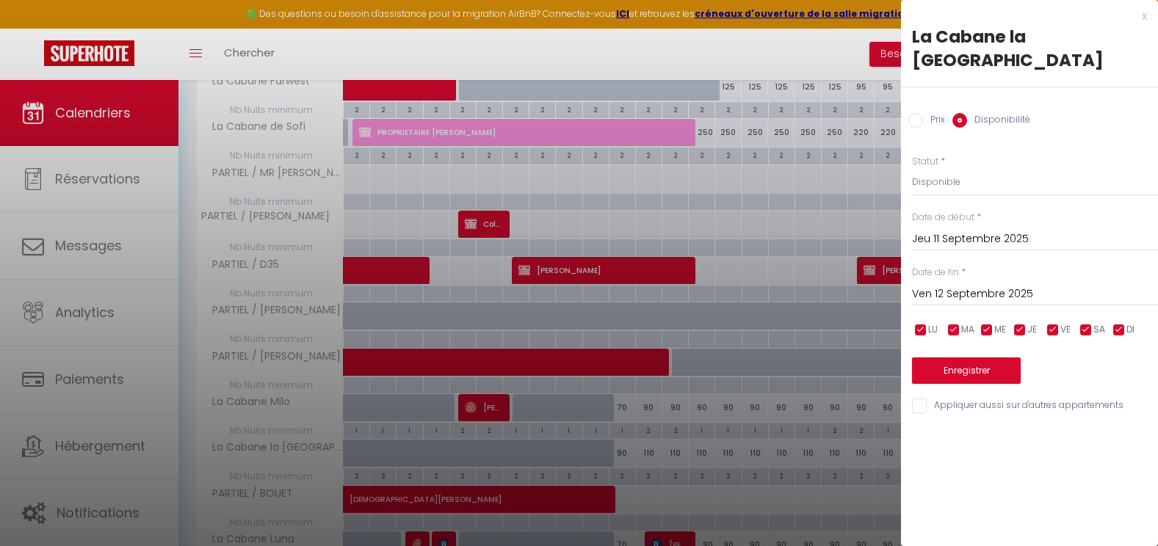
click at [625, 472] on div at bounding box center [579, 273] width 1158 height 546
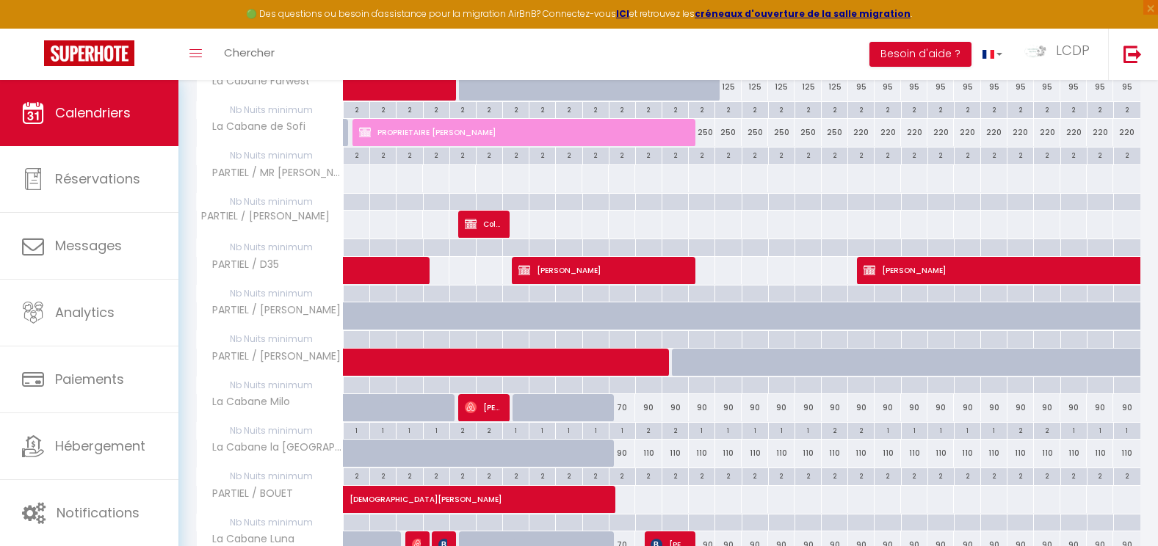
click at [628, 425] on div "1" at bounding box center [622, 430] width 26 height 14
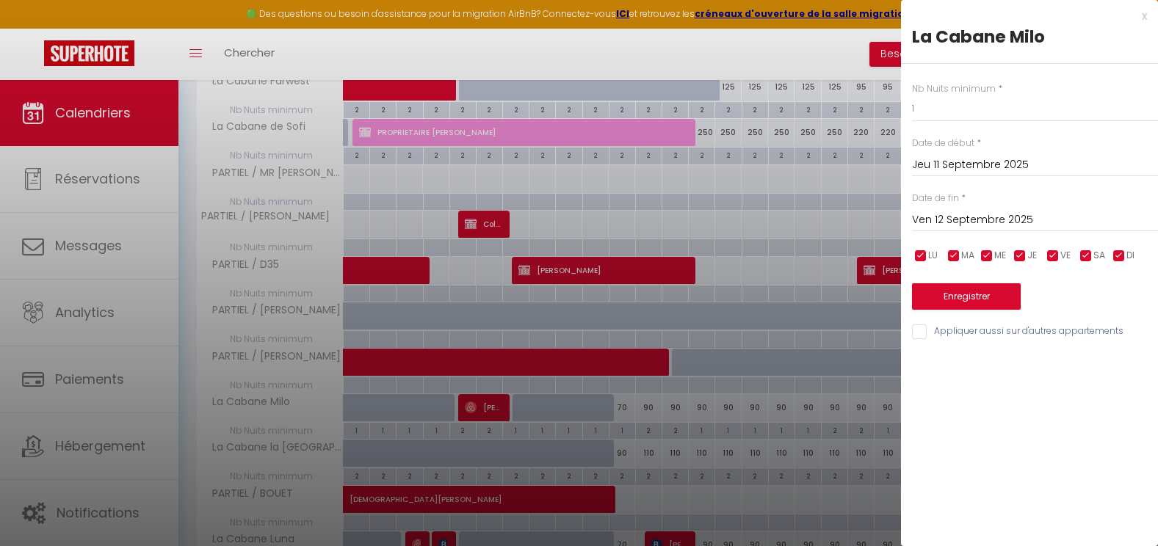
click at [621, 471] on div at bounding box center [579, 273] width 1158 height 546
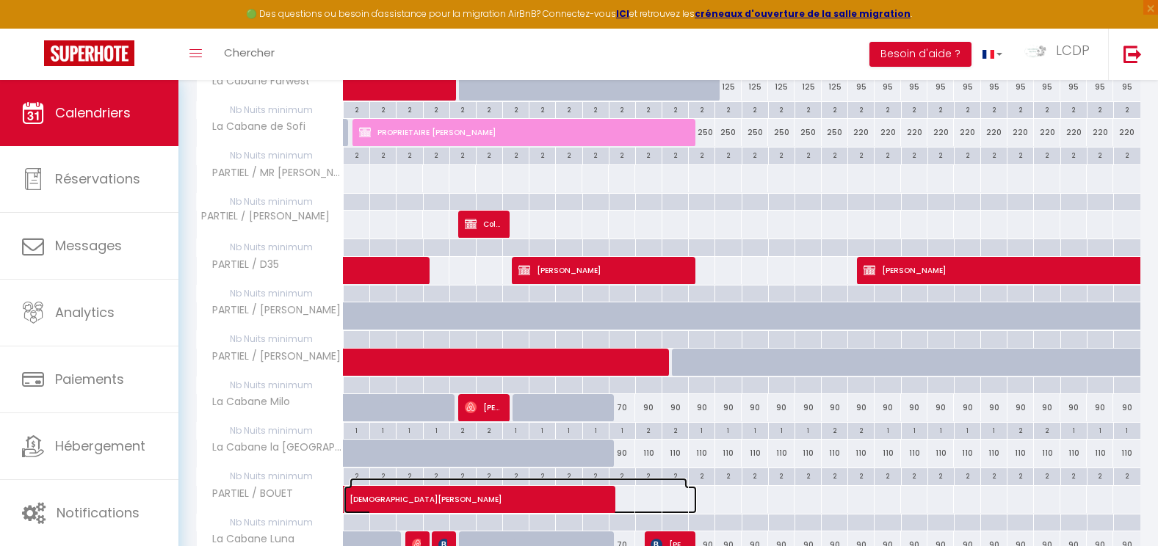
click at [623, 478] on span "[DEMOGRAPHIC_DATA][PERSON_NAME]" at bounding box center [519, 492] width 338 height 28
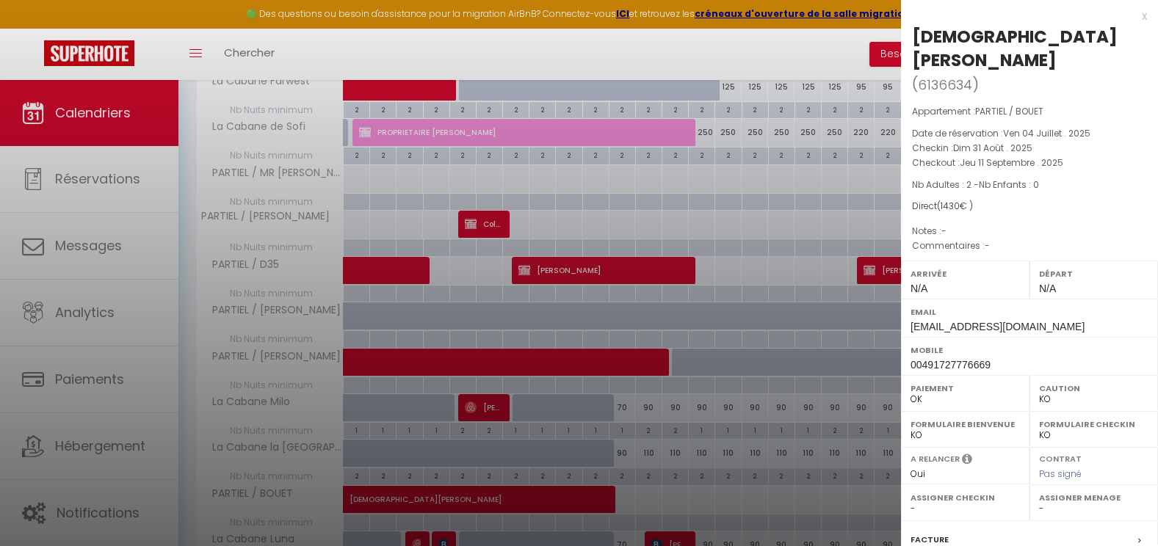
click at [626, 468] on div at bounding box center [579, 273] width 1158 height 546
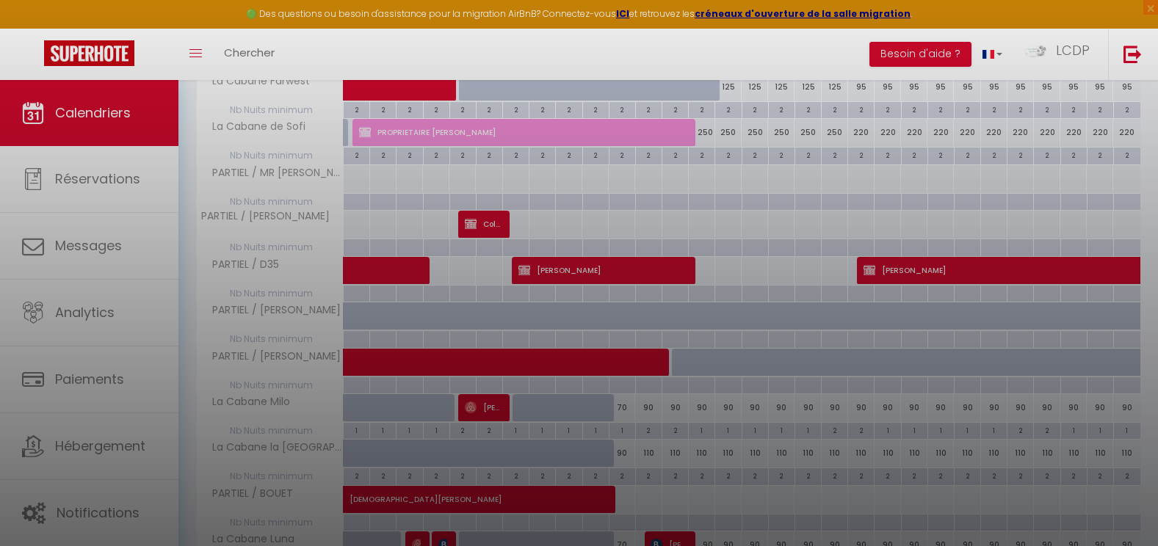
click at [625, 475] on div at bounding box center [579, 273] width 1158 height 546
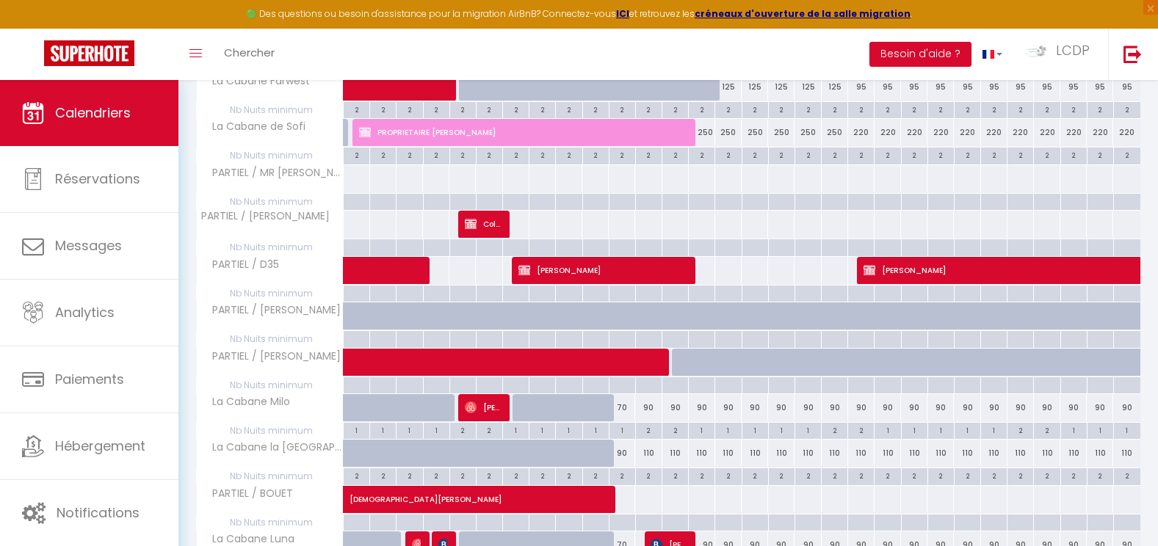
click at [651, 476] on div "2" at bounding box center [649, 475] width 26 height 14
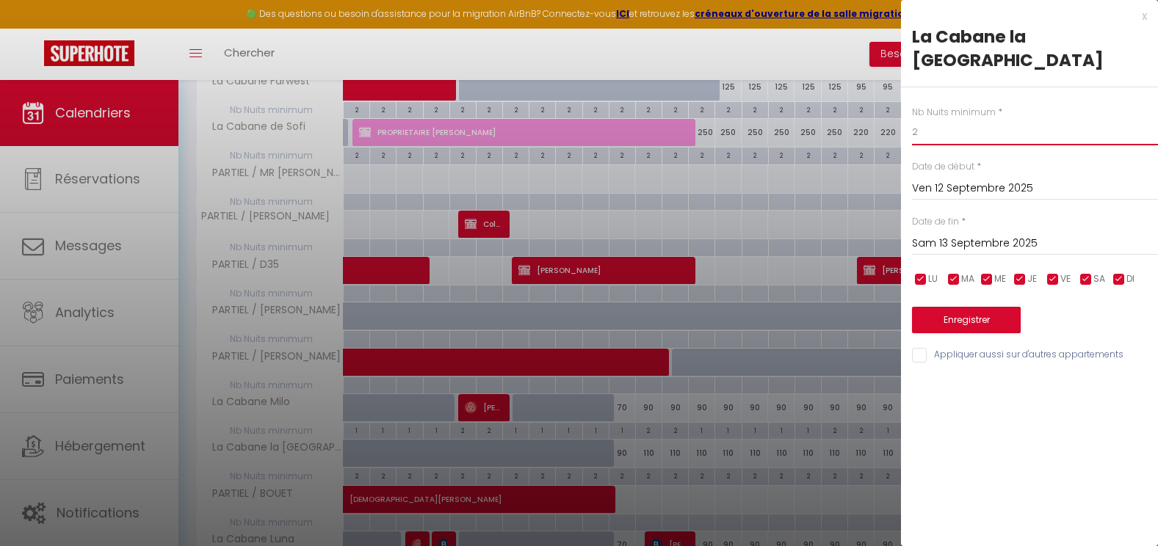
drag, startPoint x: 930, startPoint y: 113, endPoint x: 895, endPoint y: 108, distance: 35.6
click at [922, 179] on input "Ven 12 Septembre 2025" at bounding box center [1035, 188] width 246 height 19
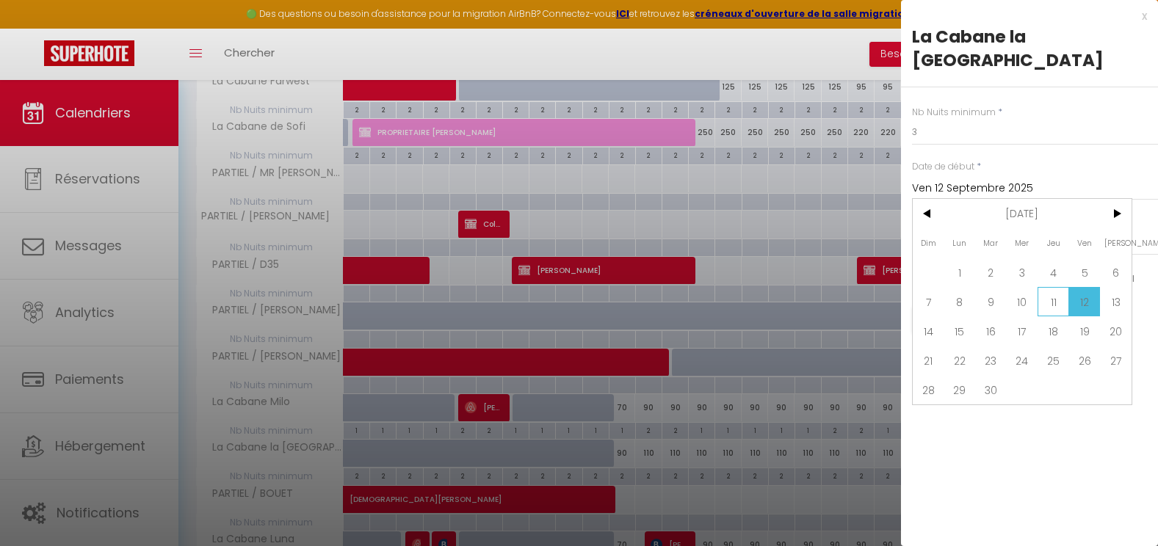
click at [1048, 287] on span "11" at bounding box center [1054, 301] width 32 height 29
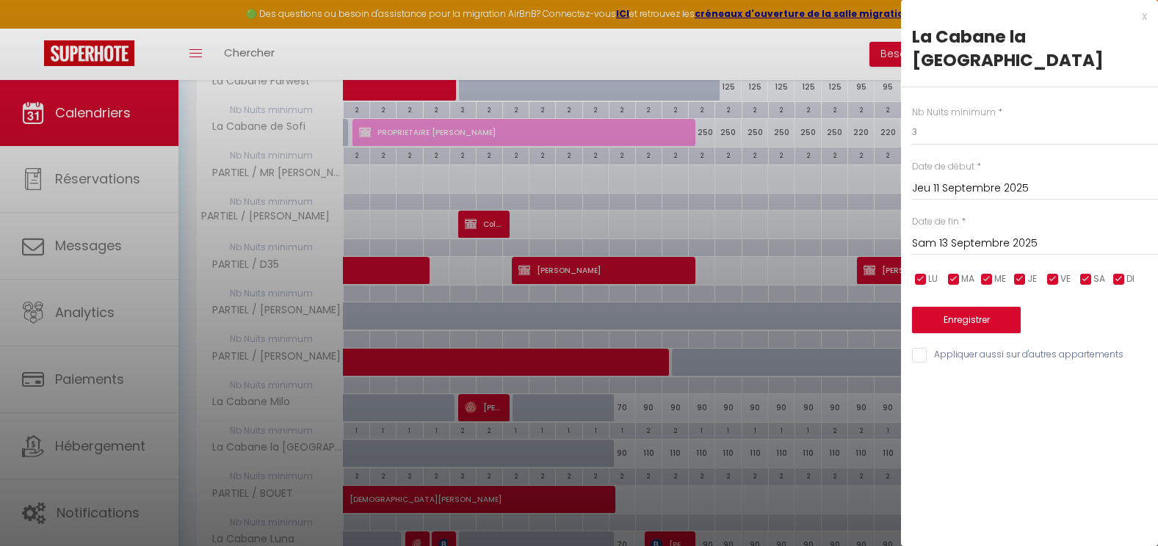
click at [966, 234] on input "Sam 13 Septembre 2025" at bounding box center [1035, 243] width 246 height 19
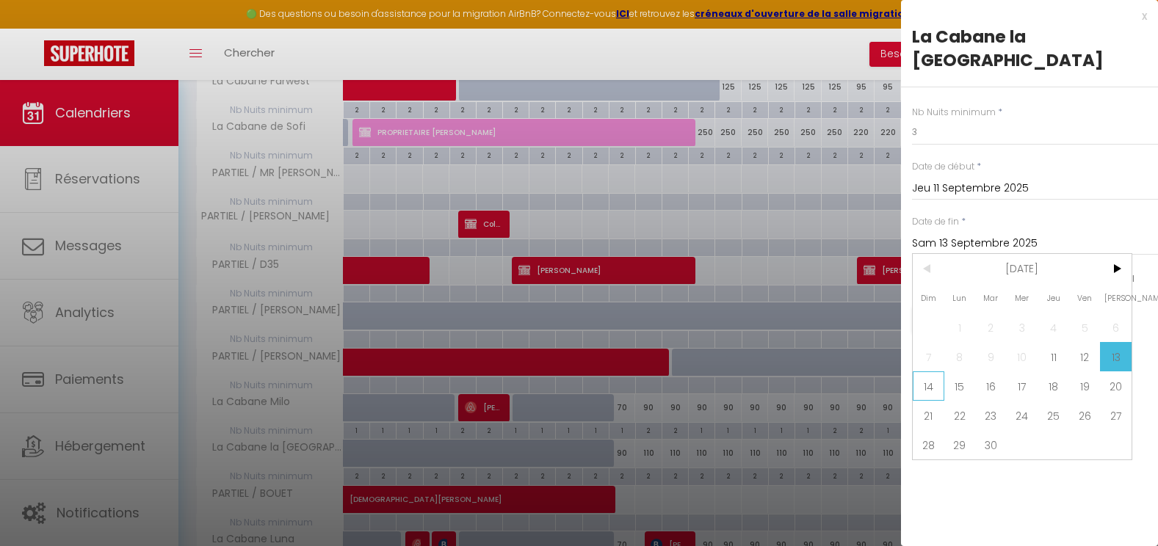
click at [932, 372] on span "14" at bounding box center [929, 386] width 32 height 29
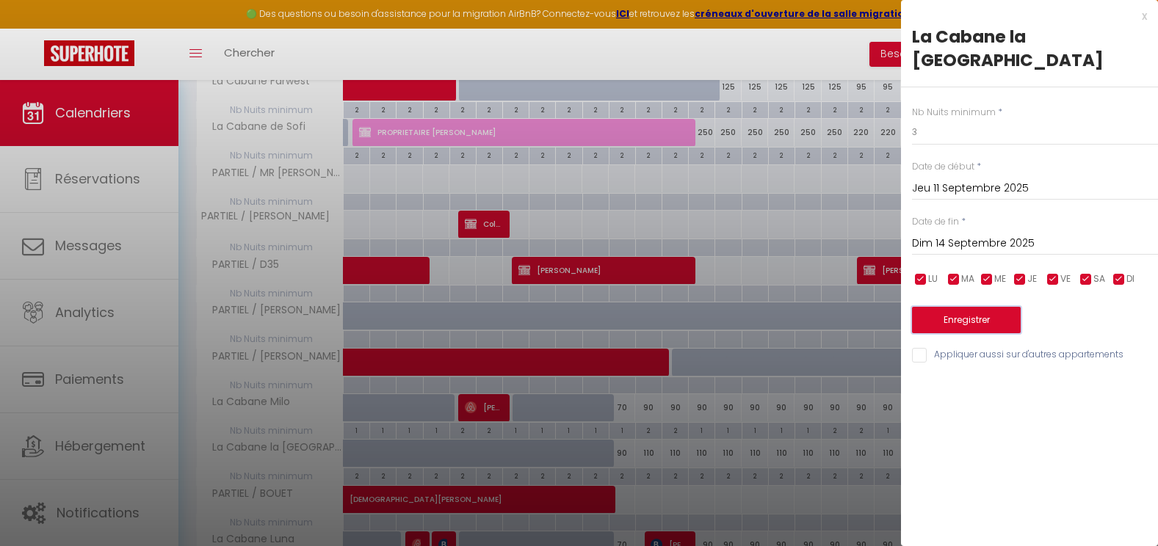
click at [953, 307] on button "Enregistrer" at bounding box center [966, 320] width 109 height 26
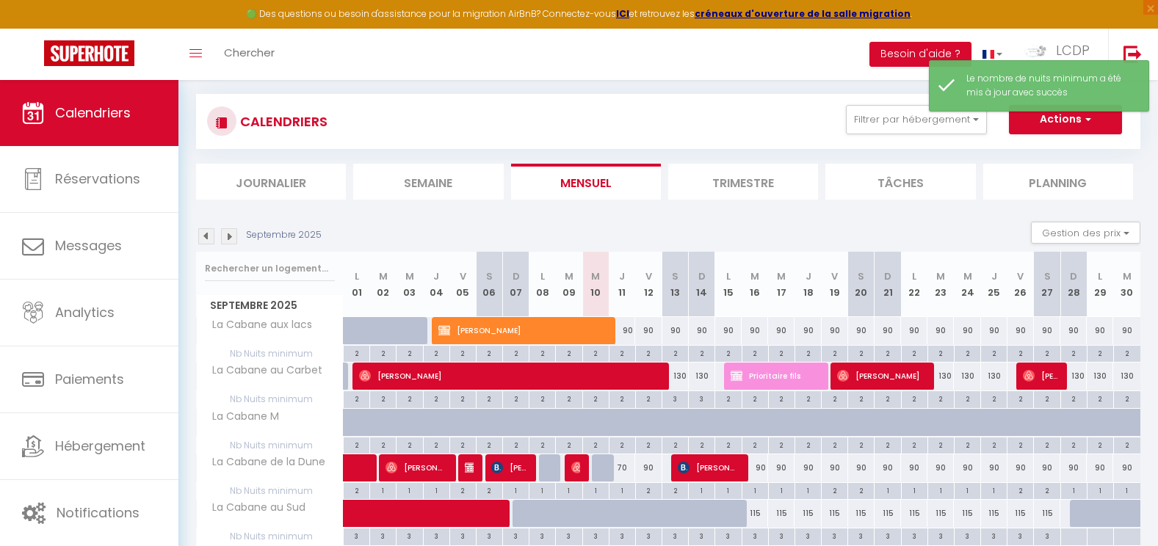
scroll to position [864, 0]
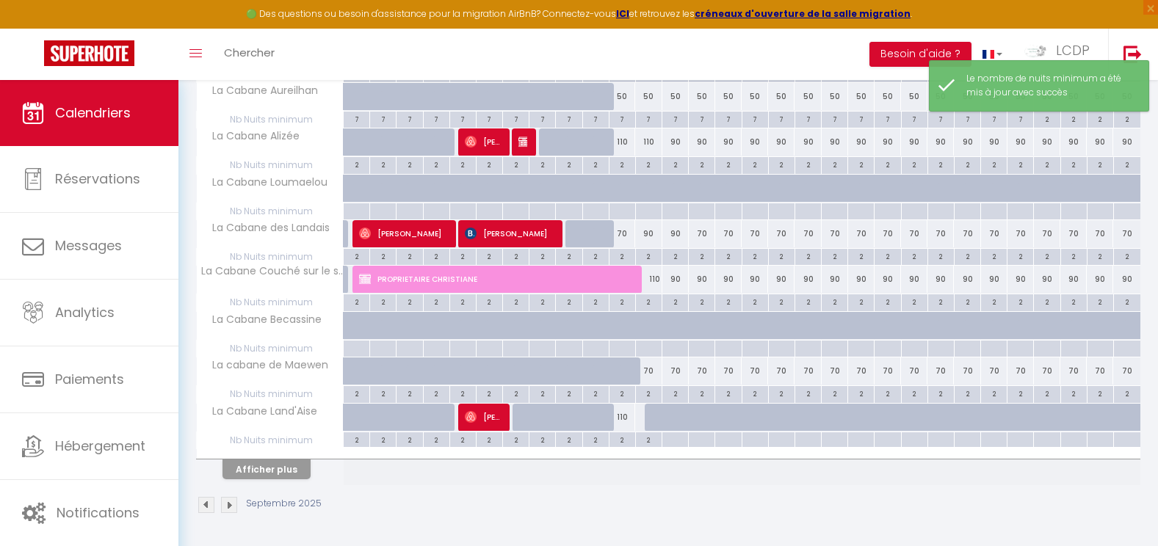
click at [288, 481] on th "Afficher plus" at bounding box center [270, 467] width 147 height 37
click at [289, 469] on button "Afficher plus" at bounding box center [266, 470] width 88 height 20
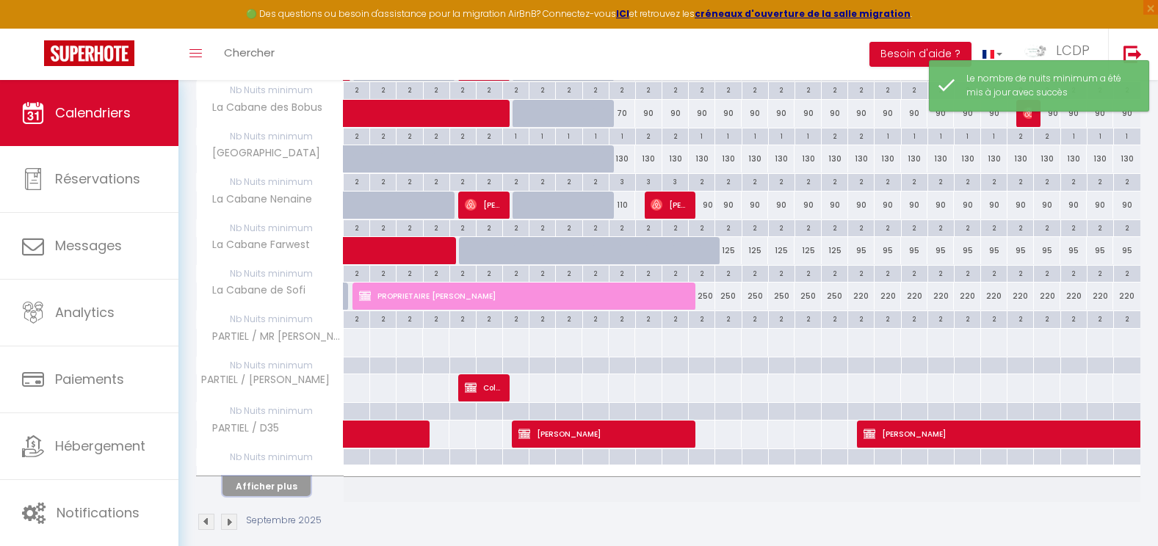
scroll to position [1781, 0]
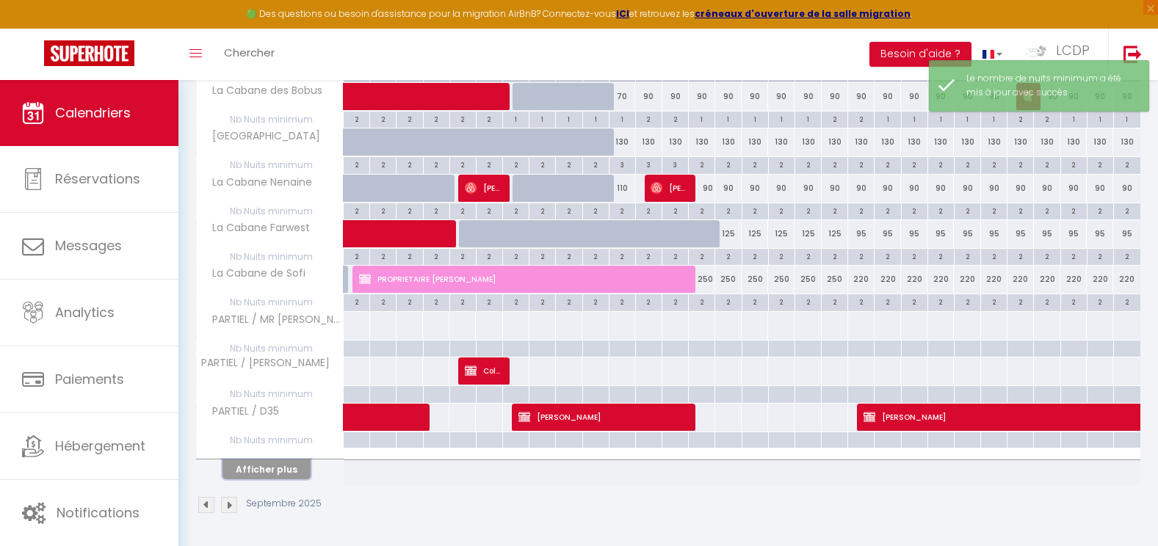
click at [293, 474] on button "Afficher plus" at bounding box center [266, 470] width 88 height 20
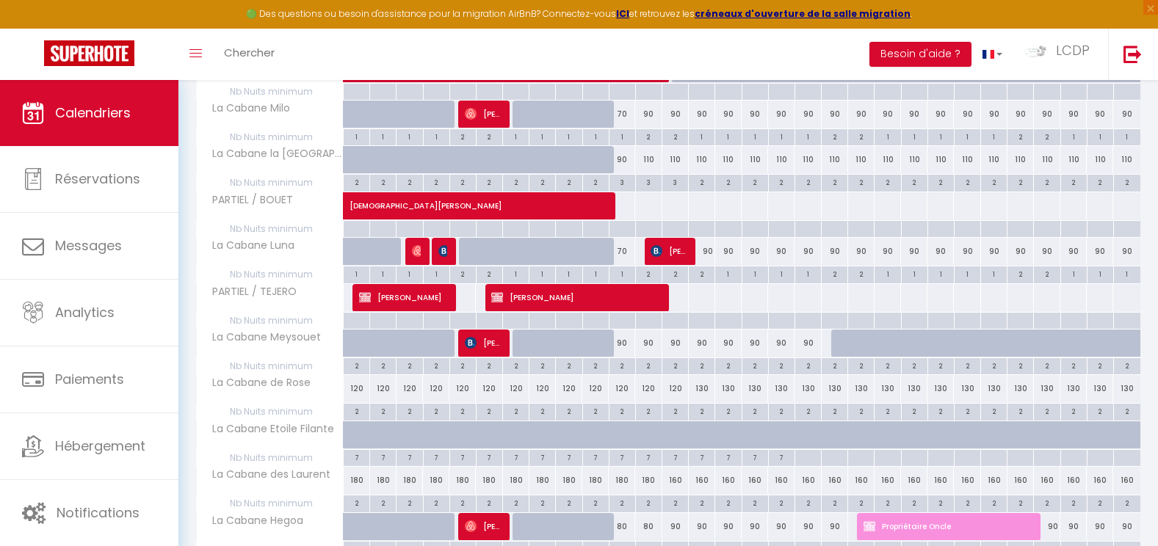
scroll to position [2295, 0]
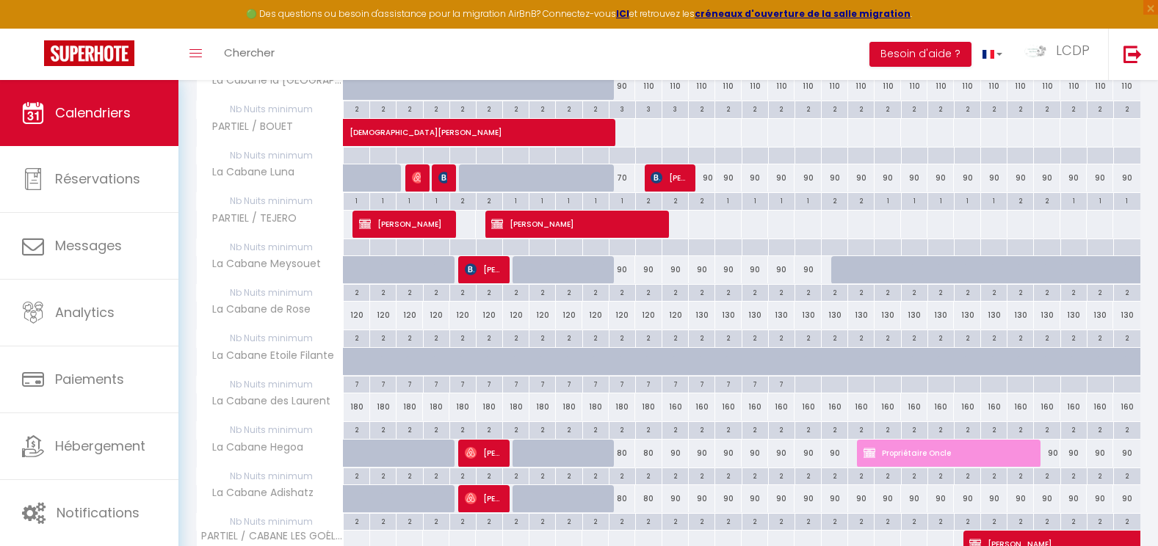
click at [624, 430] on div "2" at bounding box center [622, 429] width 26 height 14
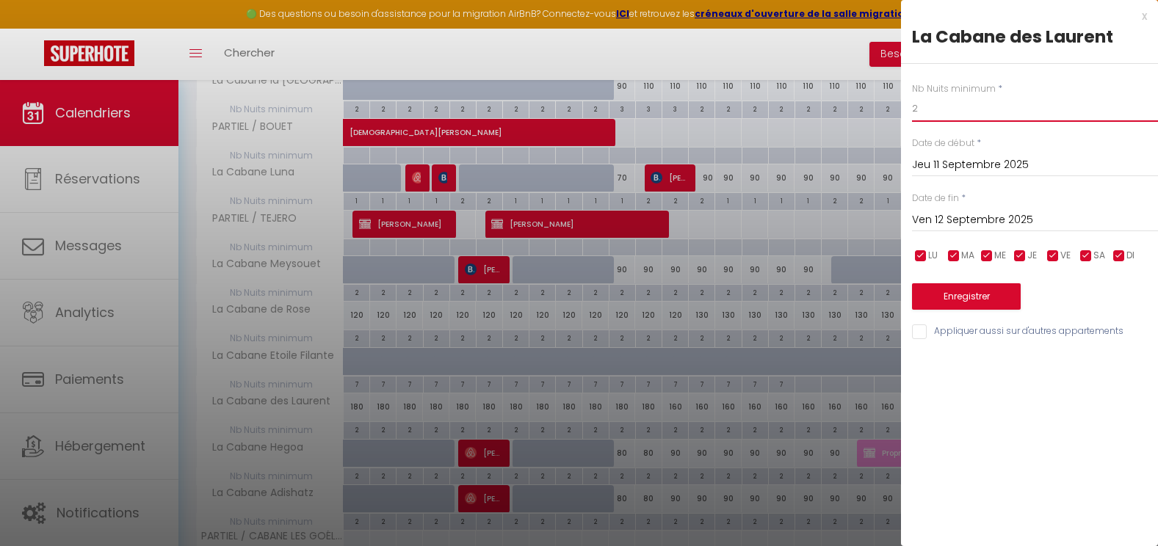
drag, startPoint x: 935, startPoint y: 109, endPoint x: 898, endPoint y: 111, distance: 37.5
click at [942, 224] on input "Ven 12 Septembre 2025" at bounding box center [1035, 220] width 246 height 19
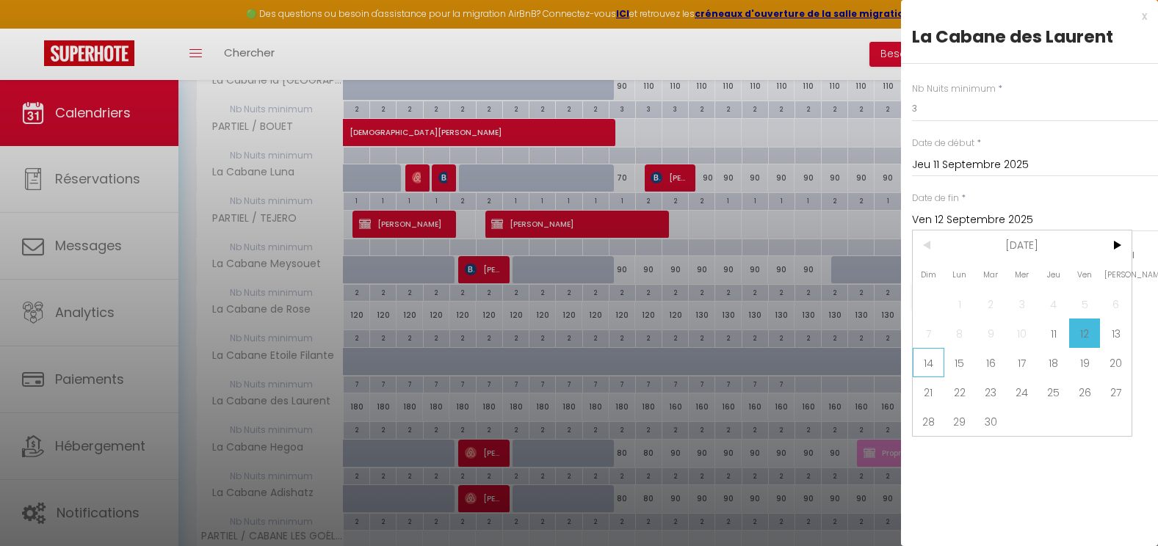
click at [937, 366] on span "14" at bounding box center [929, 362] width 32 height 29
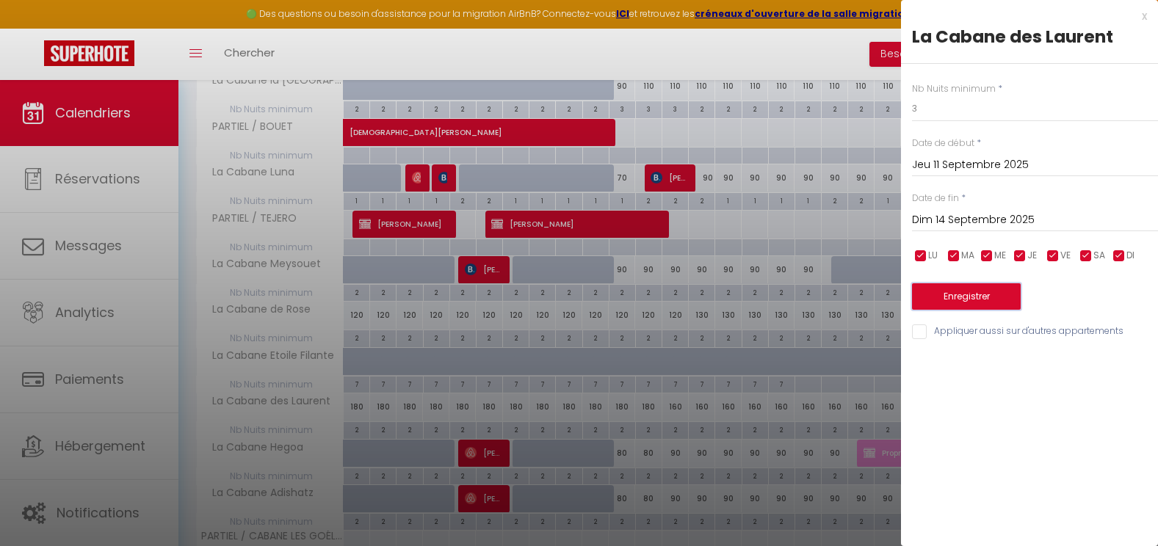
click at [943, 296] on button "Enregistrer" at bounding box center [966, 296] width 109 height 26
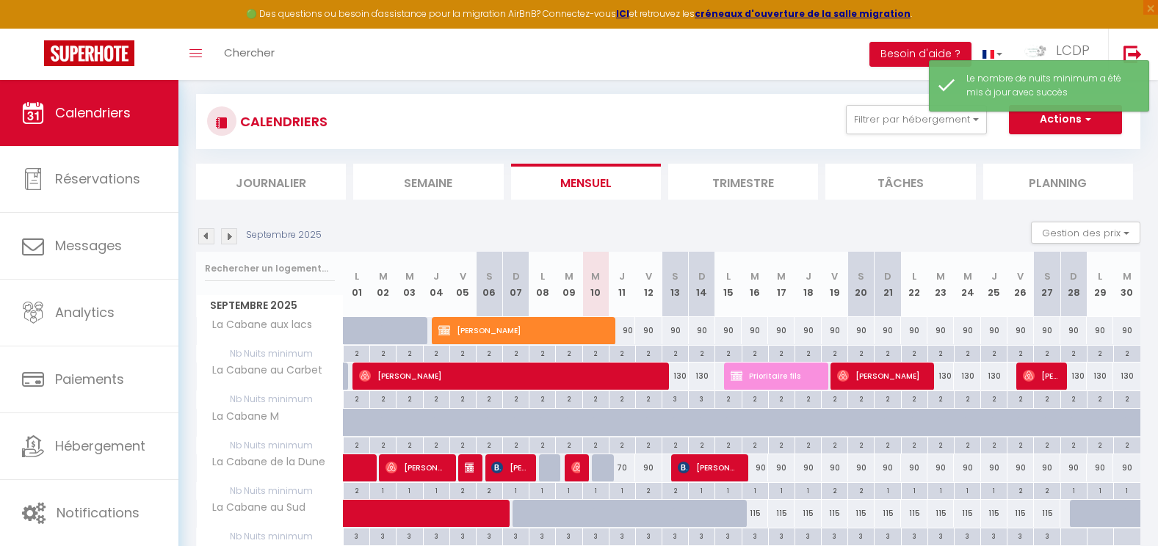
scroll to position [864, 0]
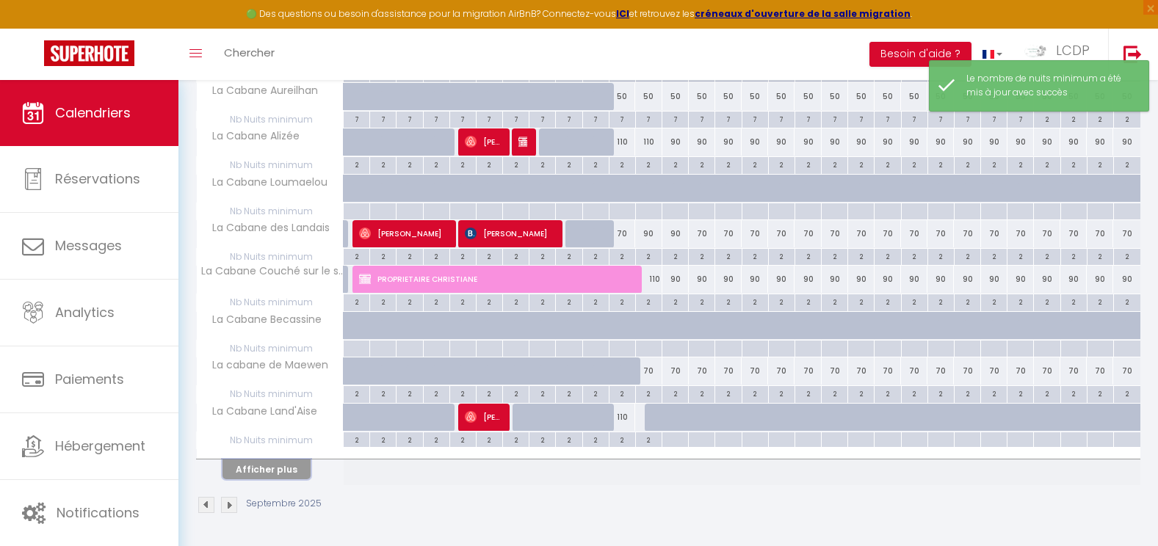
click at [297, 463] on button "Afficher plus" at bounding box center [266, 470] width 88 height 20
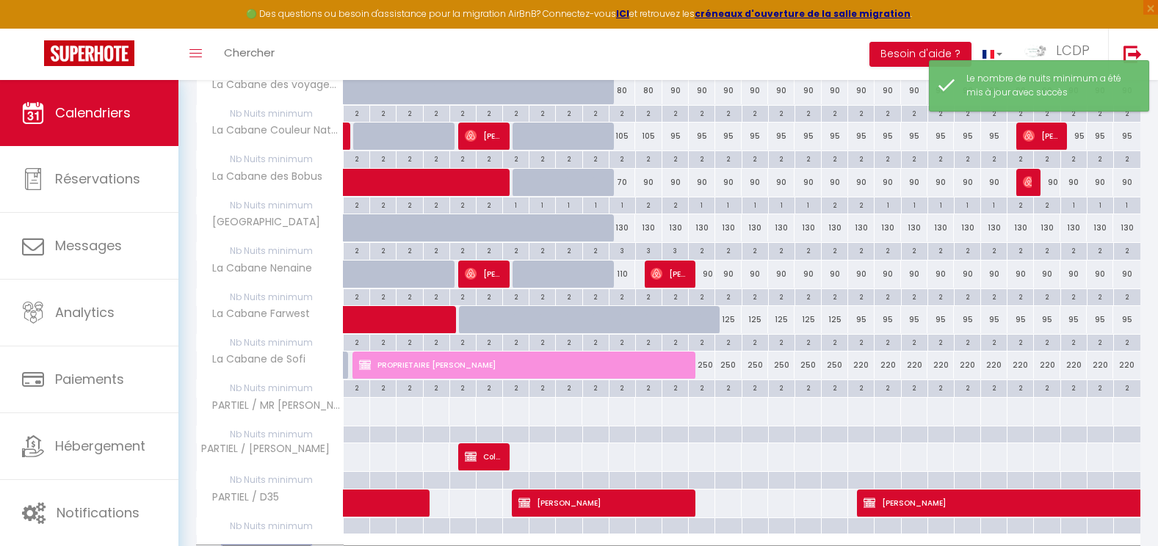
scroll to position [1781, 0]
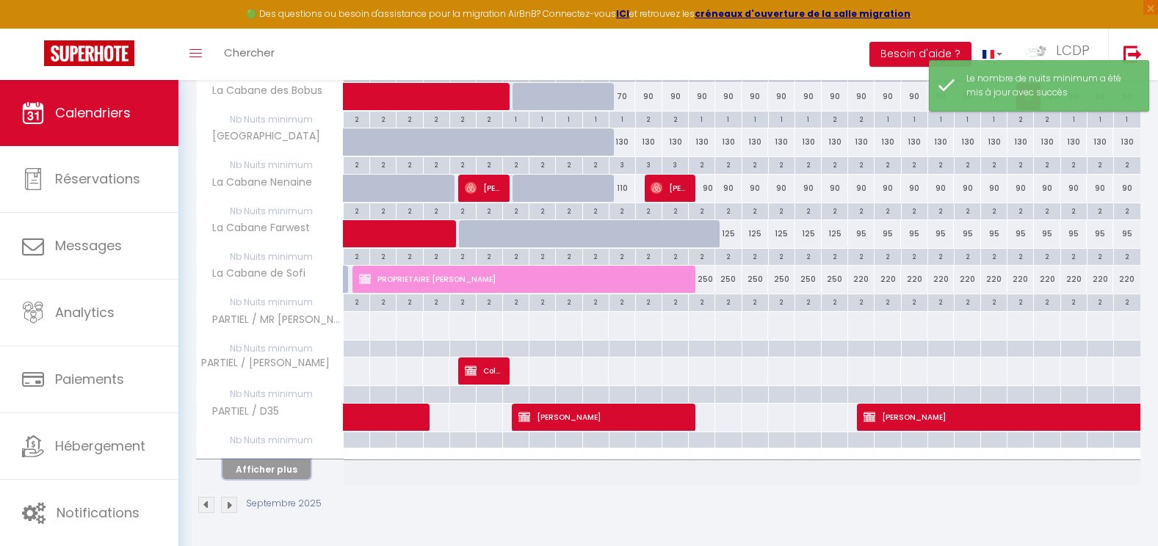
click at [301, 468] on button "Afficher plus" at bounding box center [266, 470] width 88 height 20
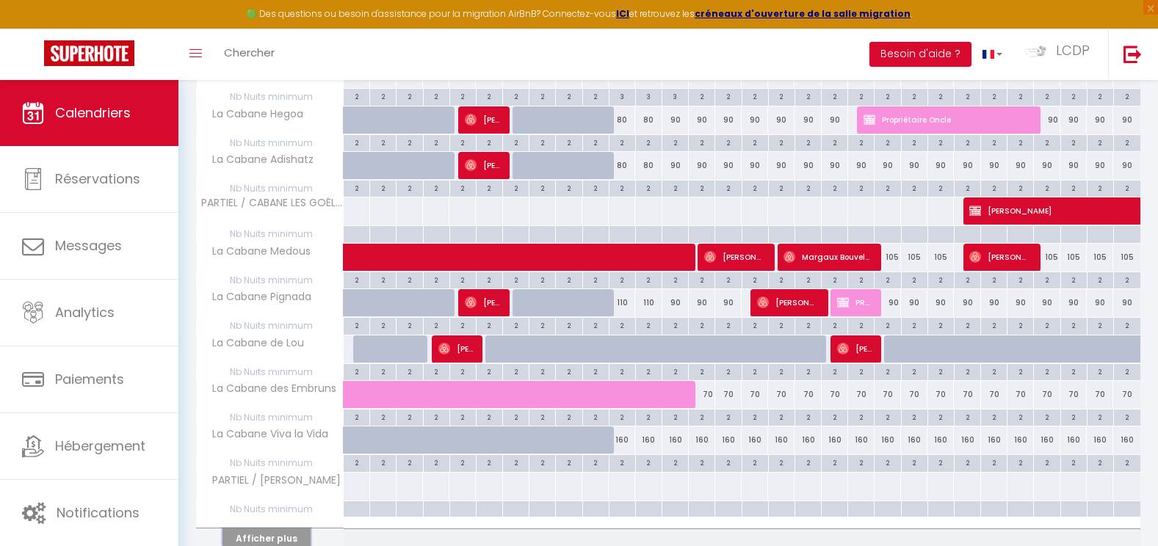
scroll to position [2697, 0]
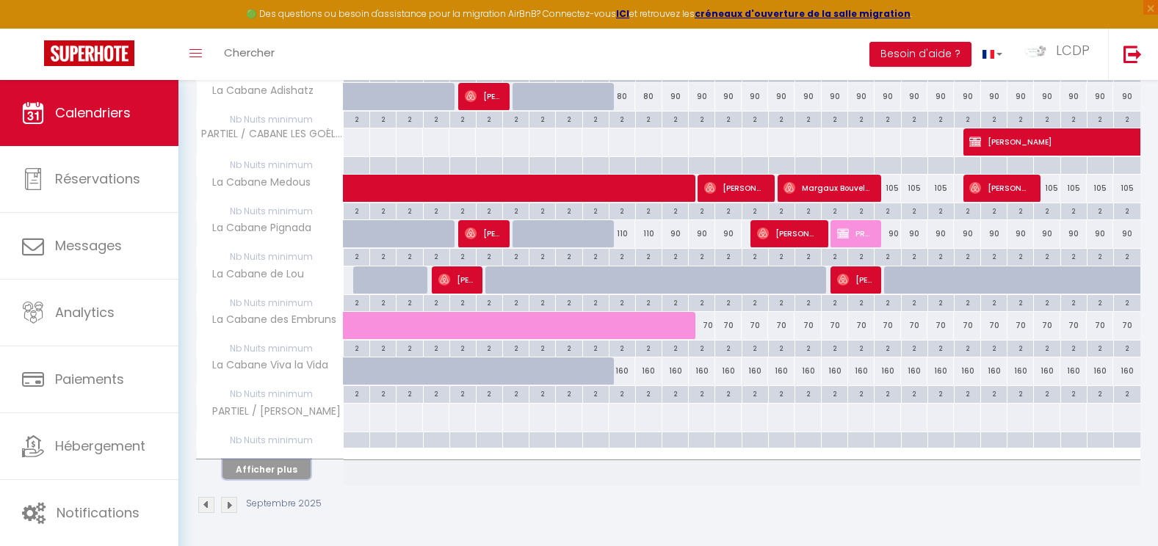
click at [295, 469] on button "Afficher plus" at bounding box center [266, 470] width 88 height 20
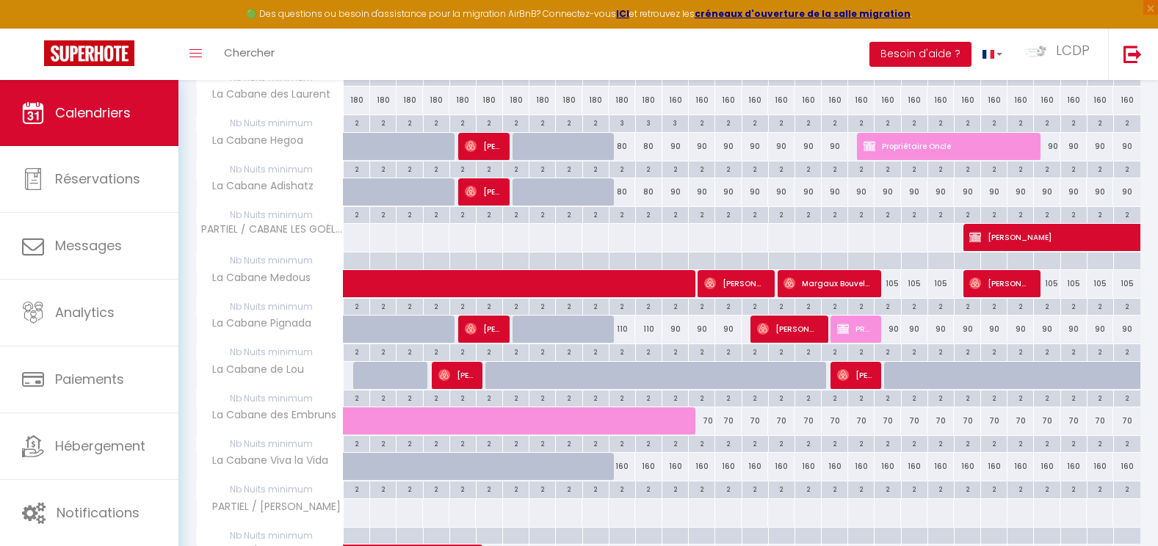
scroll to position [2321, 0]
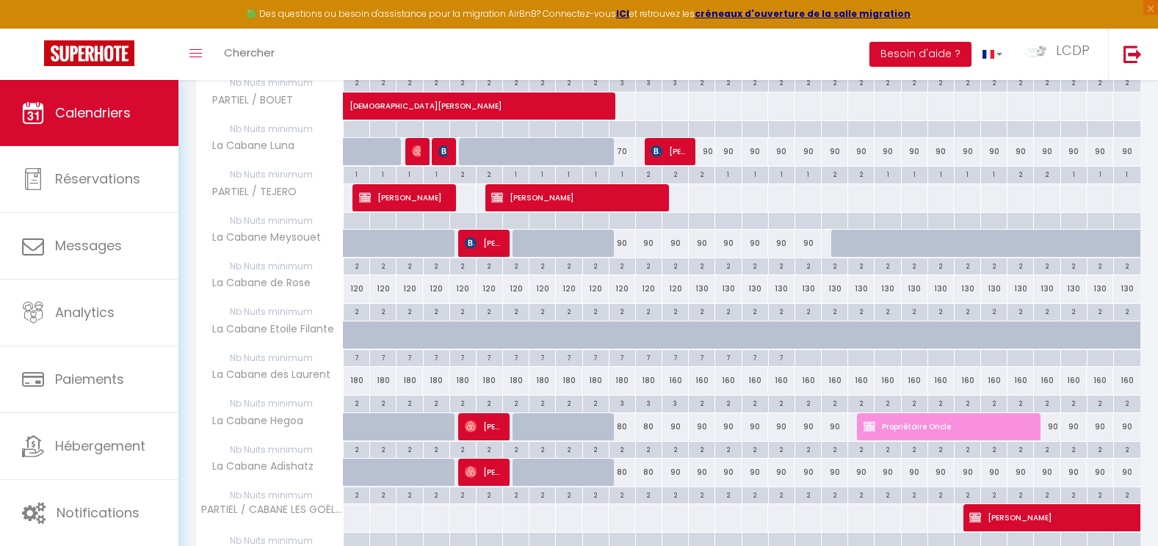
scroll to position [2321, 0]
